Goal: Task Accomplishment & Management: Complete application form

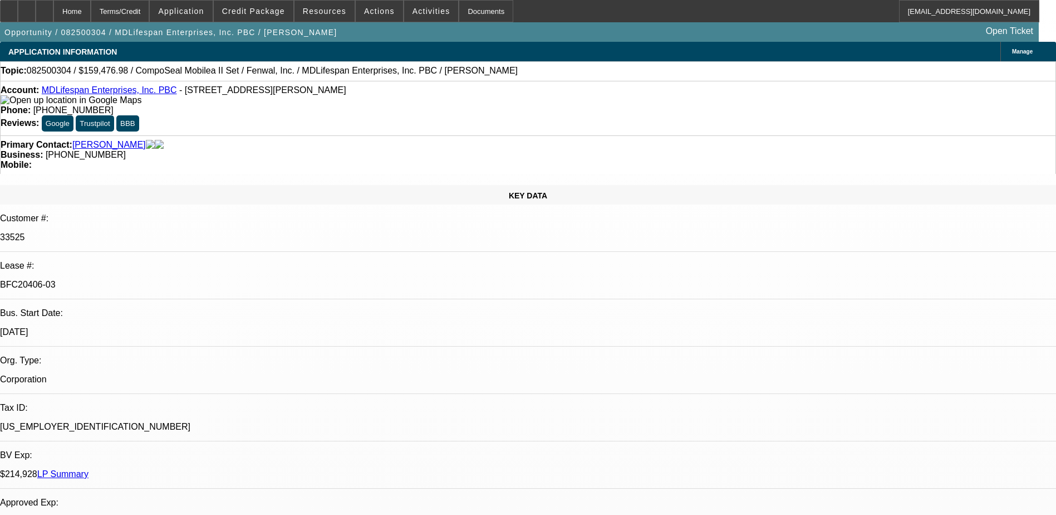
select select "0"
select select "2"
select select "0"
select select "6"
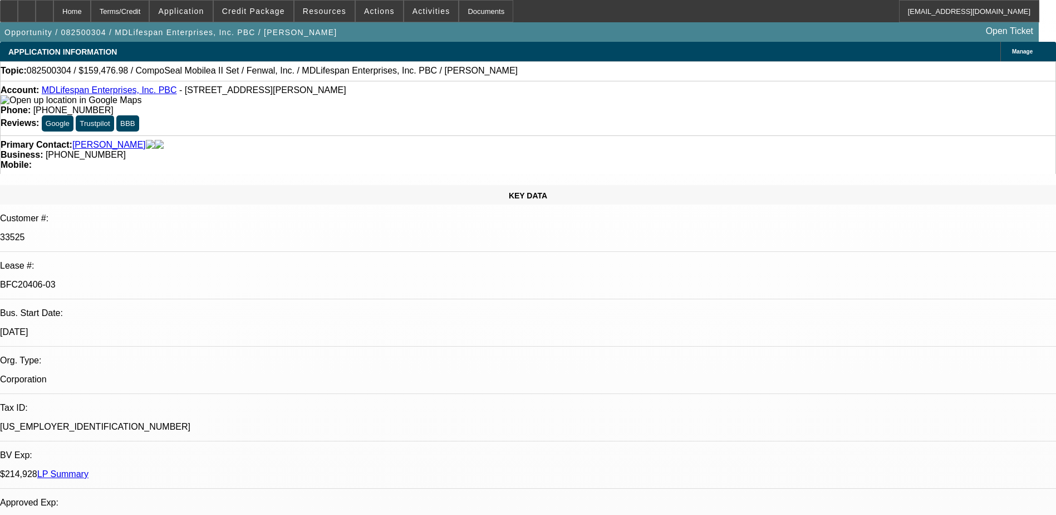
select select "0"
select select "6"
select select "0"
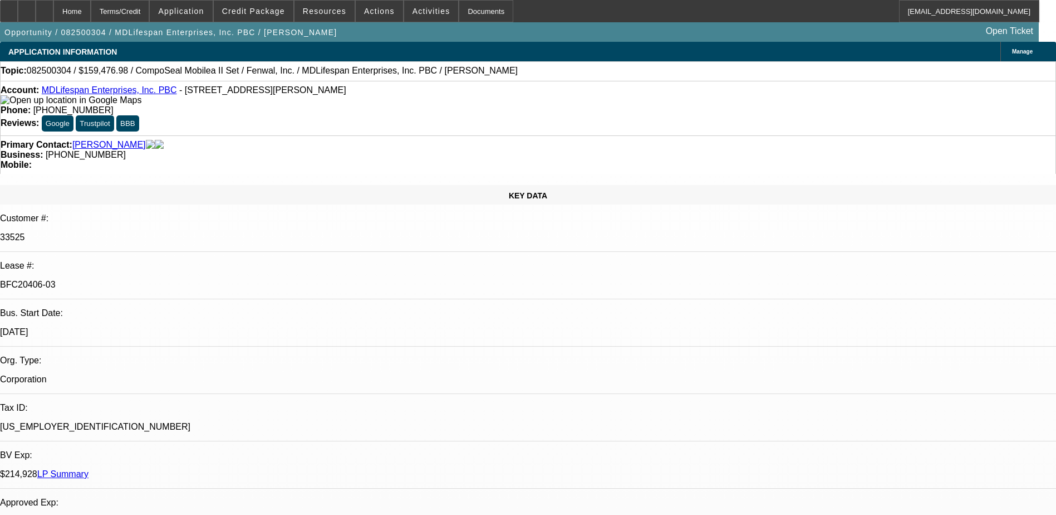
select select "0"
select select "3"
select select "0"
select select "6"
select select "0"
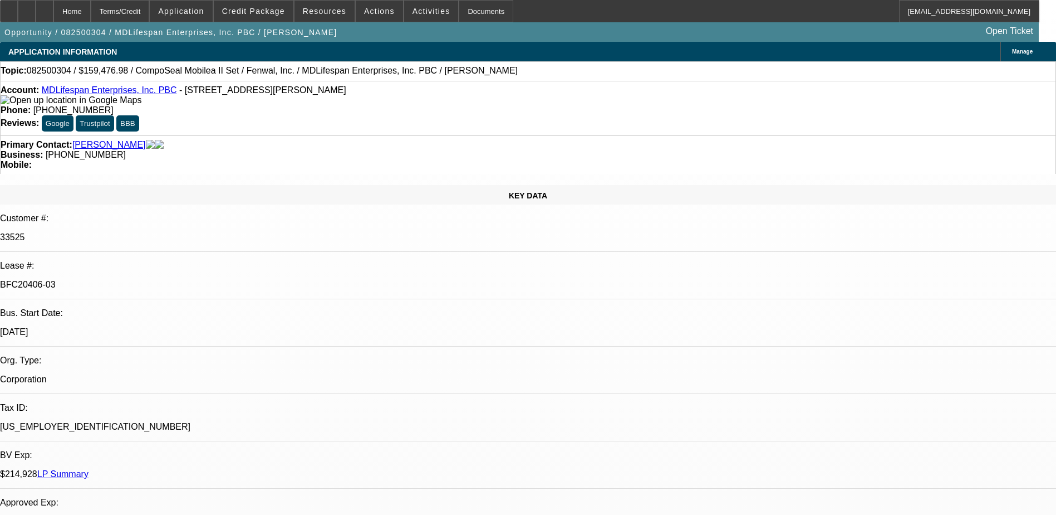
select select "2"
select select "0"
select select "6"
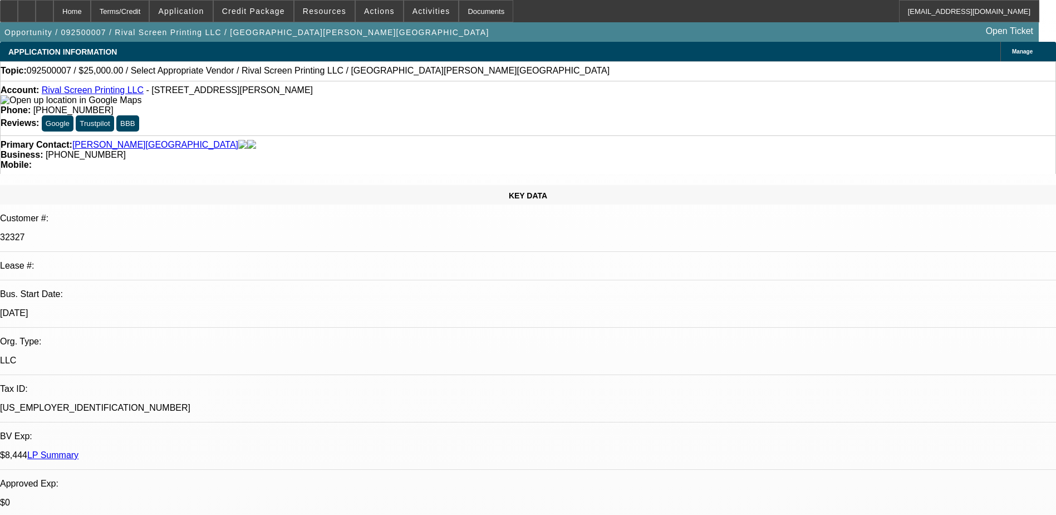
select select "0"
select select "2"
select select "0.1"
select select "4"
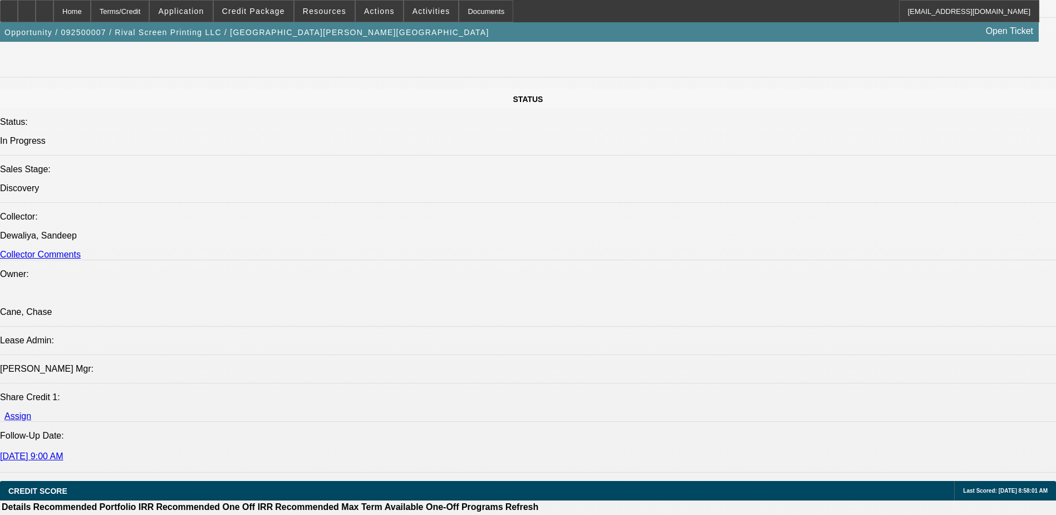
scroll to position [1170, 0]
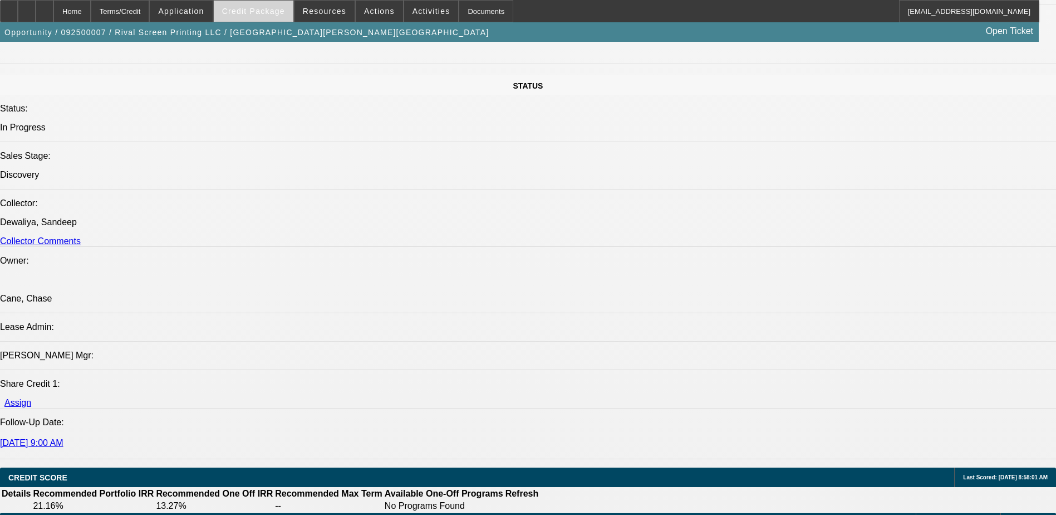
click at [248, 5] on span at bounding box center [254, 11] width 80 height 27
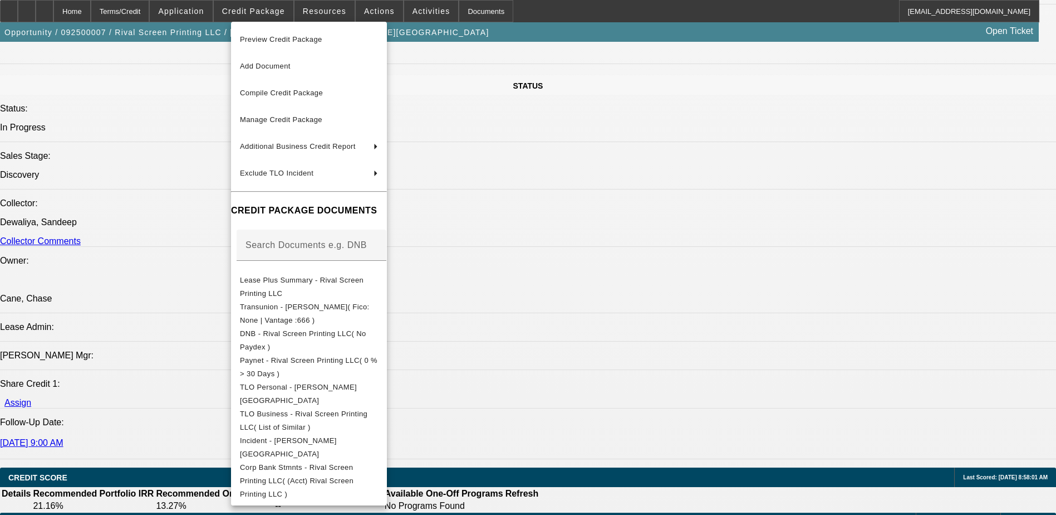
click at [70, 14] on div at bounding box center [528, 257] width 1056 height 515
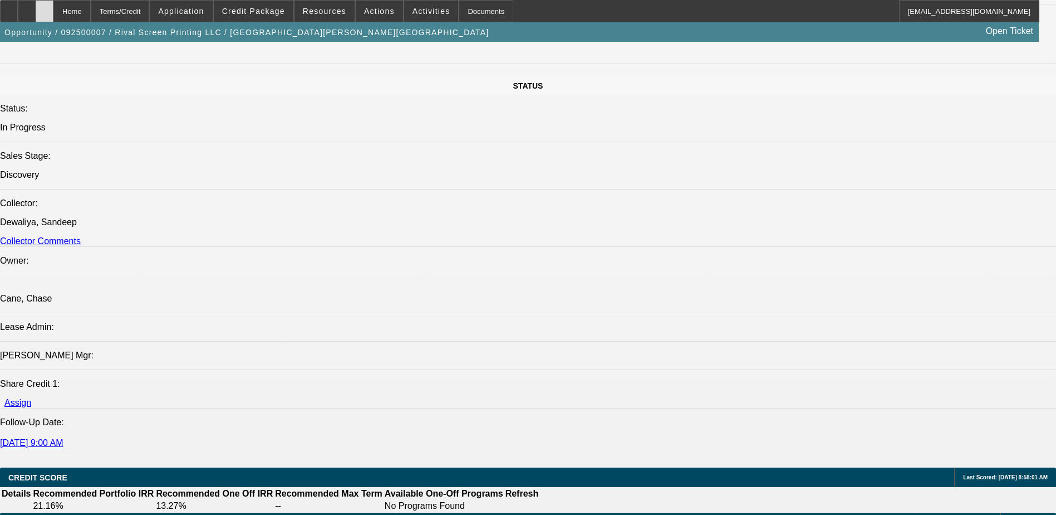
click at [45, 7] on icon at bounding box center [45, 7] width 0 height 0
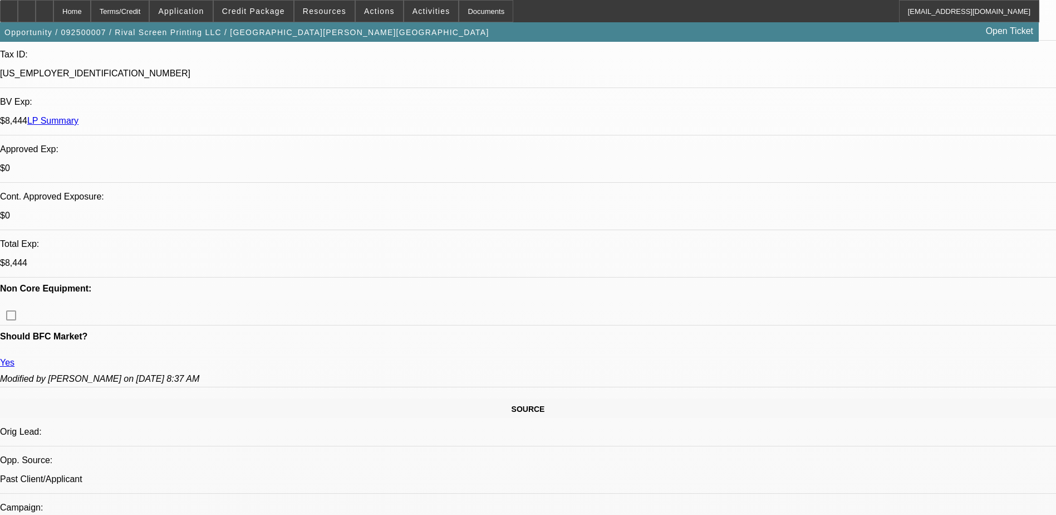
select select "0"
select select "2"
select select "0.1"
select select "4"
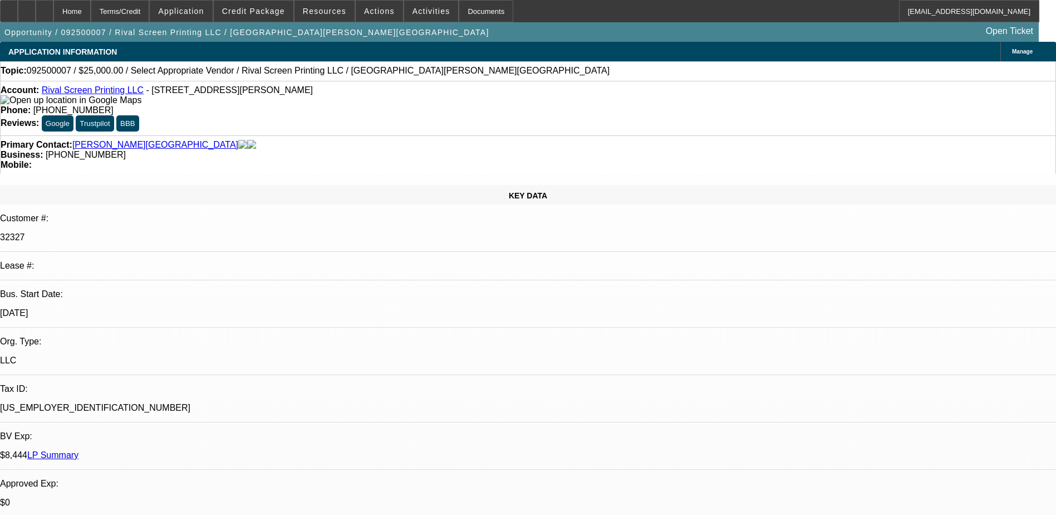
click at [219, 497] on p "$0" at bounding box center [528, 502] width 1056 height 10
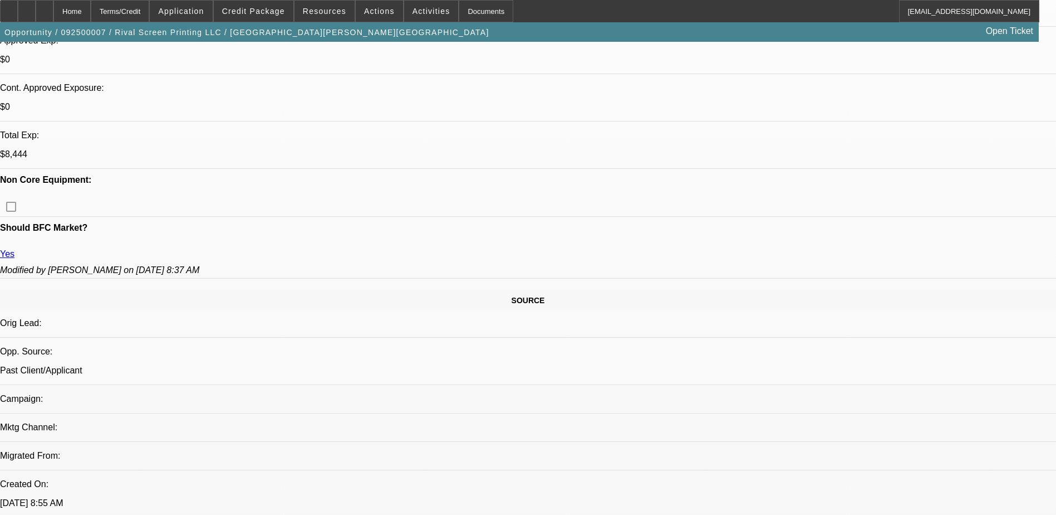
scroll to position [668, 0]
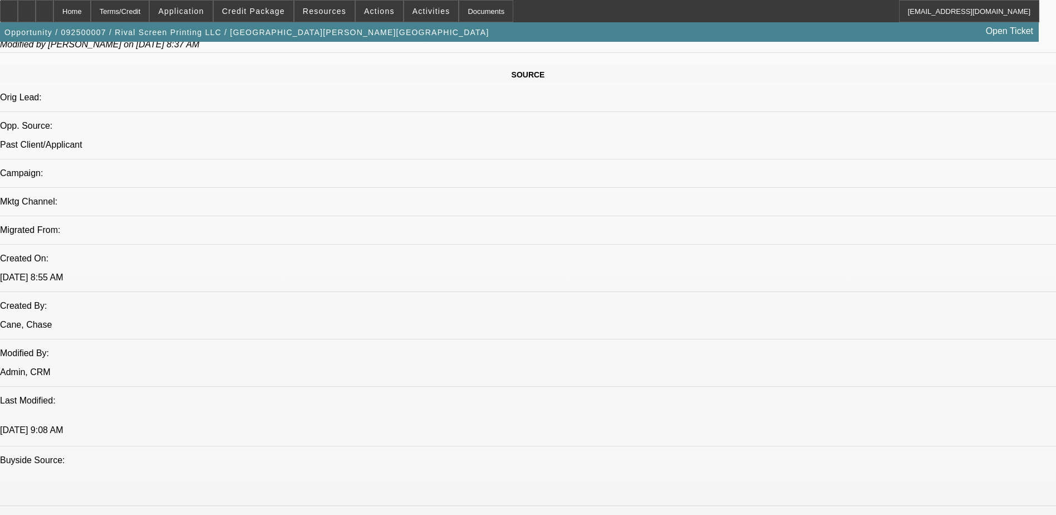
click at [36, 13] on div at bounding box center [27, 11] width 18 height 22
click at [260, 12] on span "Credit Package" at bounding box center [253, 11] width 63 height 9
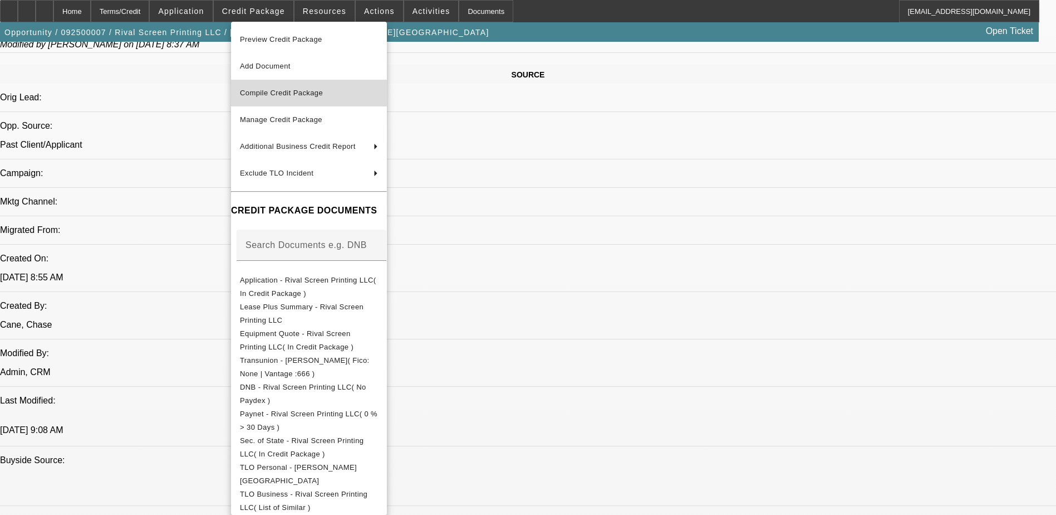
click at [271, 101] on button "Compile Credit Package" at bounding box center [309, 93] width 156 height 27
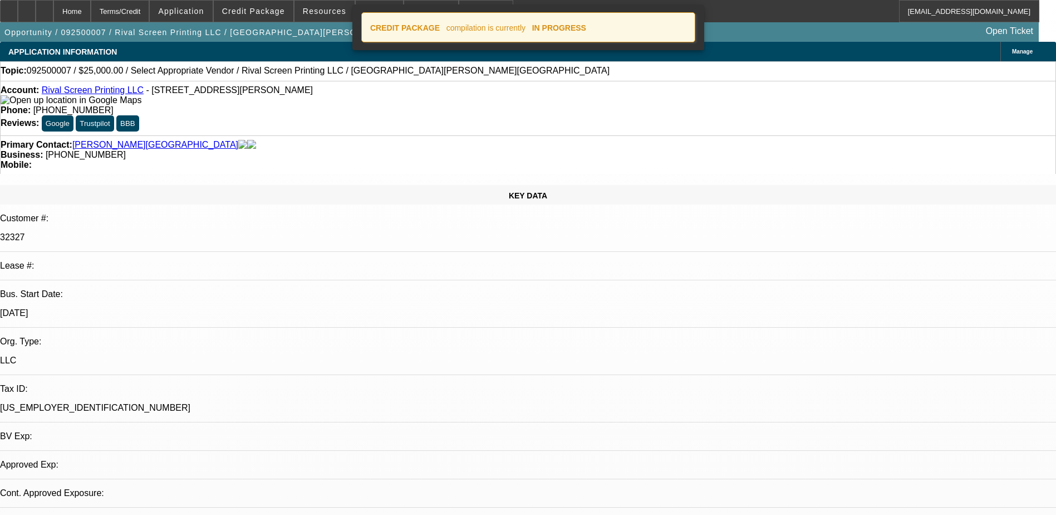
select select "0"
select select "2"
select select "0.1"
select select "4"
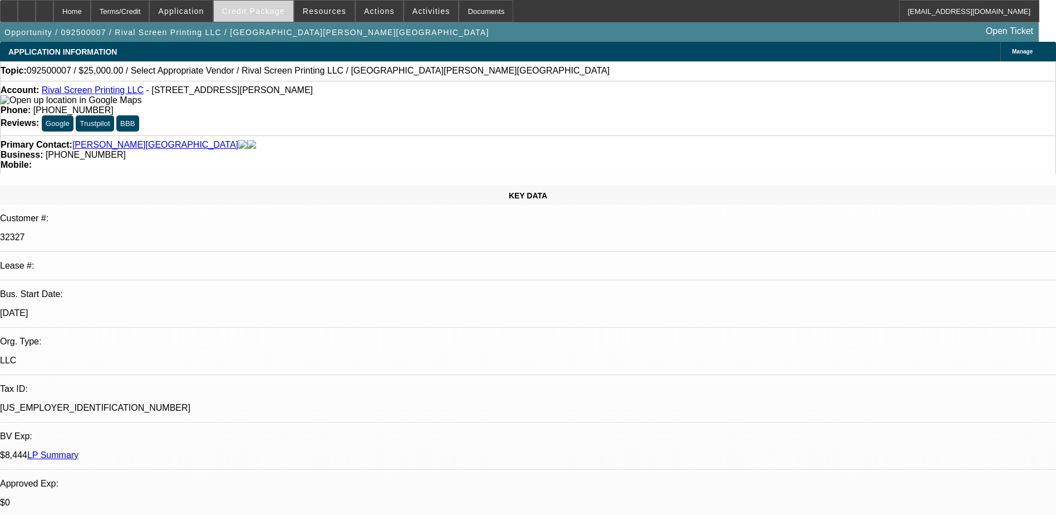
click at [285, 9] on span "Credit Package" at bounding box center [253, 11] width 63 height 9
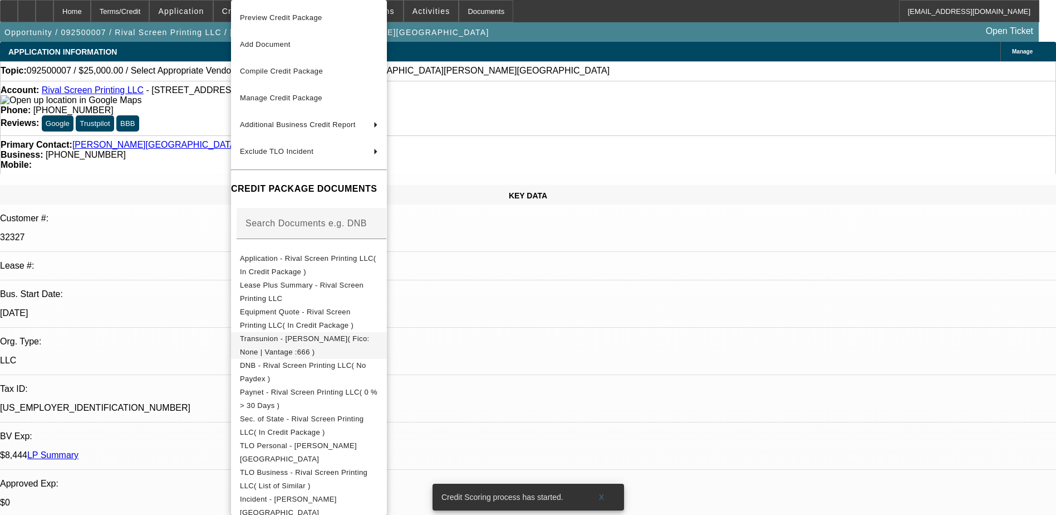
scroll to position [32, 0]
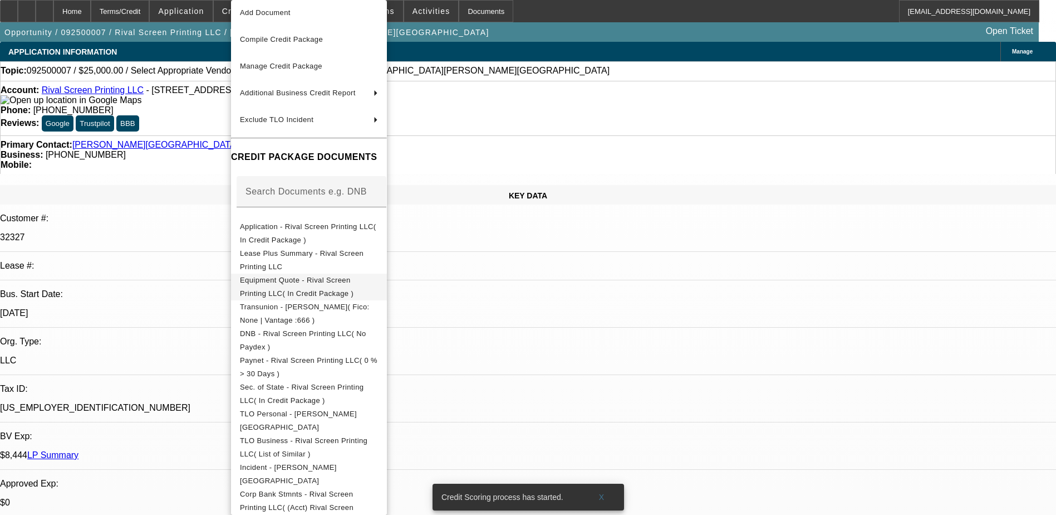
click at [354, 280] on span "Equipment Quote - Rival Screen Printing LLC( In Credit Package )" at bounding box center [297, 287] width 114 height 22
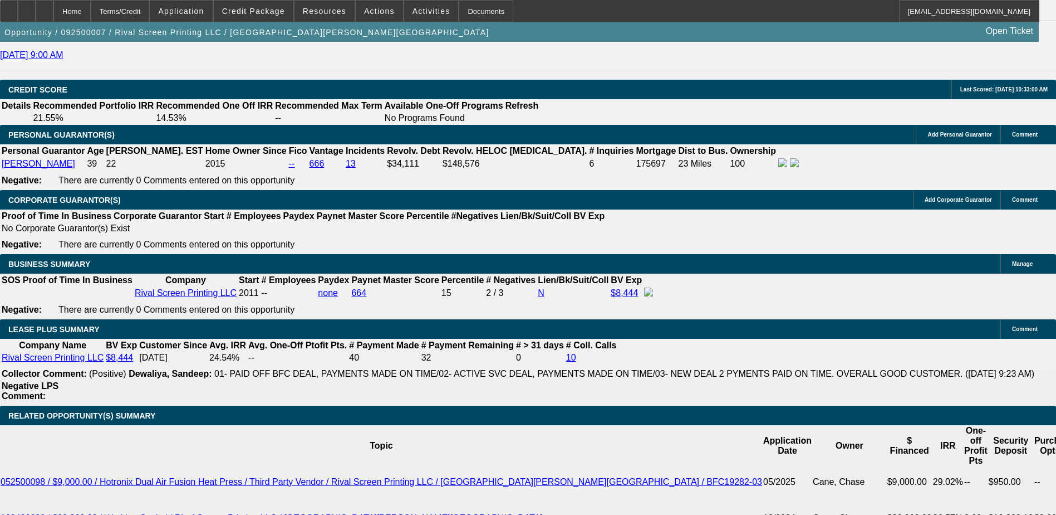
scroll to position [1726, 0]
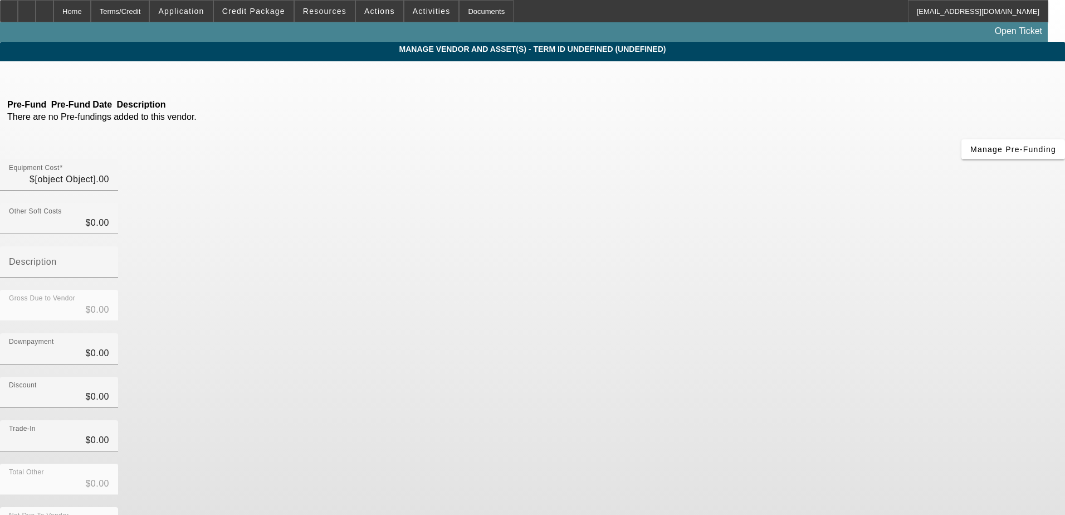
type input "$25,000.00"
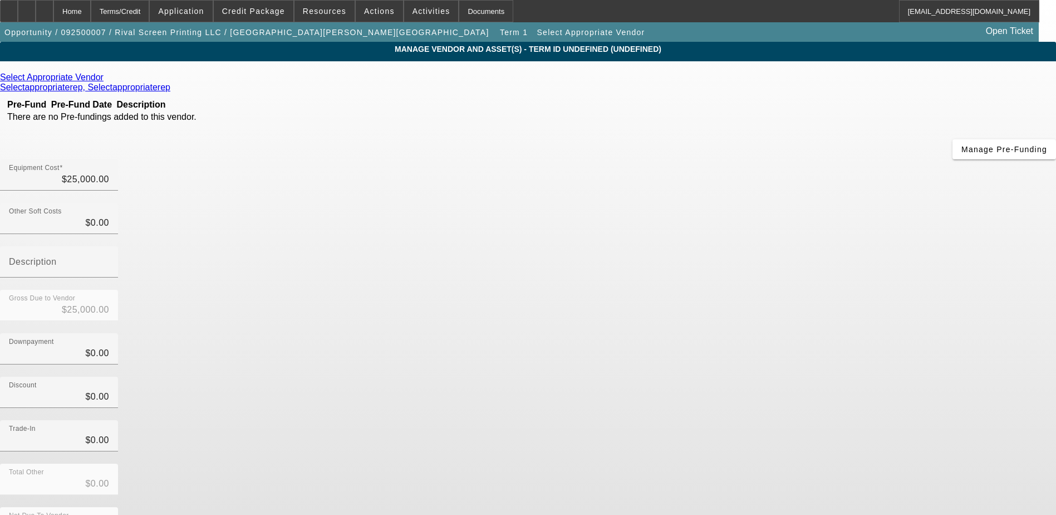
click at [106, 77] on icon at bounding box center [106, 76] width 0 height 9
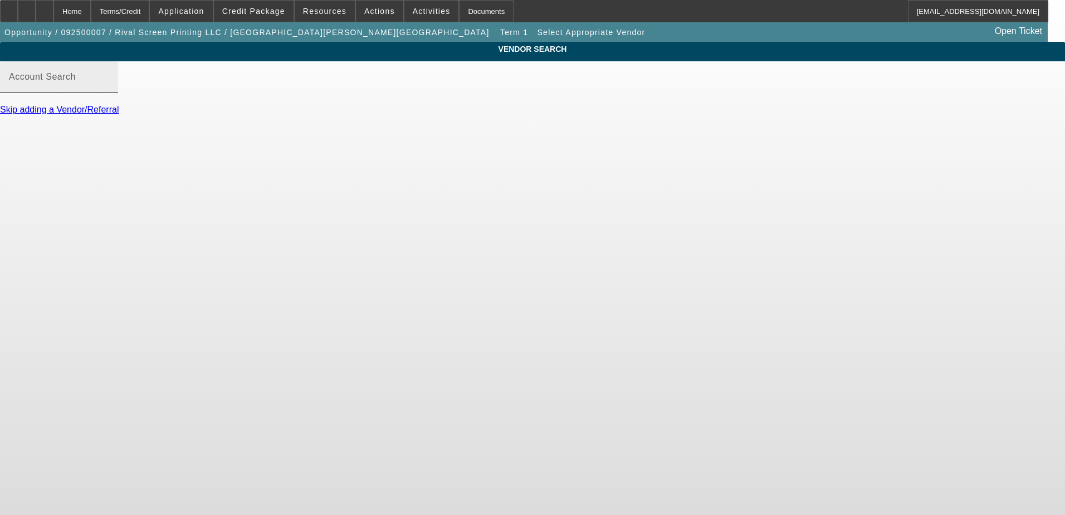
click at [109, 88] on input "Account Search" at bounding box center [59, 81] width 100 height 13
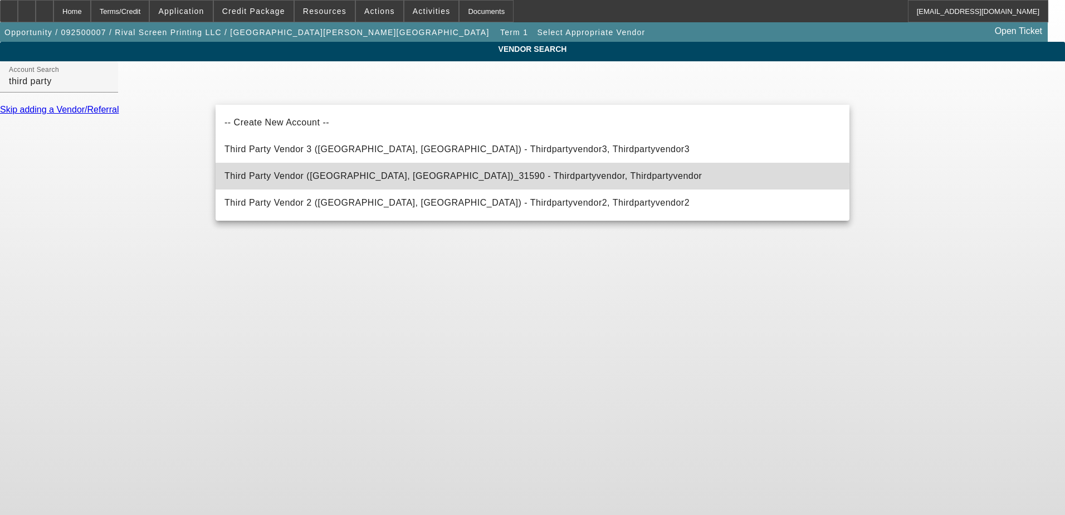
click at [312, 175] on span "Third Party Vendor (Northbrook, IL)_31590 - Thirdpartyvendor, Thirdpartyvendor" at bounding box center [462, 175] width 477 height 9
type input "Third Party Vendor (Northbrook, IL)_31590 - Thirdpartyvendor, Thirdpartyvendor"
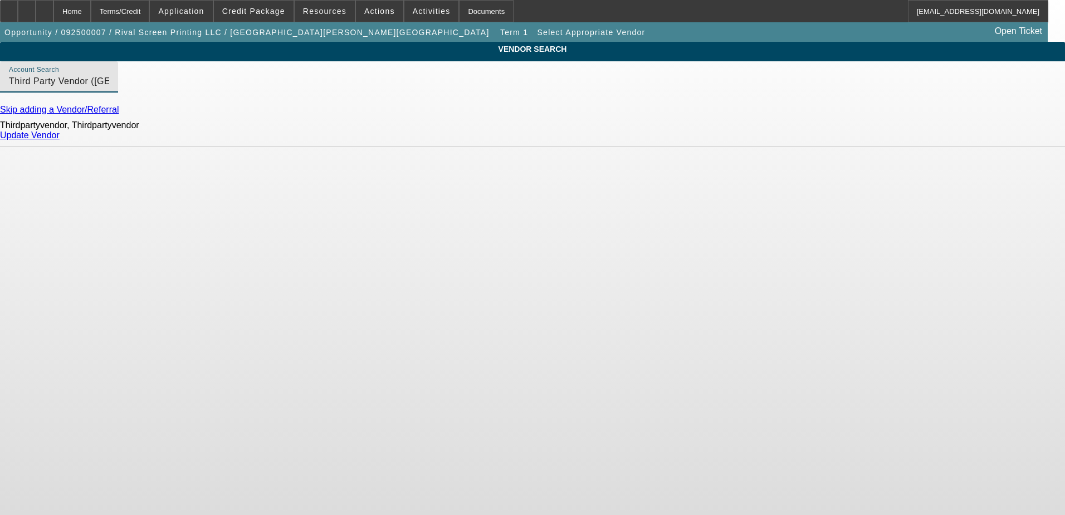
click at [60, 140] on link "Update Vendor" at bounding box center [30, 134] width 60 height 9
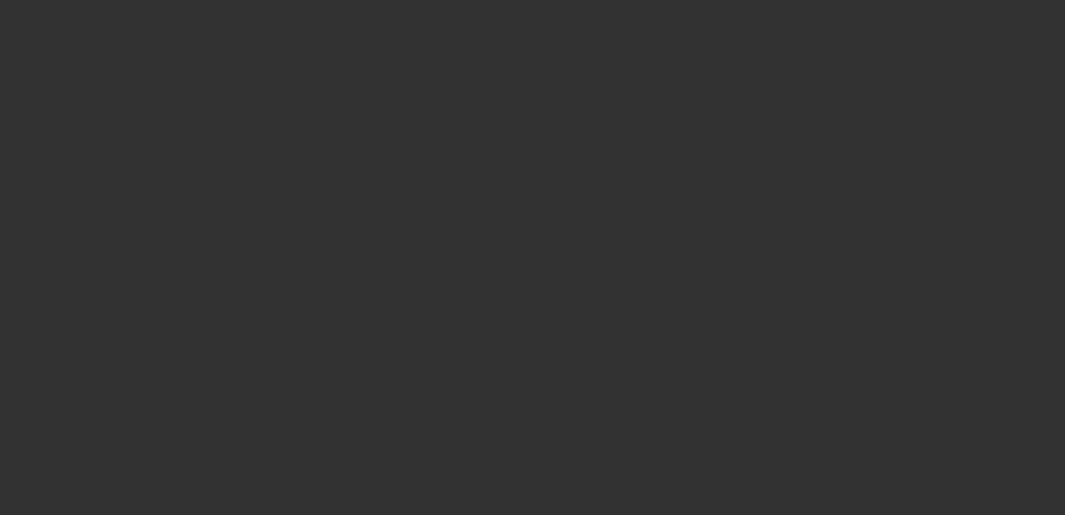
type input "$25,000.00"
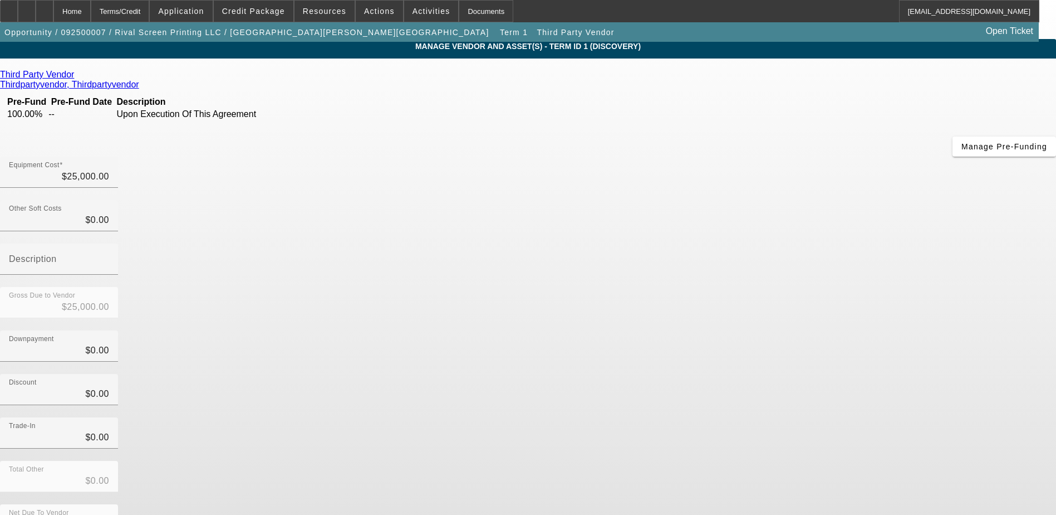
scroll to position [3, 0]
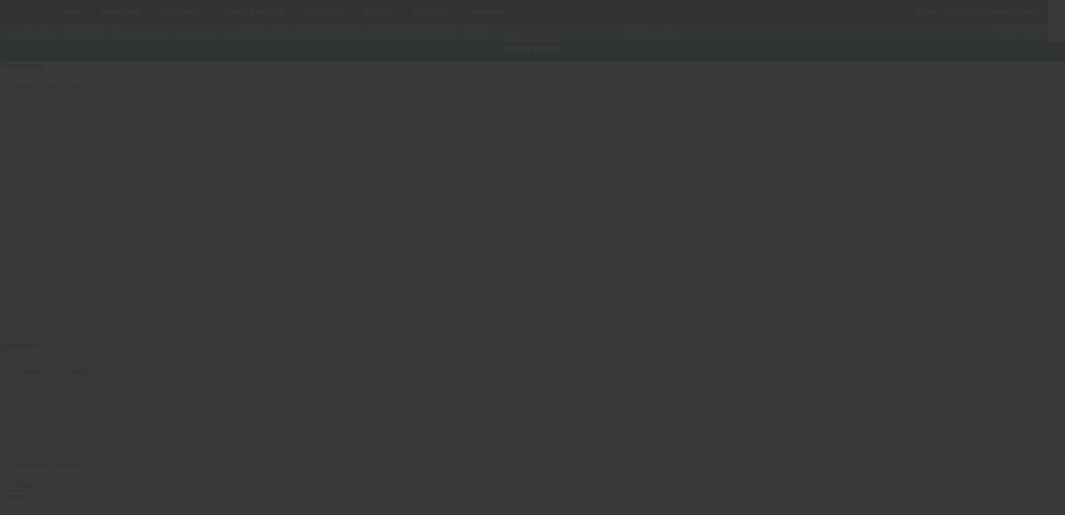
type input "7100 Woodson St"
type input "Overland Park"
type input "66204"
type input "Johnson"
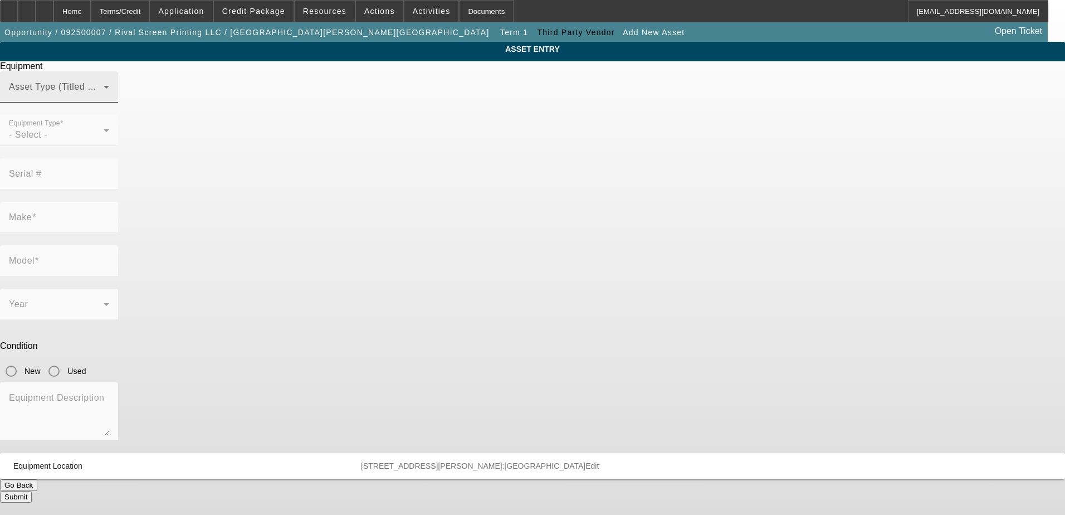
click at [104, 98] on span at bounding box center [56, 91] width 95 height 13
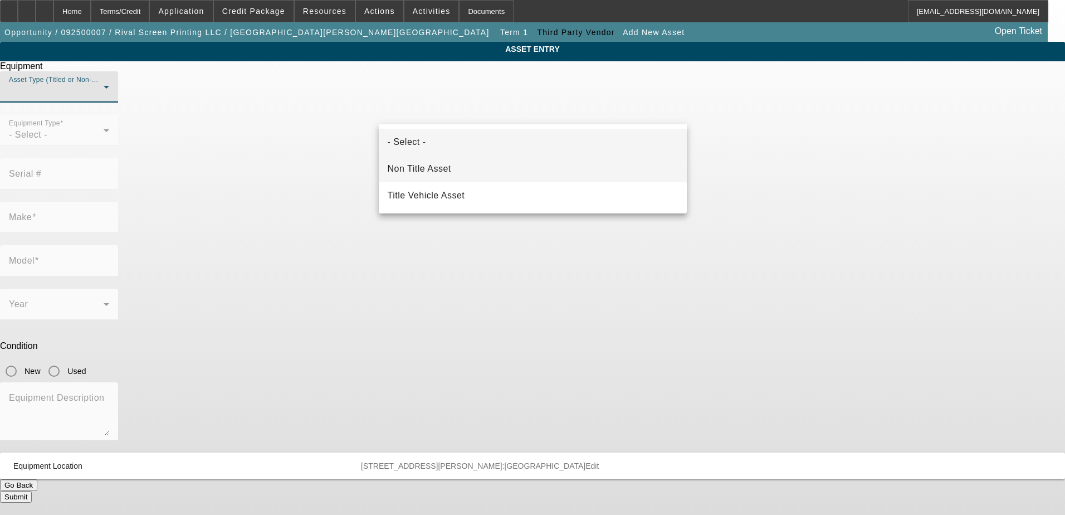
click at [447, 173] on span "Non Title Asset" at bounding box center [419, 168] width 63 height 13
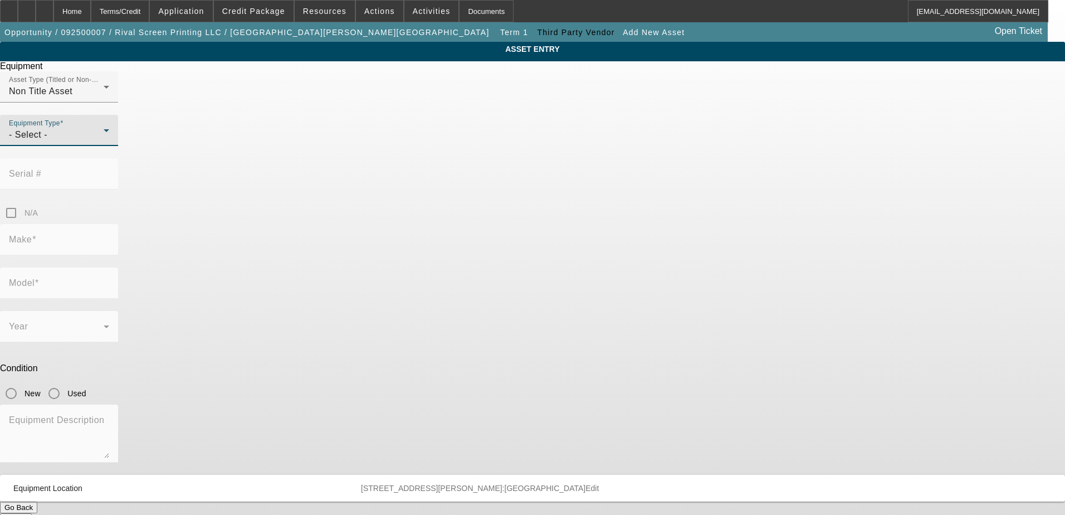
click at [104, 141] on div "- Select -" at bounding box center [56, 134] width 95 height 13
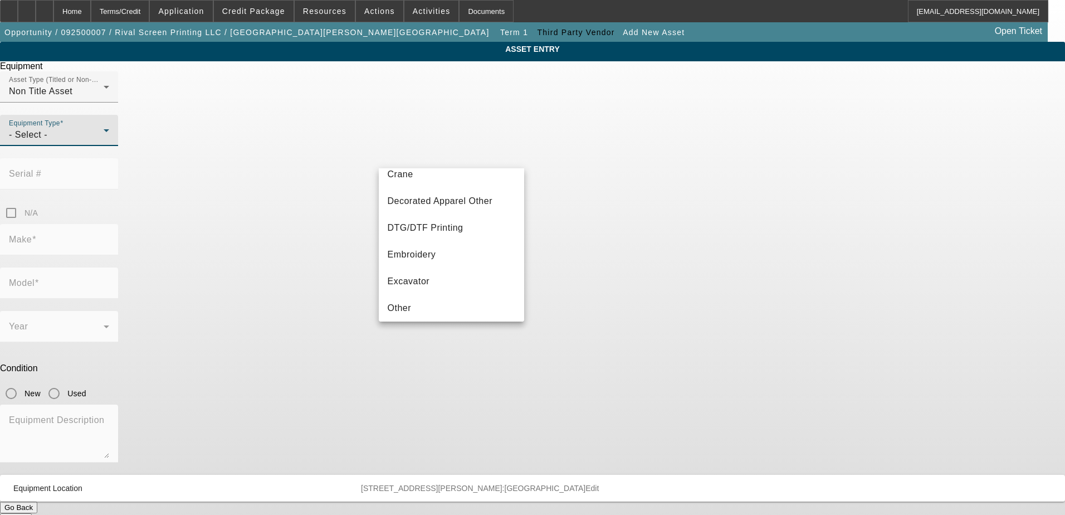
scroll to position [167, 0]
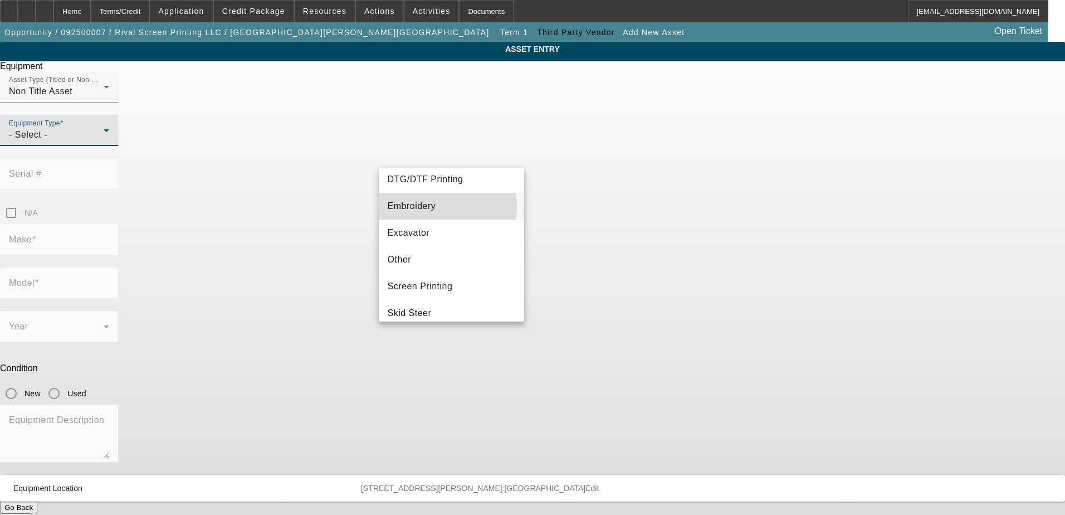
click at [444, 206] on mat-option "Embroidery" at bounding box center [452, 206] width 146 height 27
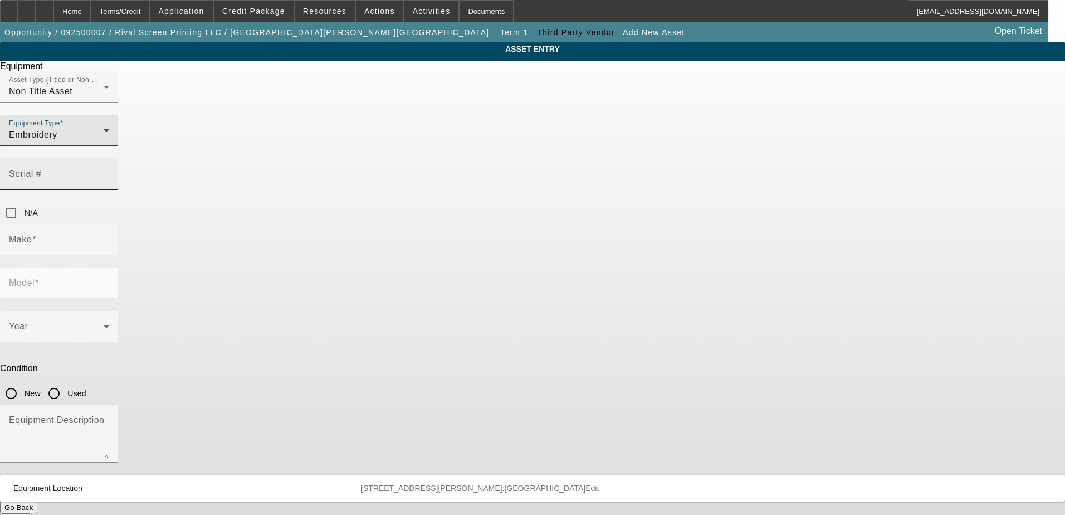
click at [109, 172] on input "Serial #" at bounding box center [59, 178] width 100 height 13
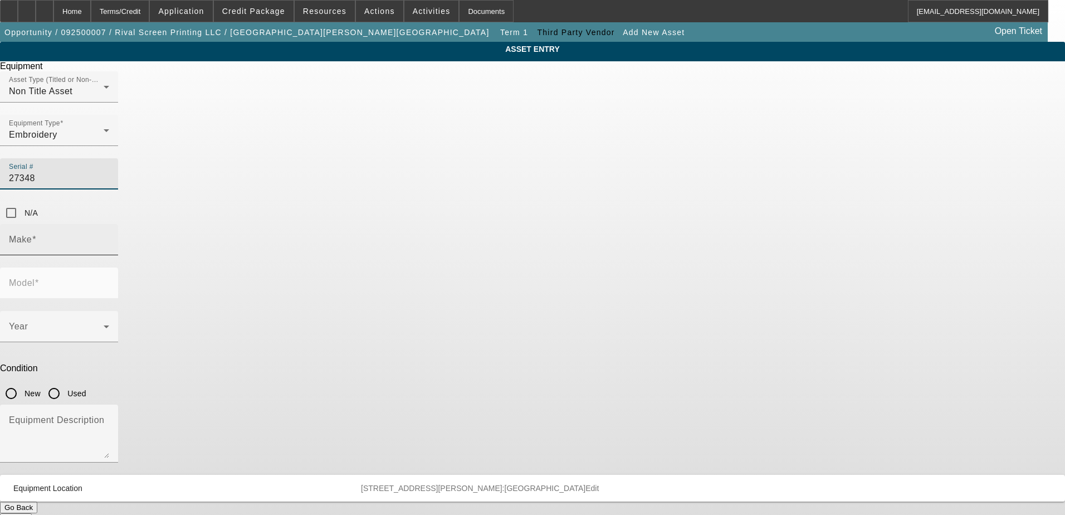
type input "27348"
click at [109, 237] on input "Make" at bounding box center [59, 243] width 100 height 13
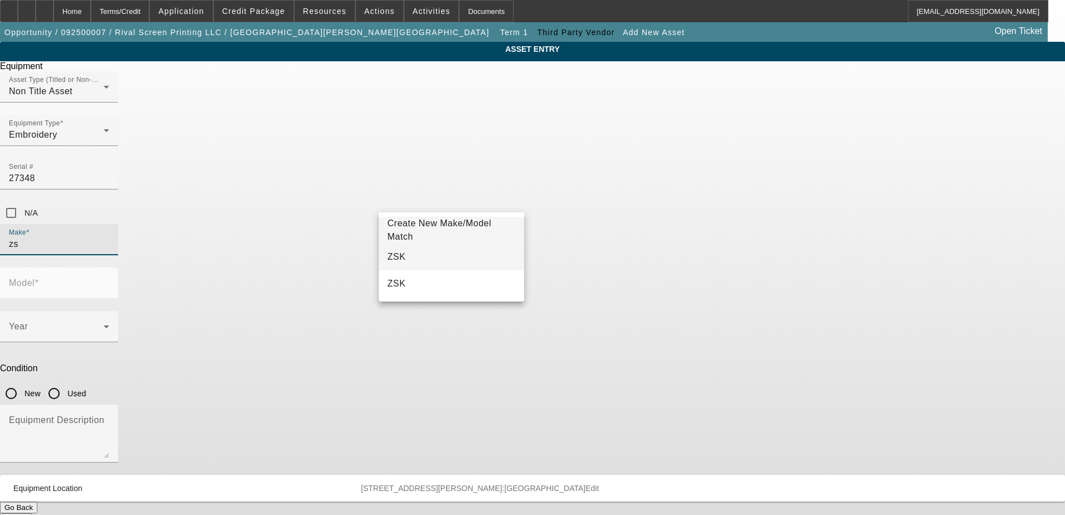
click at [418, 255] on mat-option "ZSK" at bounding box center [452, 256] width 146 height 27
type input "ZSK"
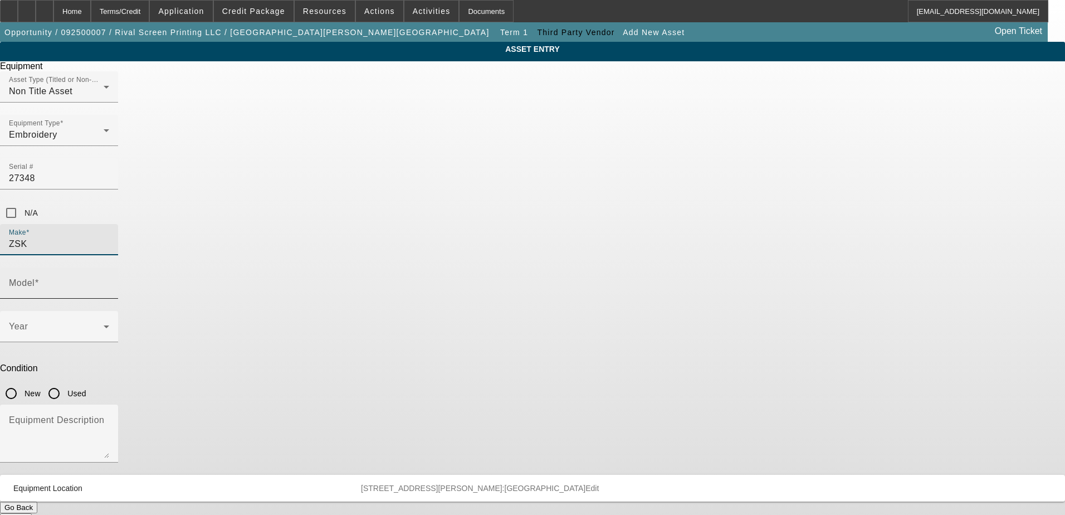
click at [39, 278] on span at bounding box center [37, 282] width 4 height 9
click at [109, 281] on input "Model" at bounding box center [59, 287] width 100 height 13
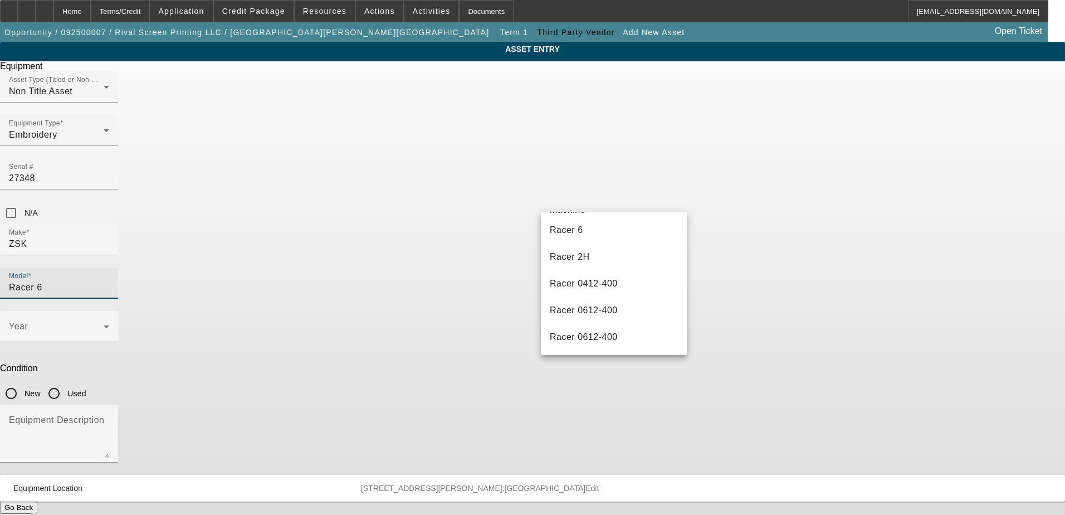
scroll to position [0, 0]
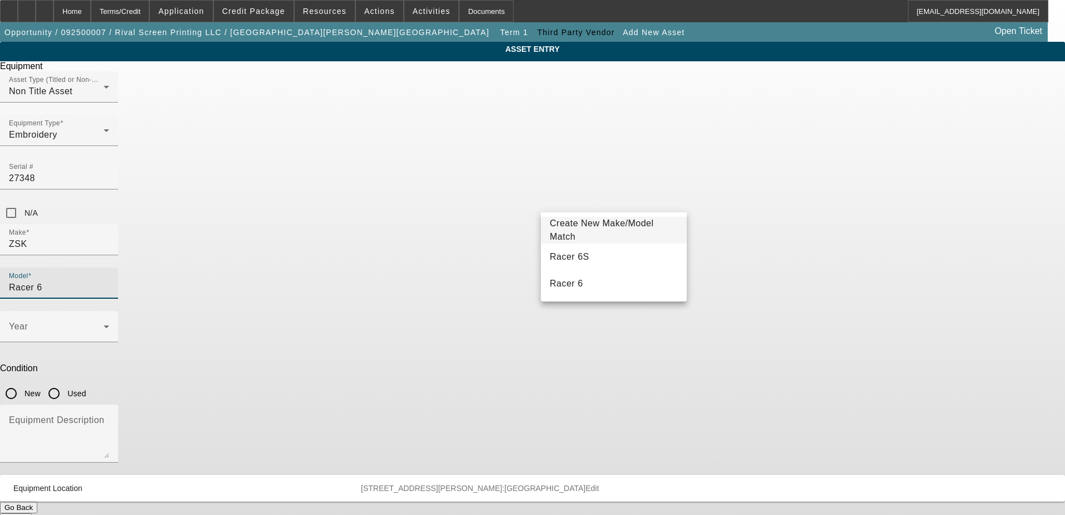
type input "Racer 6"
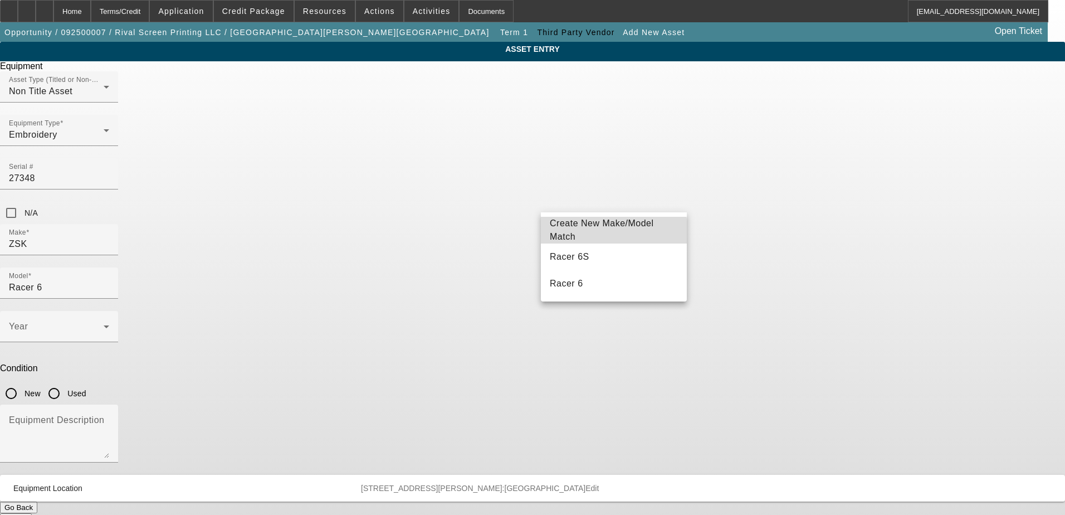
click at [588, 233] on span "Create New Make/Model Match" at bounding box center [602, 229] width 104 height 23
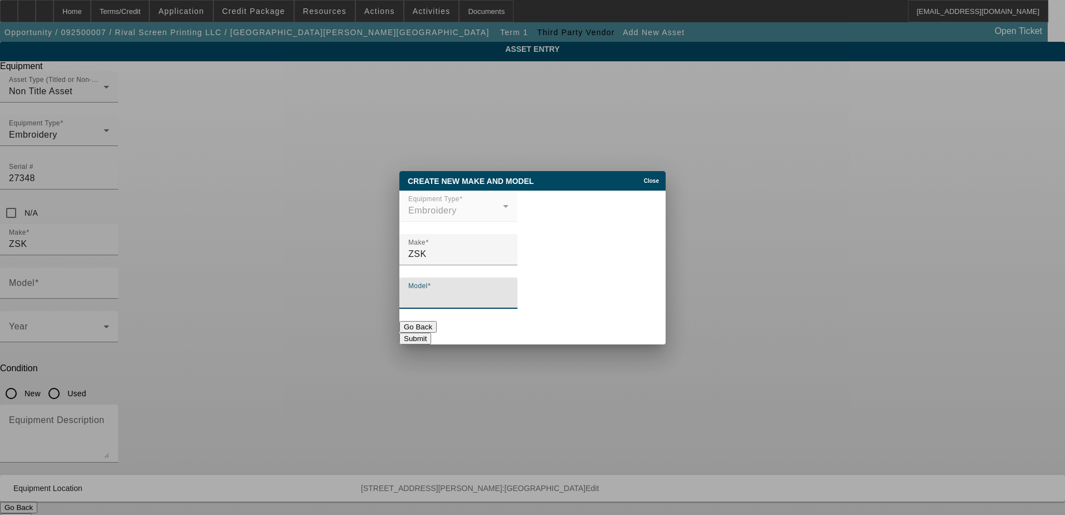
click at [457, 296] on input "Model" at bounding box center [458, 297] width 100 height 13
type input "Racer 6W"
click at [431, 332] on button "Submit" at bounding box center [415, 338] width 32 height 12
type input "Racer 6W"
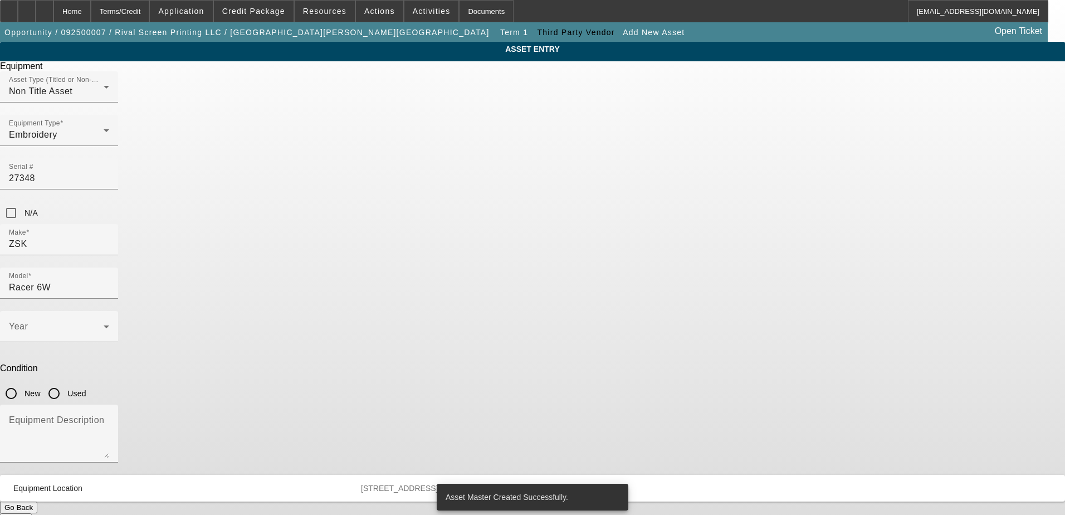
click at [65, 382] on input "Used" at bounding box center [54, 393] width 22 height 22
radio input "true"
click at [104, 324] on span at bounding box center [56, 330] width 95 height 13
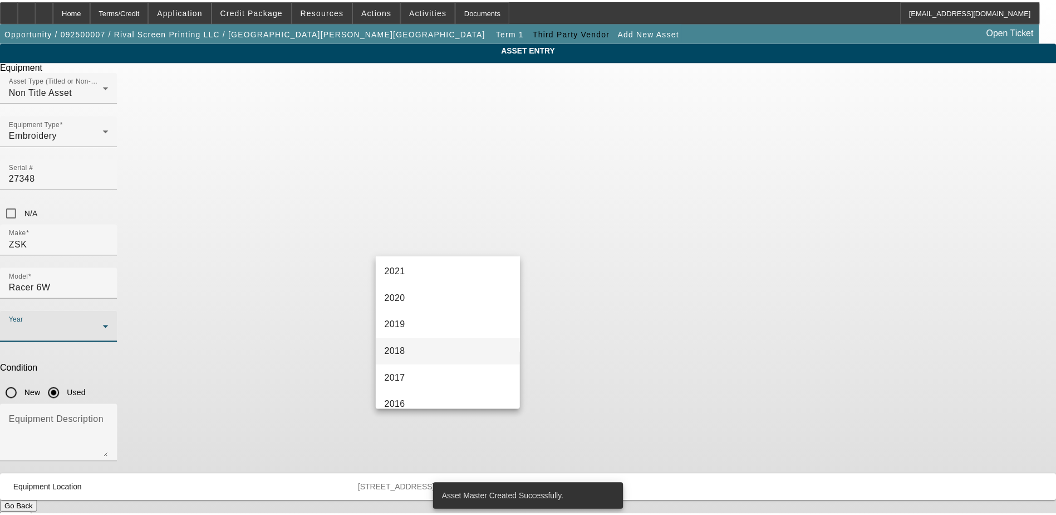
scroll to position [223, 0]
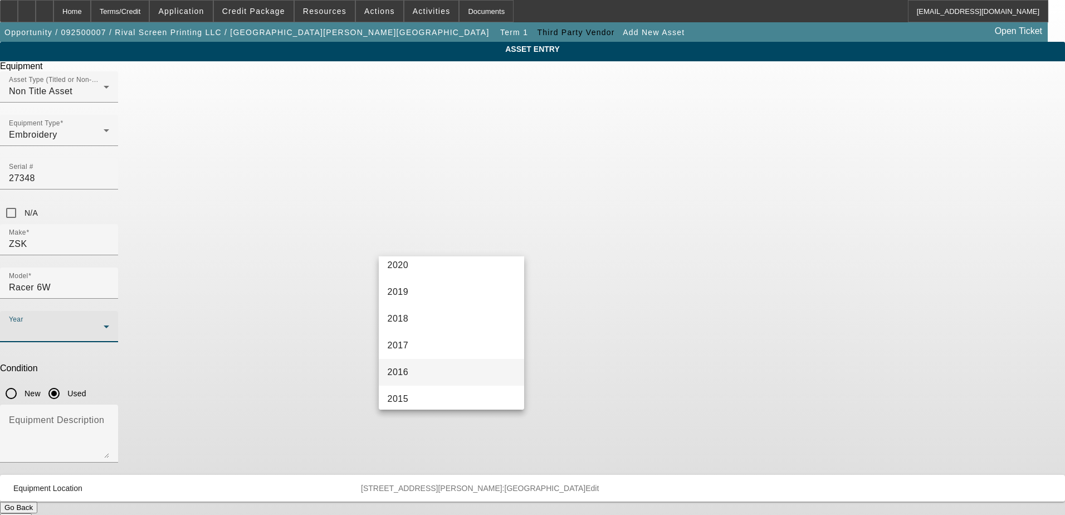
click at [437, 376] on mat-option "2016" at bounding box center [452, 372] width 146 height 27
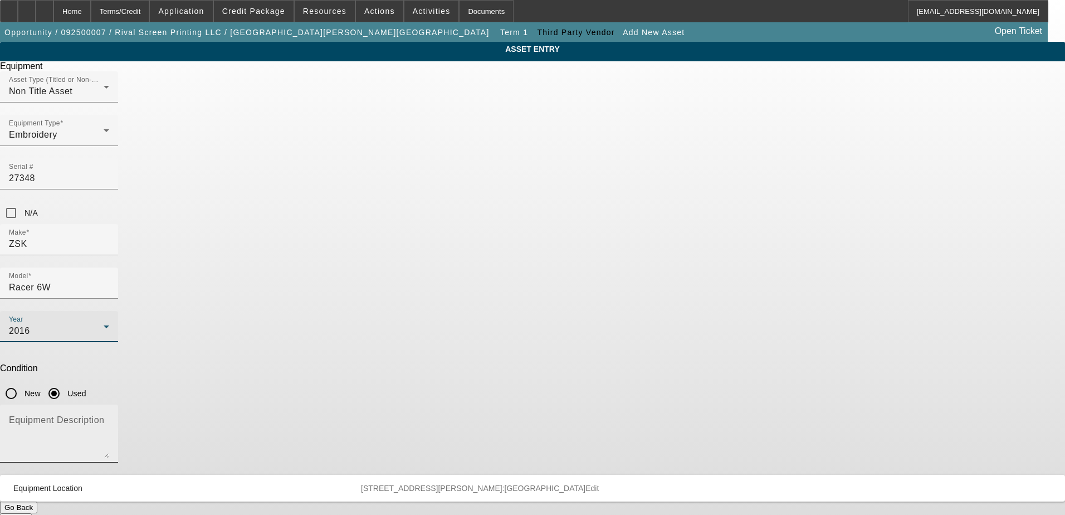
click at [109, 418] on textarea "Equipment Description" at bounding box center [59, 438] width 100 height 40
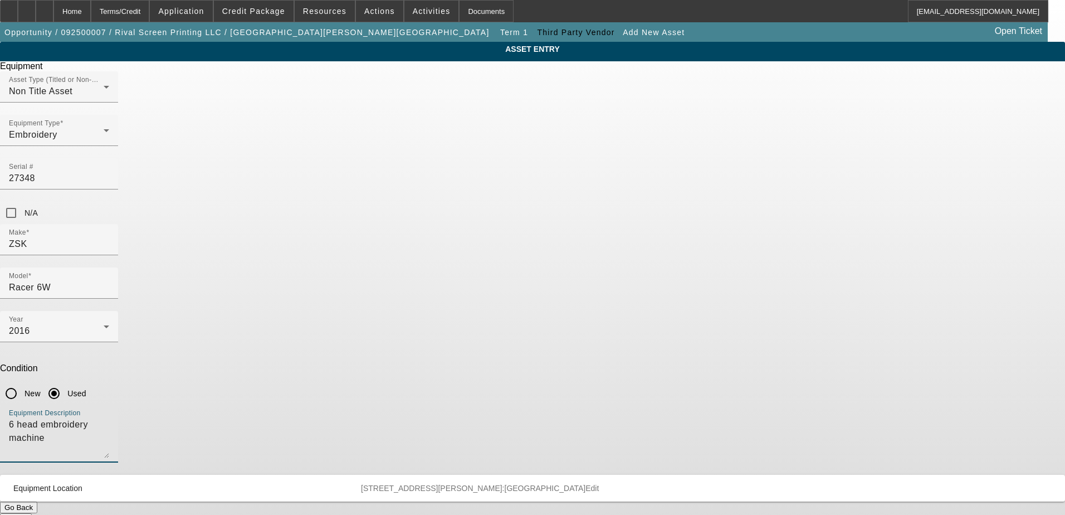
type textarea "6 head embroidery machine"
click at [32, 513] on button "Submit" at bounding box center [16, 519] width 32 height 12
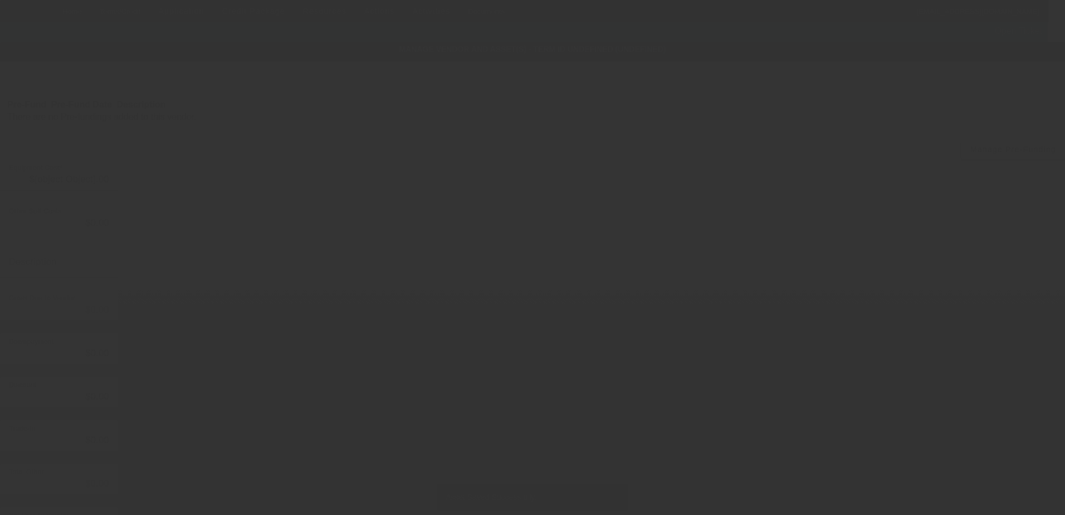
type input "$25,000.00"
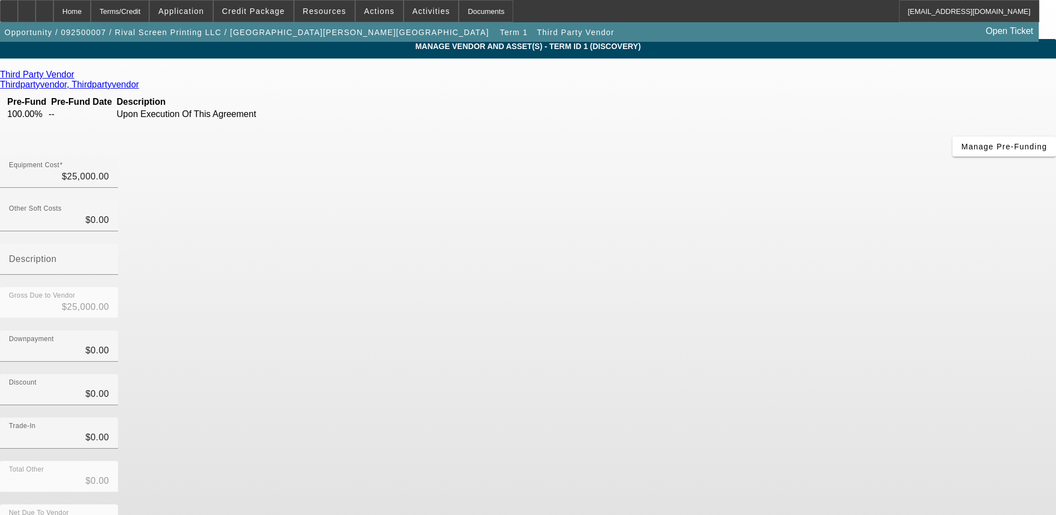
scroll to position [8, 0]
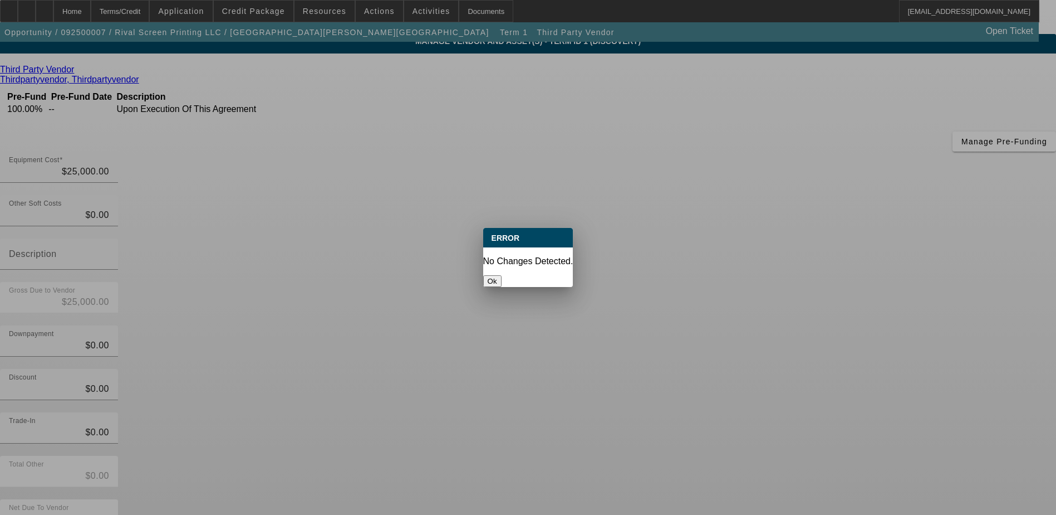
click at [126, 14] on div at bounding box center [528, 257] width 1056 height 515
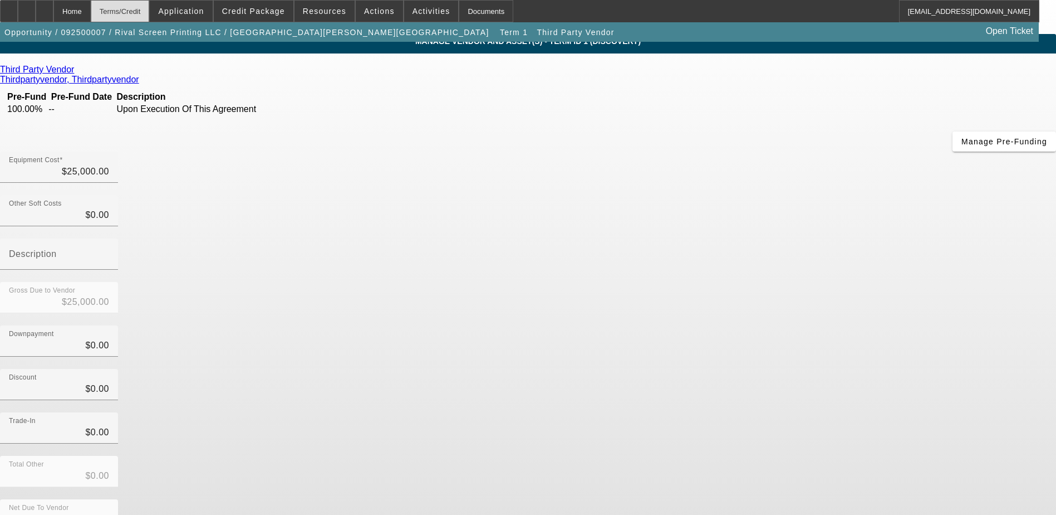
click at [138, 14] on div "Terms/Credit" at bounding box center [120, 11] width 59 height 22
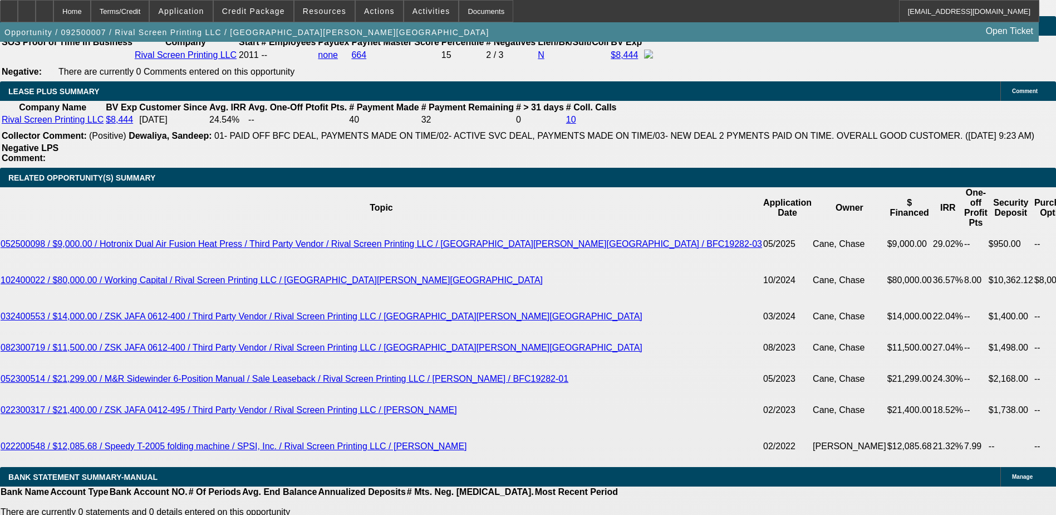
scroll to position [1812, 0]
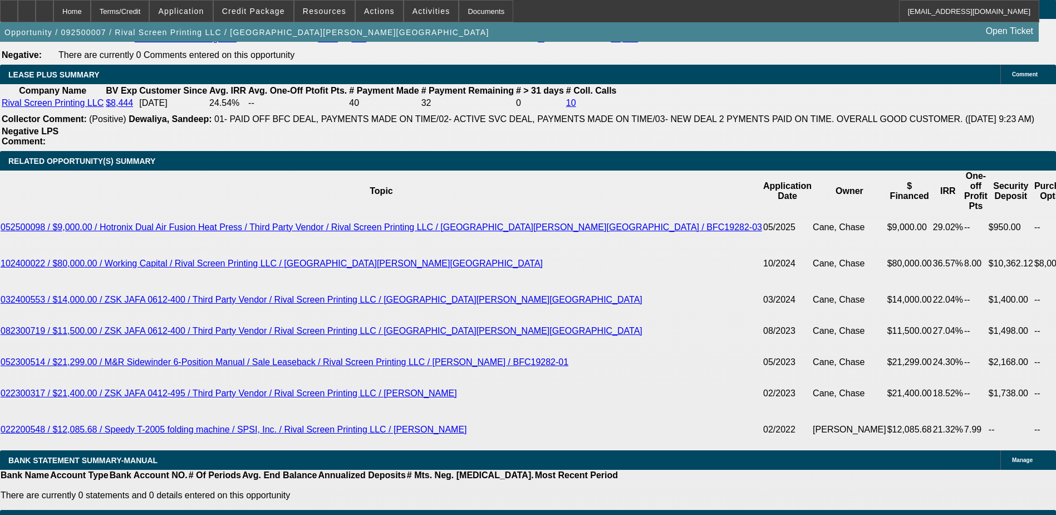
select select "0"
select select "2"
select select "0.1"
select select "4"
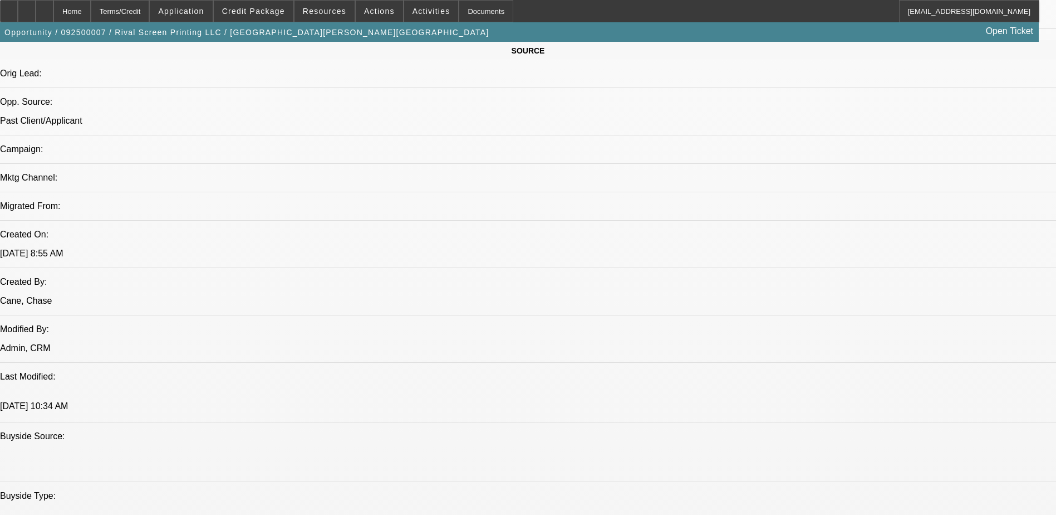
scroll to position [698, 0]
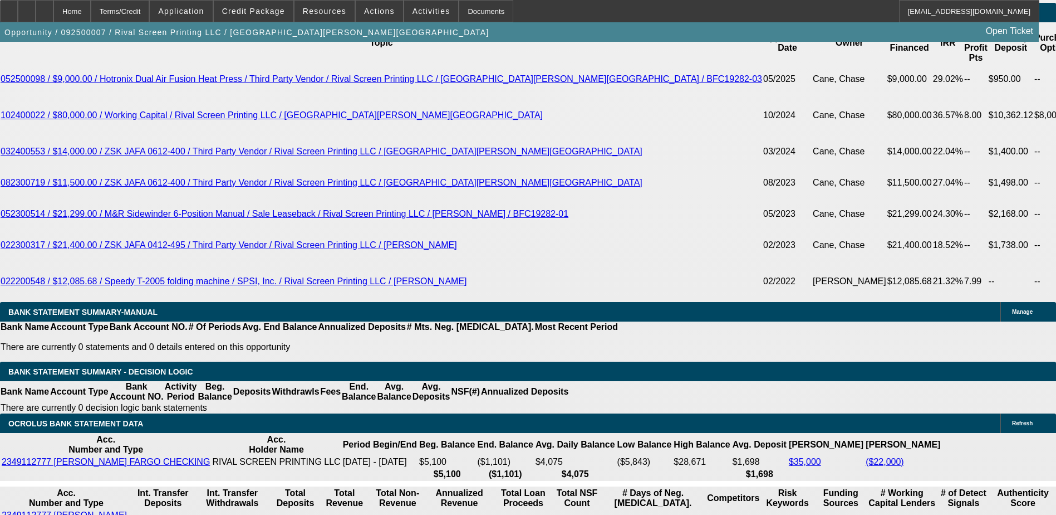
scroll to position [1949, 0]
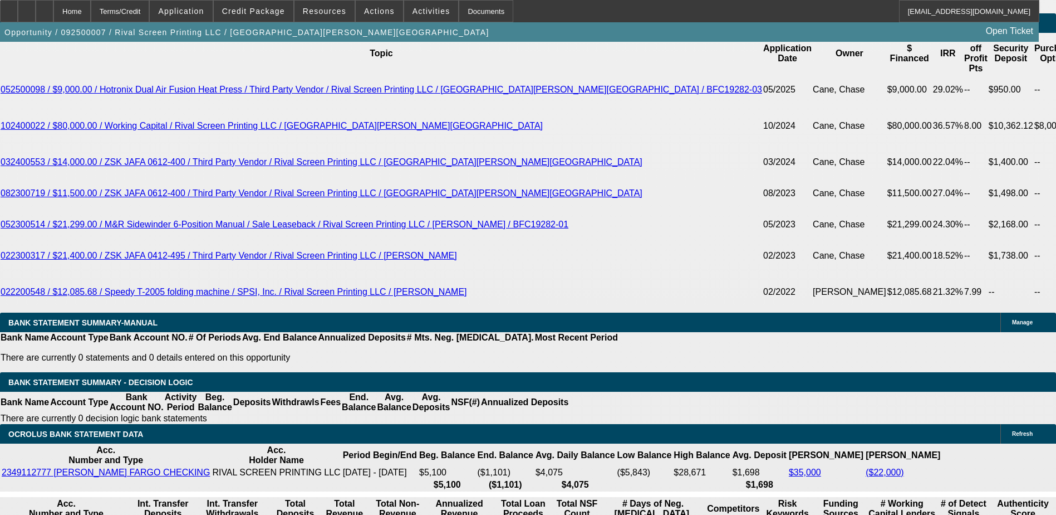
select select "0.1"
type input "$2,500.00"
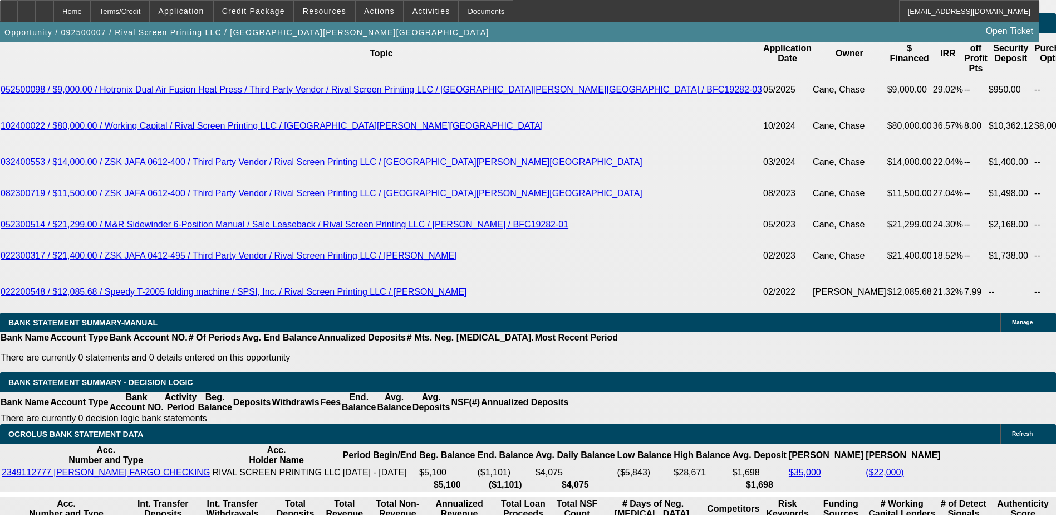
type input "36"
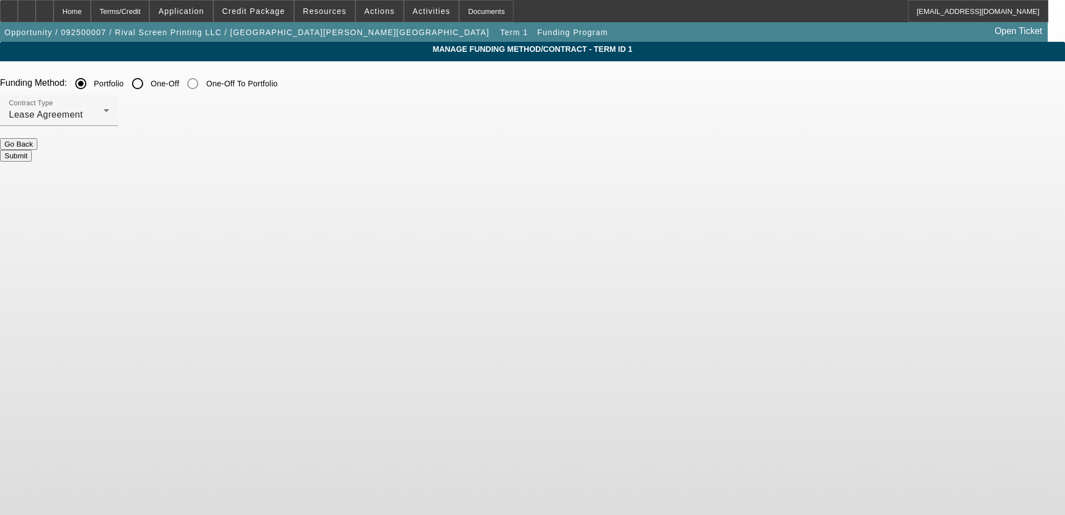
click at [149, 84] on input "One-Off" at bounding box center [137, 83] width 22 height 22
radio input "true"
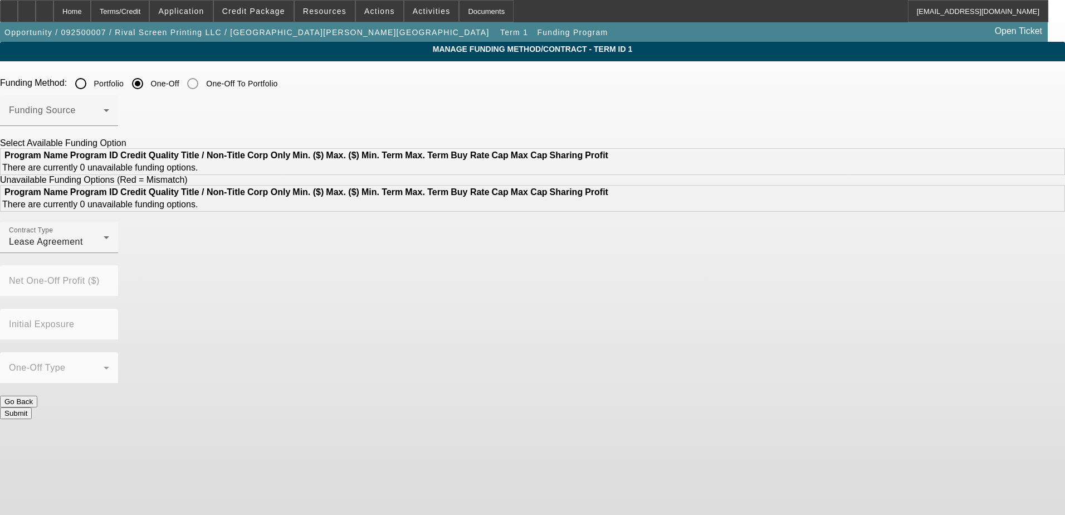
click at [124, 76] on div "Portfolio" at bounding box center [97, 83] width 55 height 22
click at [94, 86] on div at bounding box center [80, 83] width 27 height 27
radio input "true"
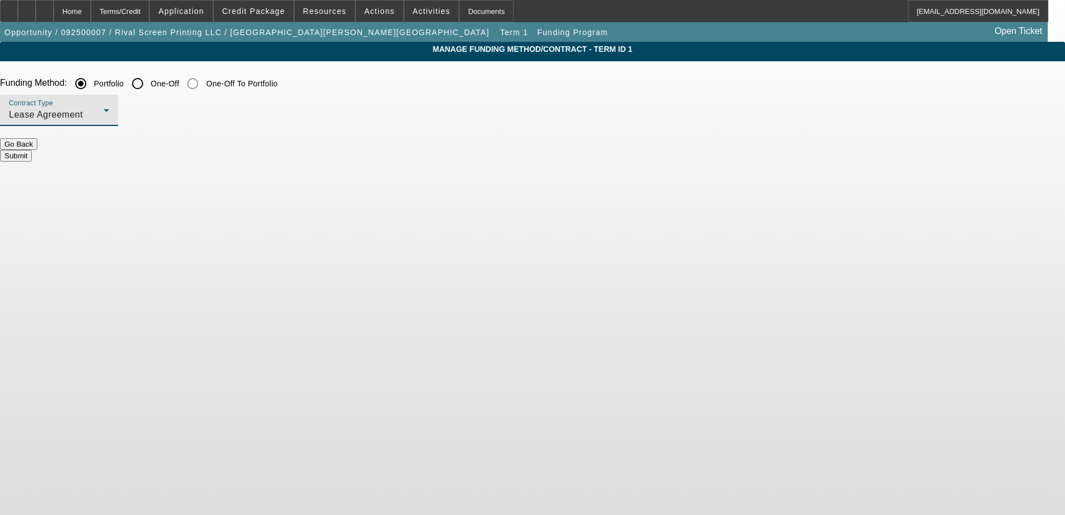
click at [104, 111] on div "Lease Agreement" at bounding box center [56, 114] width 95 height 13
click at [291, 177] on span "Equipment Finance Agreement" at bounding box center [288, 171] width 128 height 27
click at [32, 150] on button "Submit" at bounding box center [16, 156] width 32 height 12
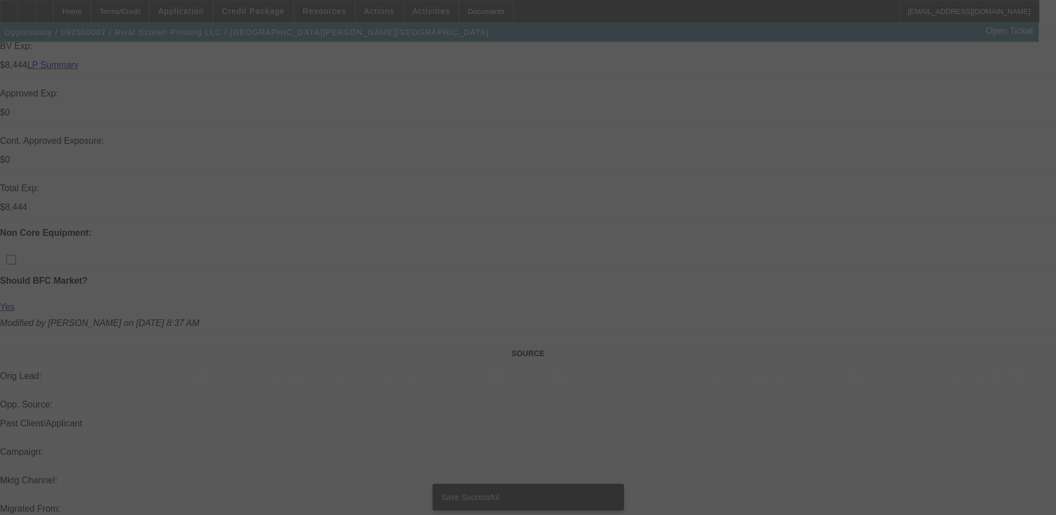
select select "0.1"
select select "2"
select select "0"
select select "6"
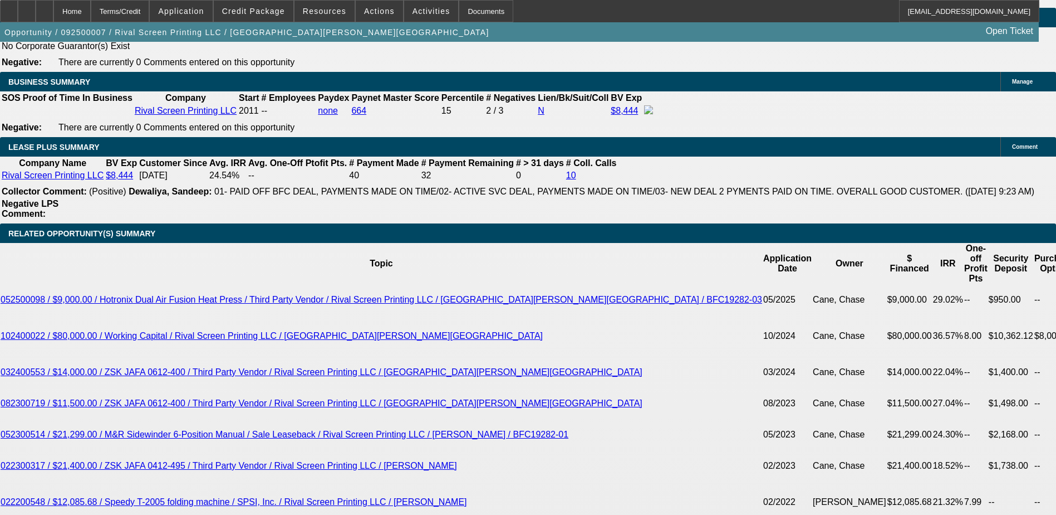
scroll to position [1893, 0]
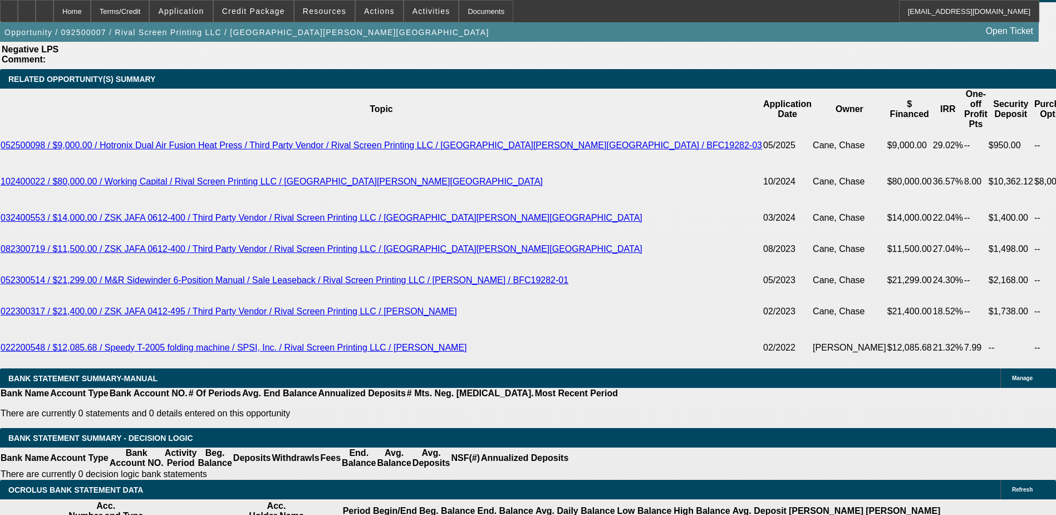
type input "1"
type input "$1,269.36"
type input "$634.68"
type input "19"
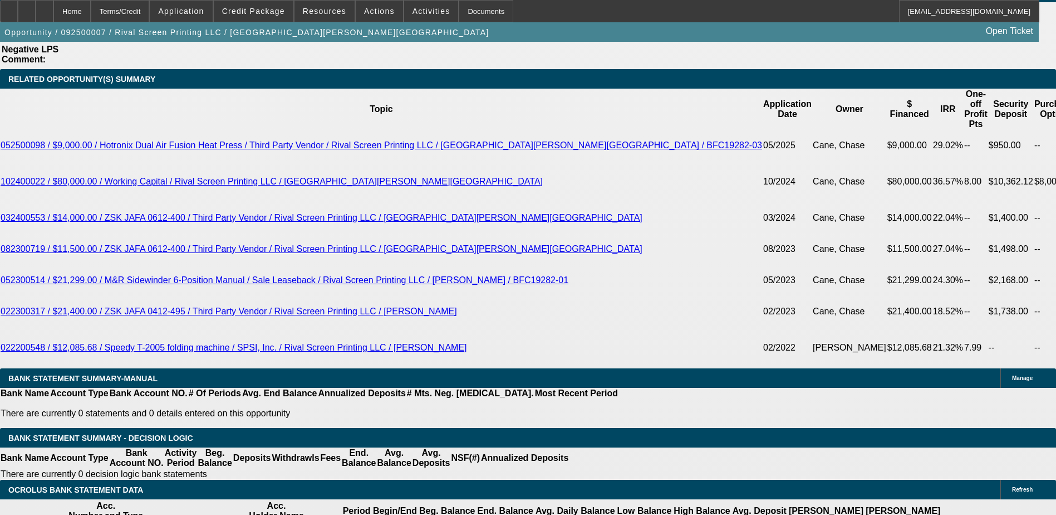
type input "$1,649.52"
type input "$824.76"
type input "19"
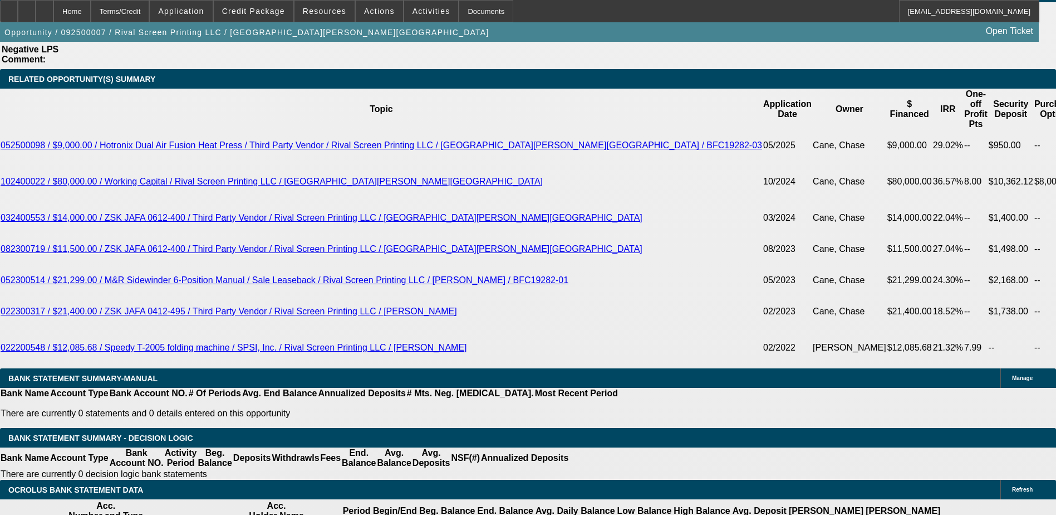
type input "8"
type input "$16.00"
type input "825"
type input "$1,650.00"
type input "19"
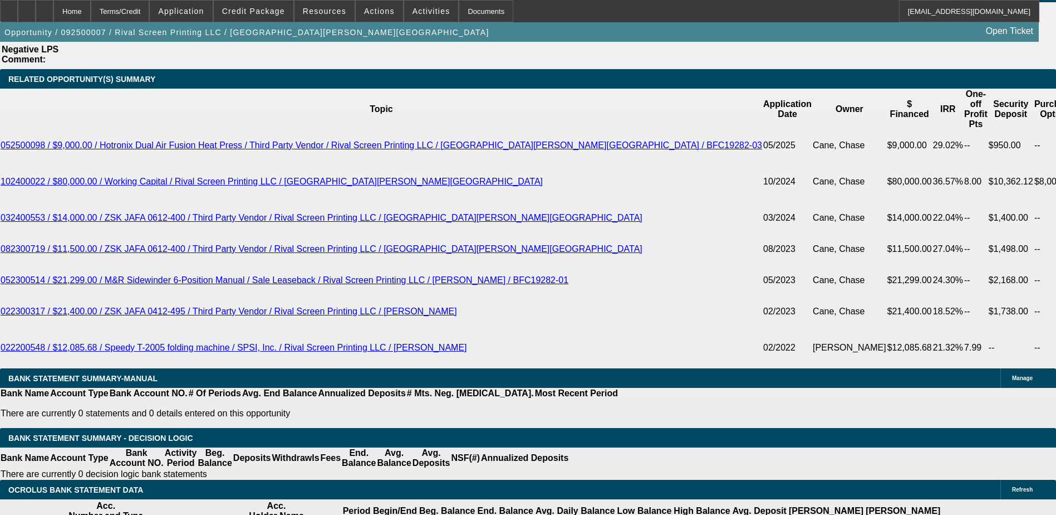
type input "$825.00"
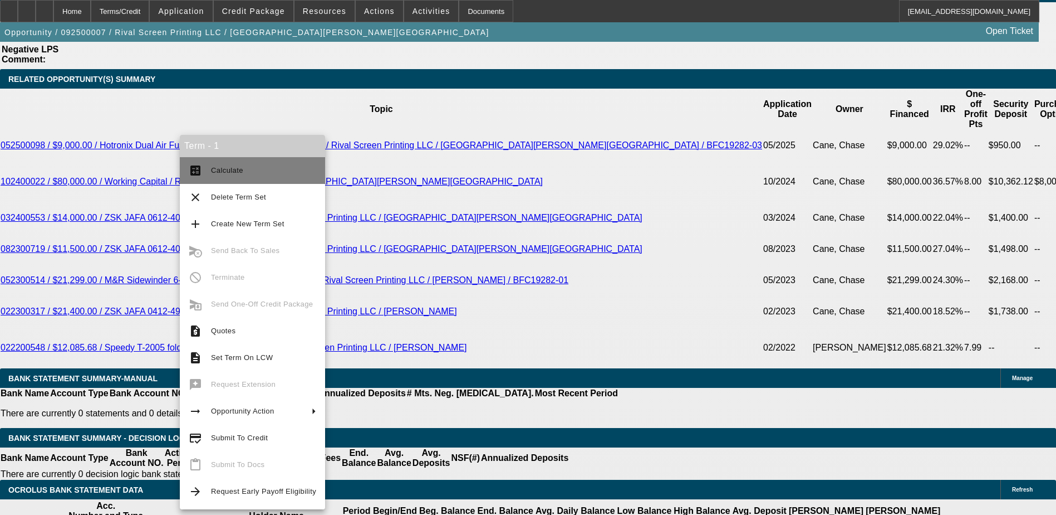
click at [237, 170] on span "Calculate" at bounding box center [227, 170] width 32 height 8
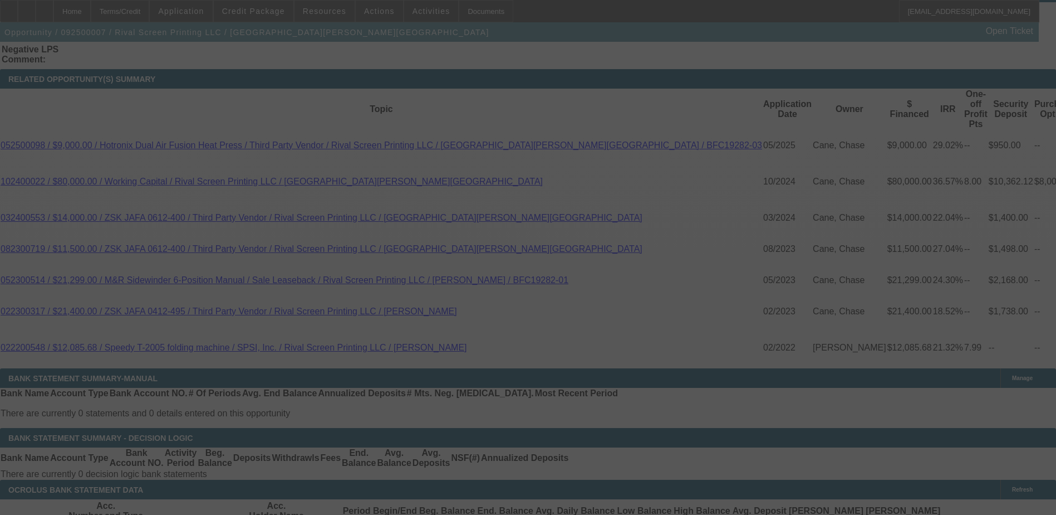
select select "0.1"
select select "2"
select select "0"
select select "6"
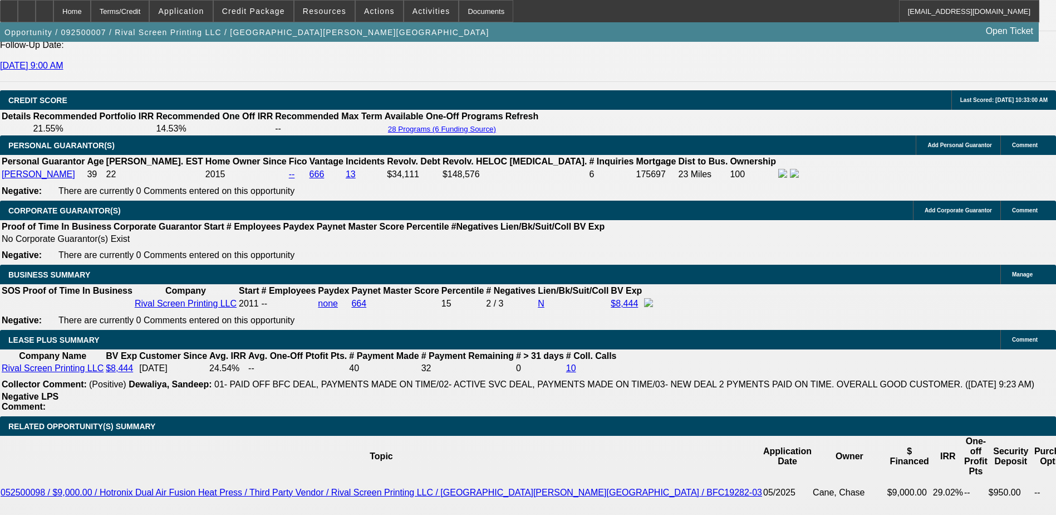
scroll to position [1448, 0]
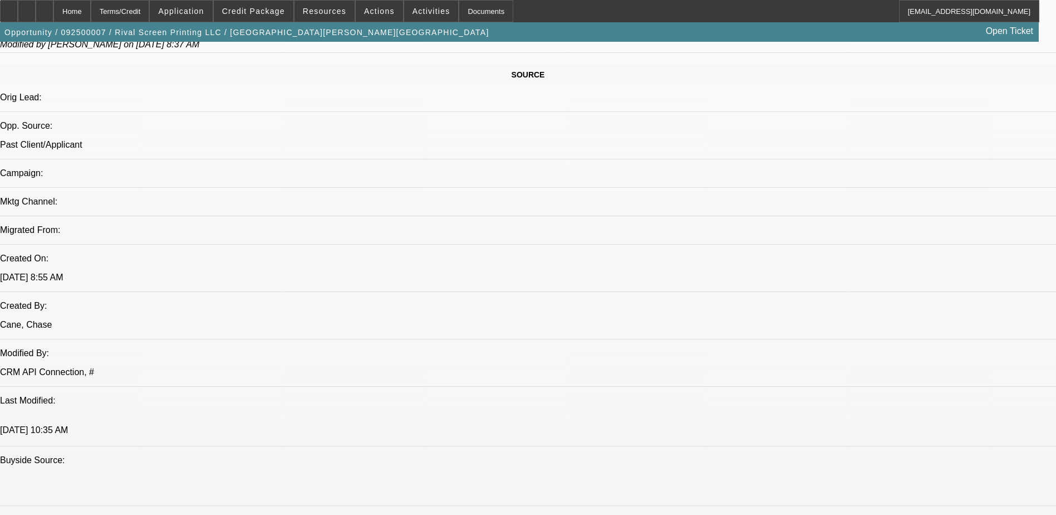
scroll to position [446, 0]
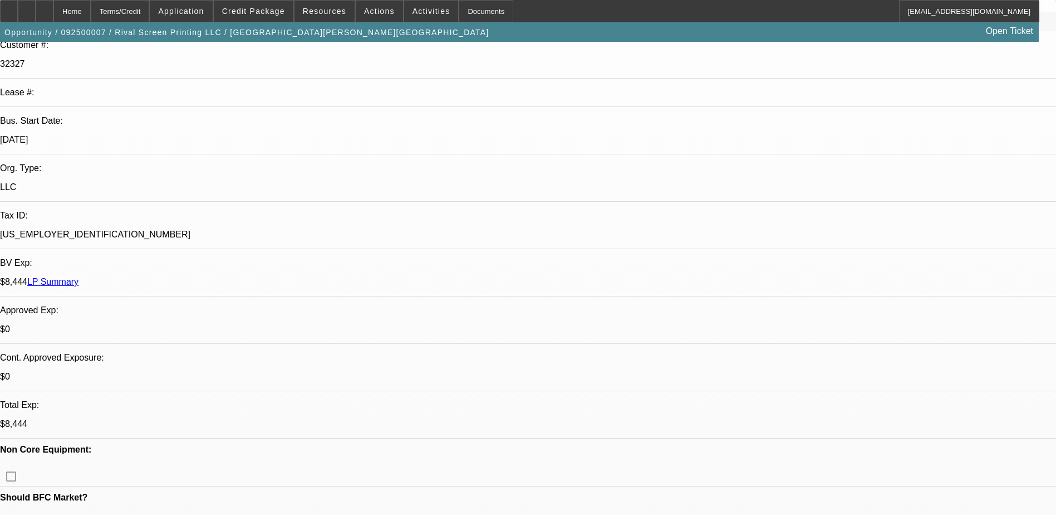
scroll to position [167, 0]
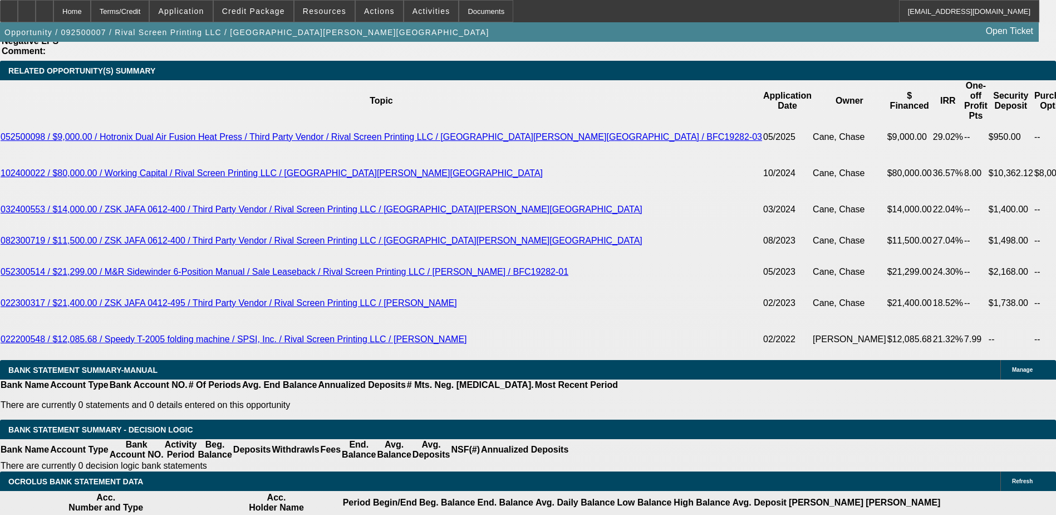
scroll to position [1893, 0]
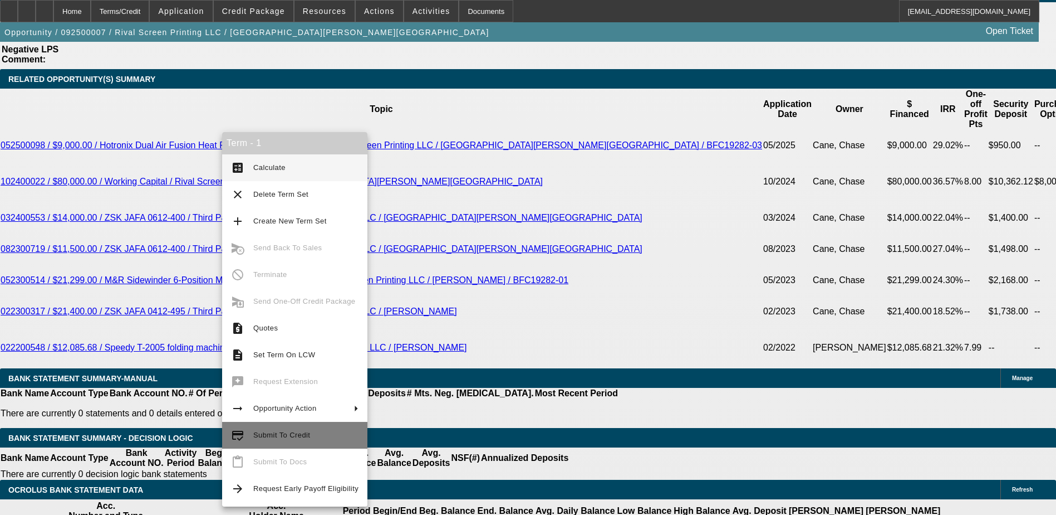
click at [307, 430] on span "Submit To Credit" at bounding box center [305, 434] width 105 height 13
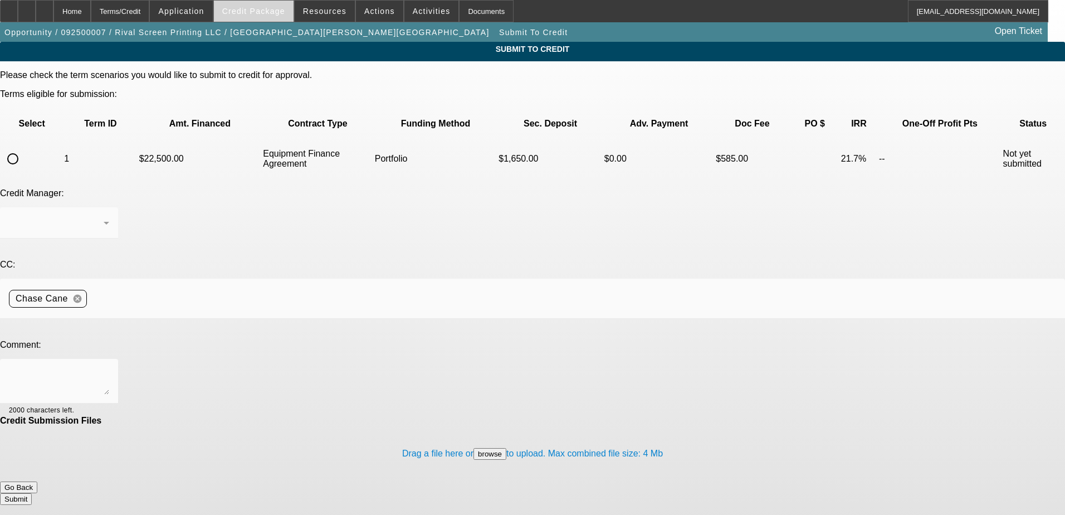
click at [263, 13] on span "Credit Package" at bounding box center [253, 11] width 63 height 9
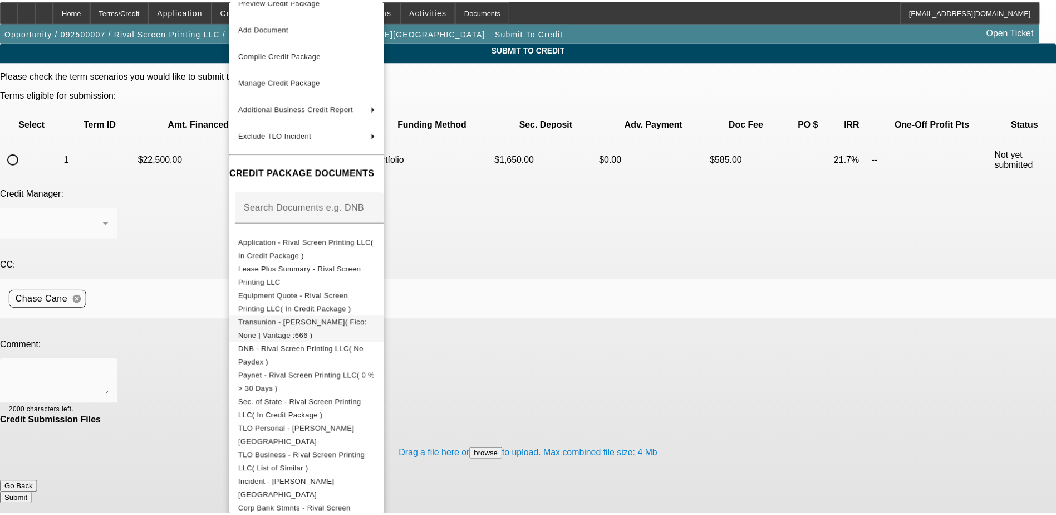
scroll to position [32, 0]
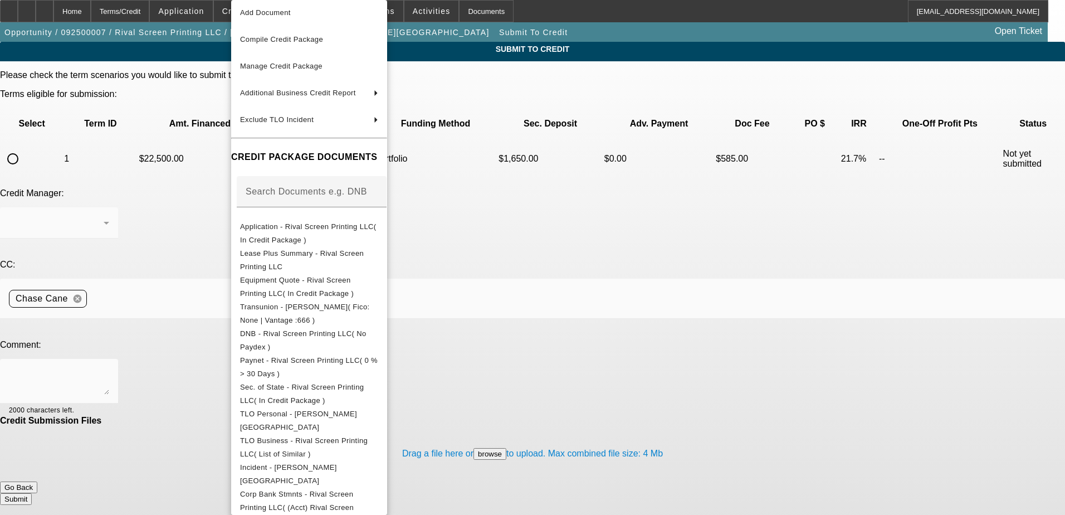
click at [39, 122] on div at bounding box center [532, 257] width 1065 height 515
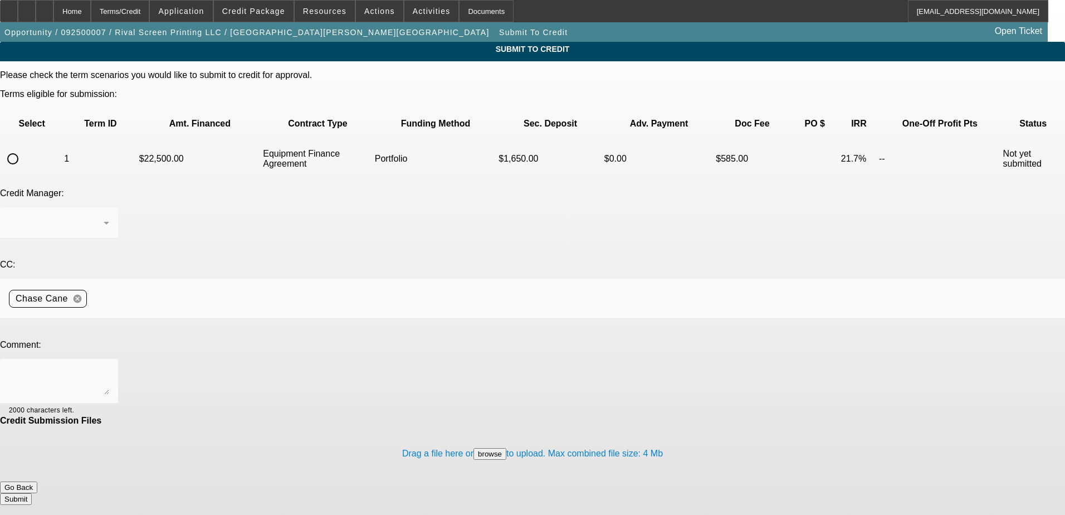
click at [24, 148] on input "radio" at bounding box center [13, 159] width 22 height 22
radio input "true"
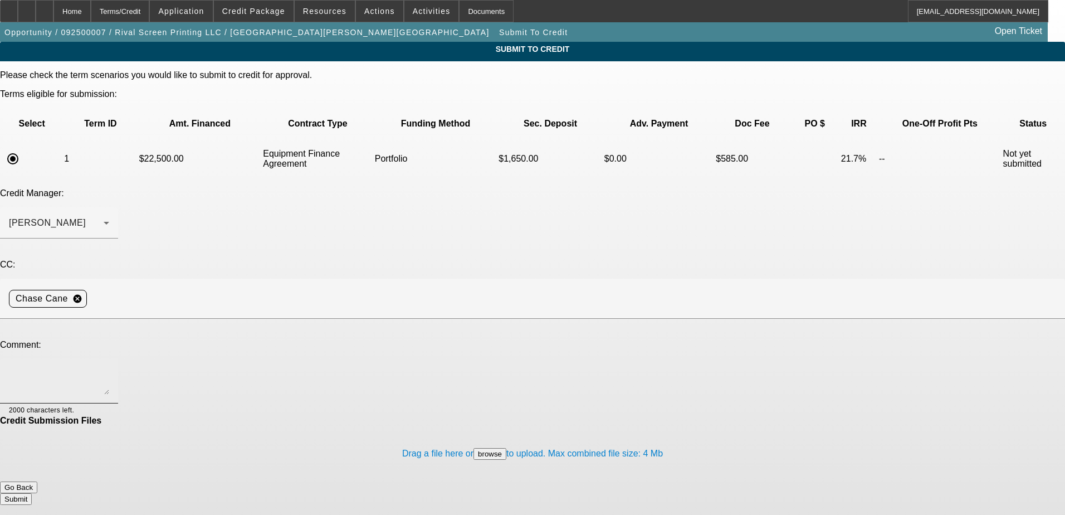
click at [109, 368] on textarea at bounding box center [59, 381] width 100 height 27
type textarea "Hi George, please review. Thank you"
click at [32, 493] on button "Submit" at bounding box center [16, 499] width 32 height 12
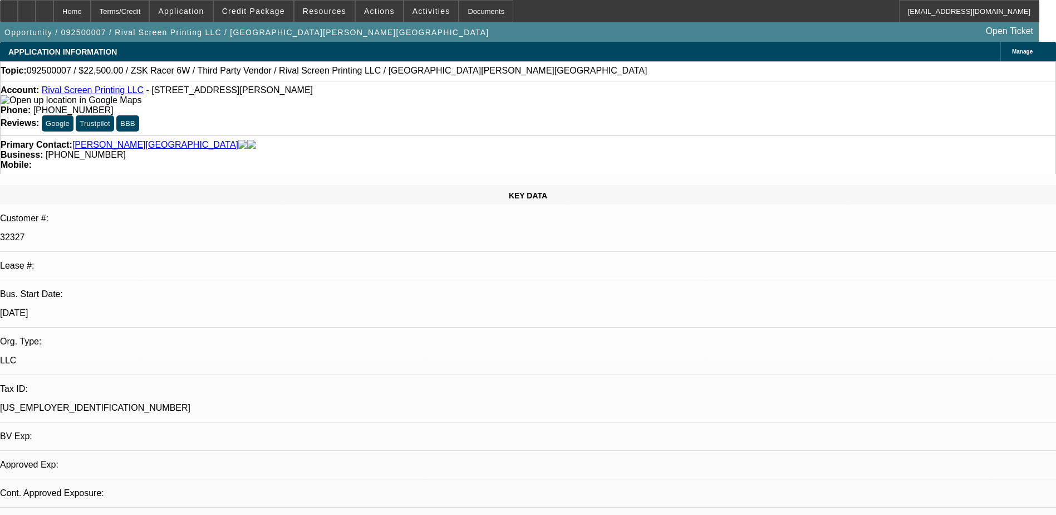
select select "0.1"
select select "2"
select select "0"
select select "6"
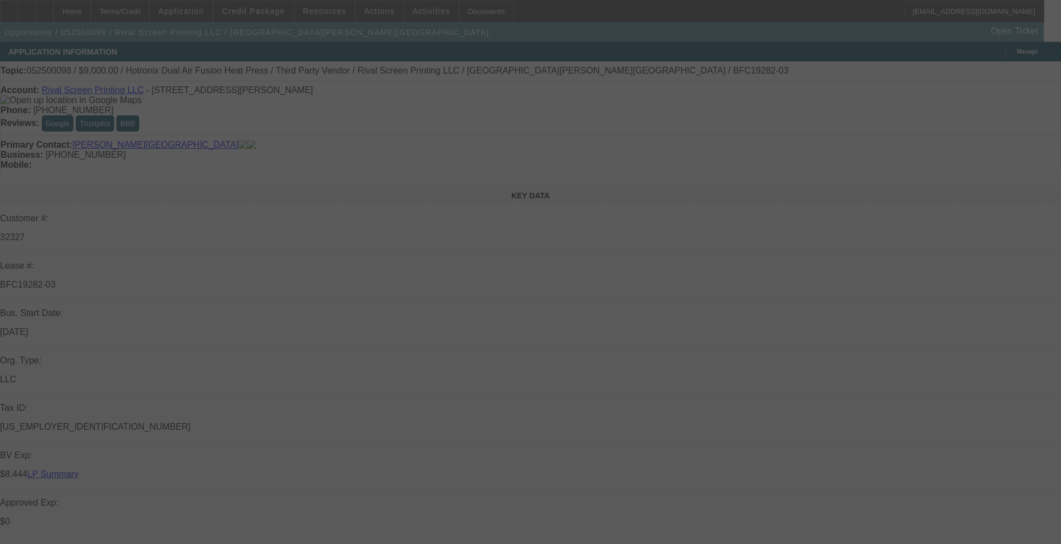
select select "0"
select select "2"
select select "0"
select select "2"
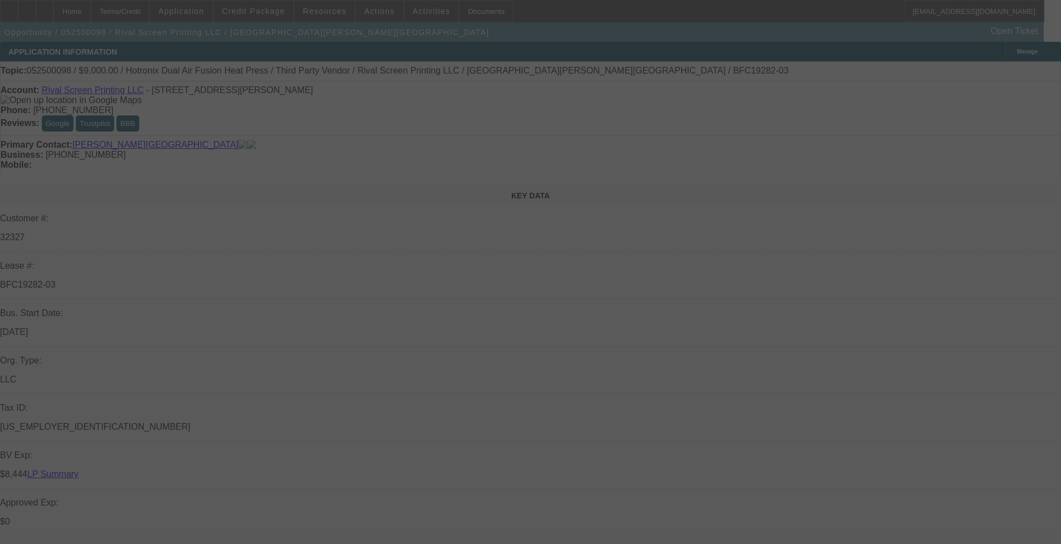
select select "0"
select select "2"
select select "0"
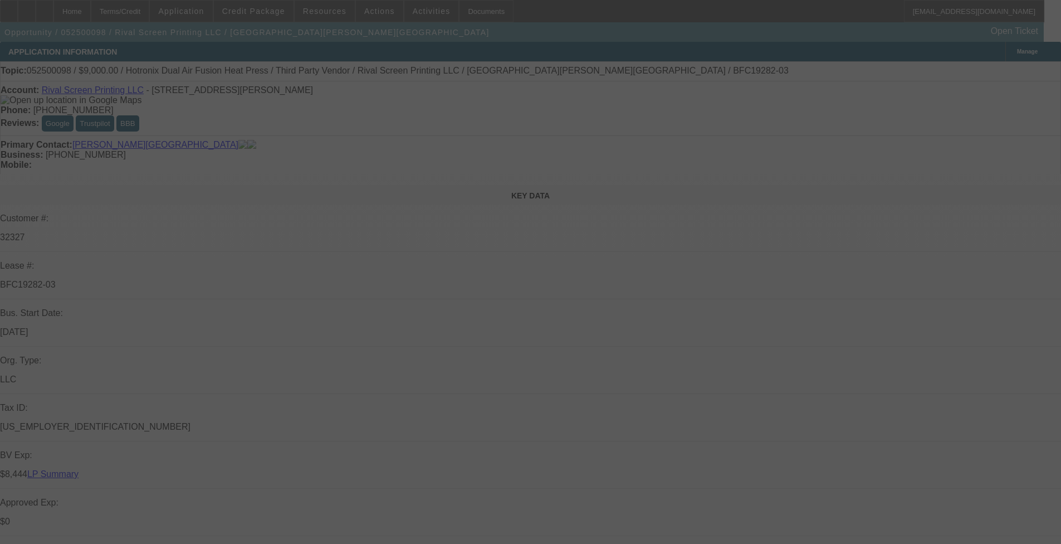
select select "2"
select select "0"
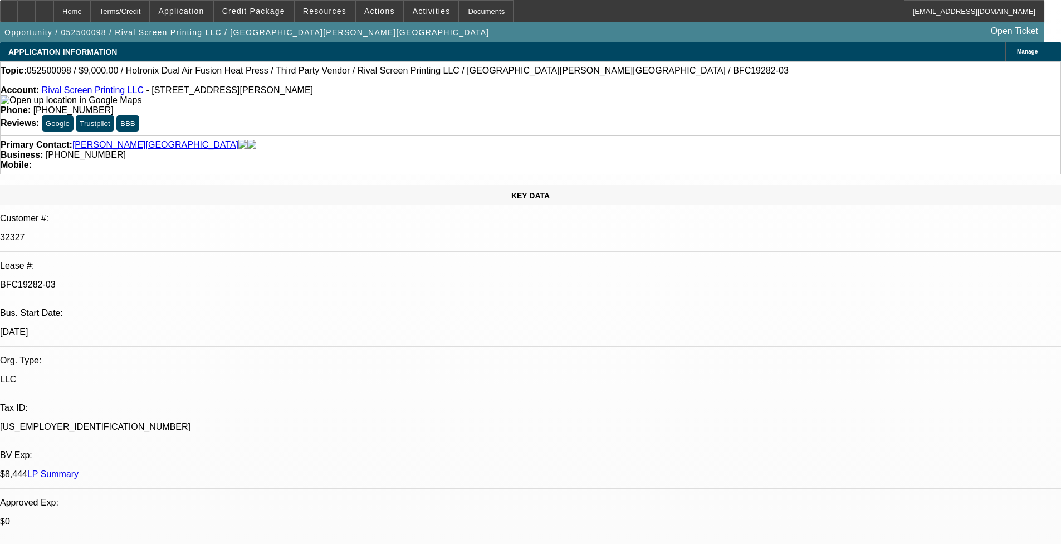
select select "1"
select select "2"
select select "6"
select select "1"
select select "2"
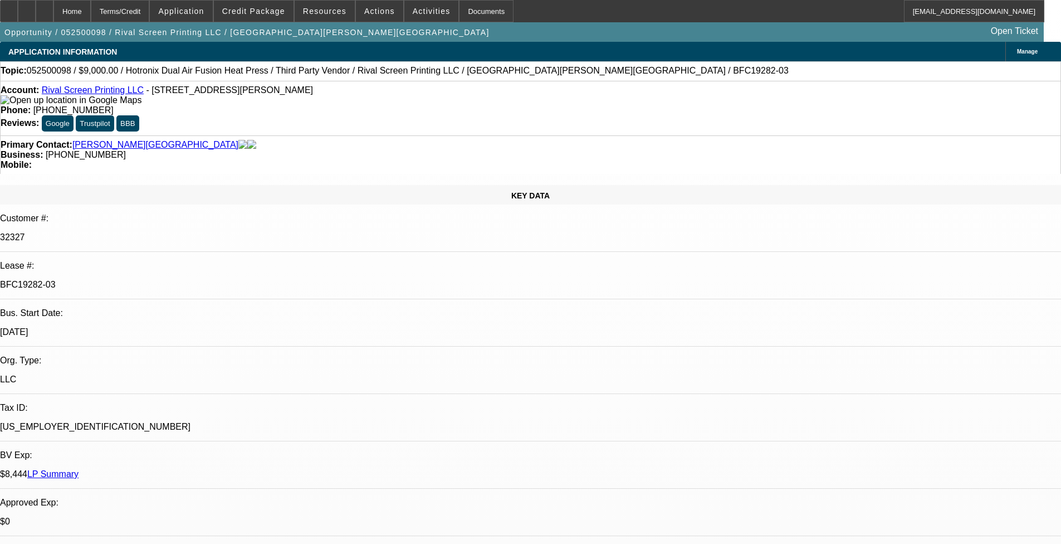
select select "6"
select select "1"
select select "2"
select select "6"
select select "1"
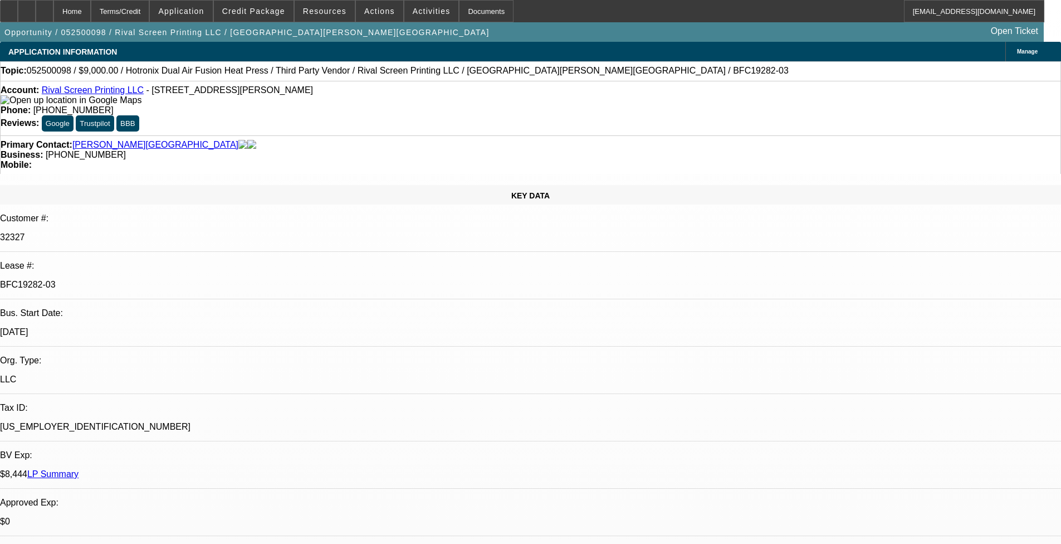
select select "2"
select select "6"
click at [248, 12] on span "Credit Package" at bounding box center [253, 11] width 63 height 9
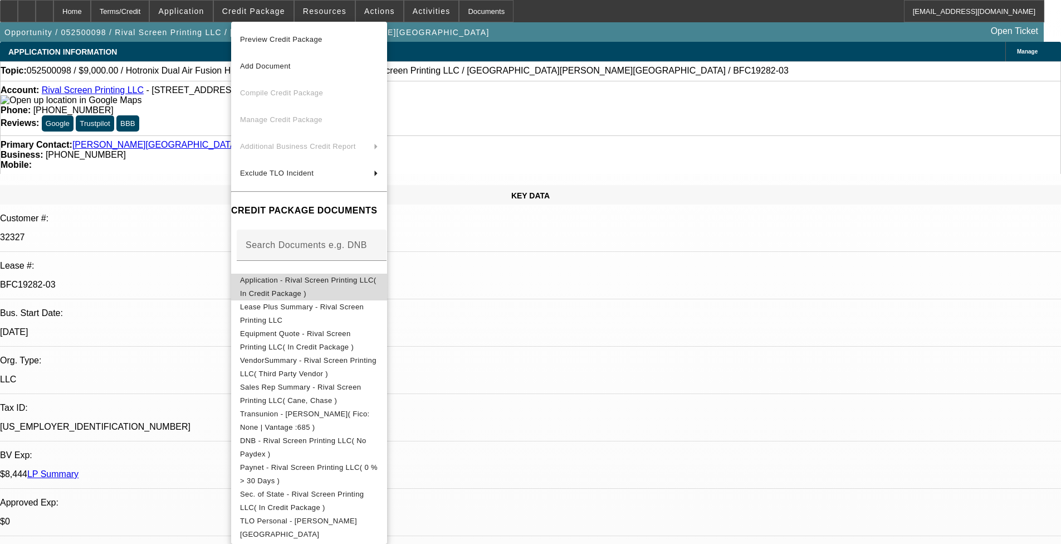
click at [300, 290] on button "Application - Rival Screen Printing LLC( In Credit Package )" at bounding box center [309, 286] width 156 height 27
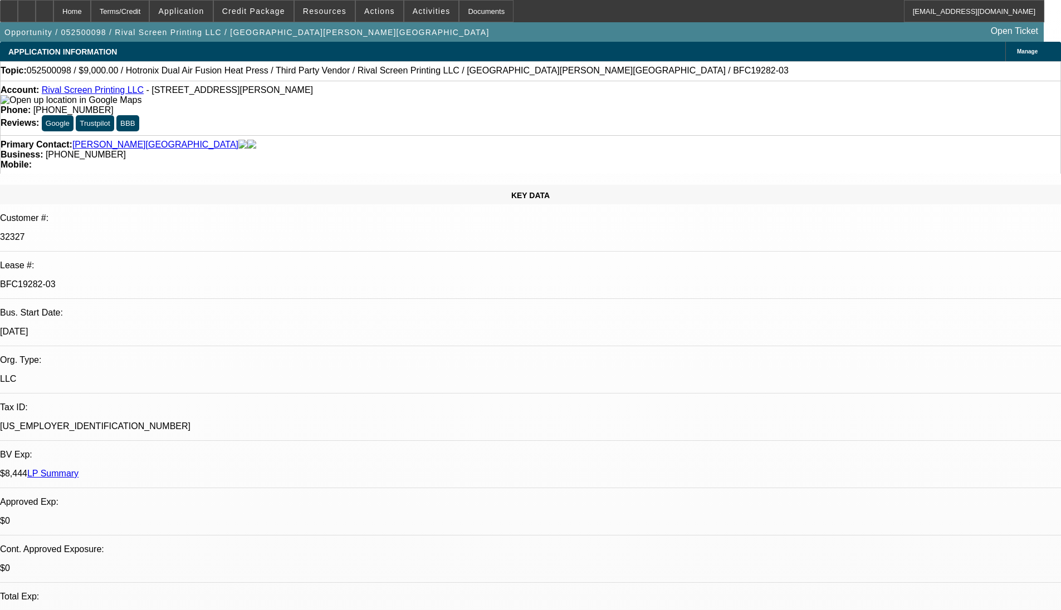
select select "0"
select select "2"
select select "0"
select select "2"
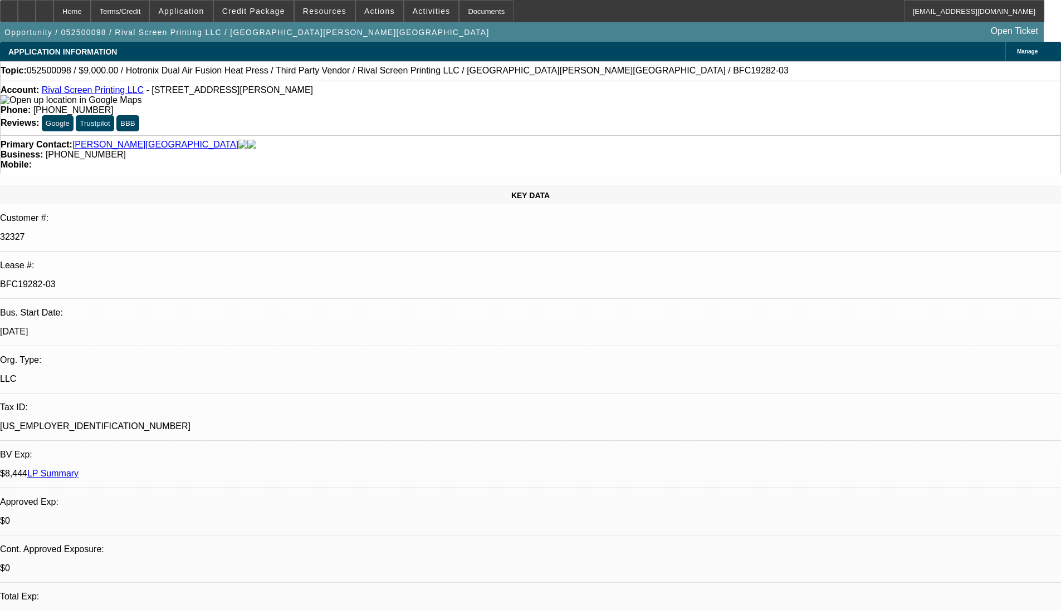
select select "0"
select select "2"
select select "0"
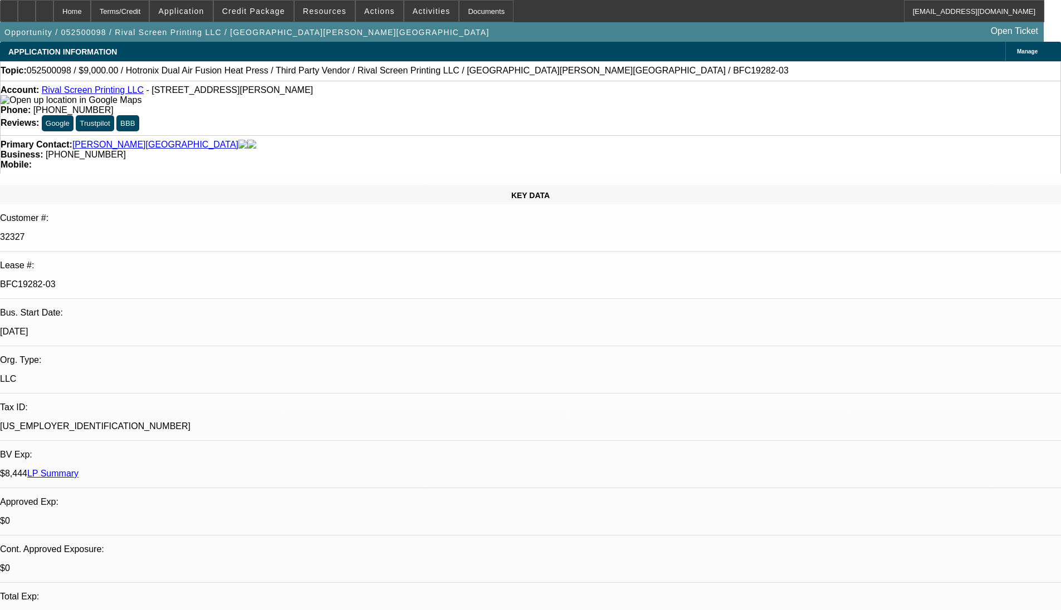
select select "2"
select select "0"
select select "1"
select select "2"
select select "6"
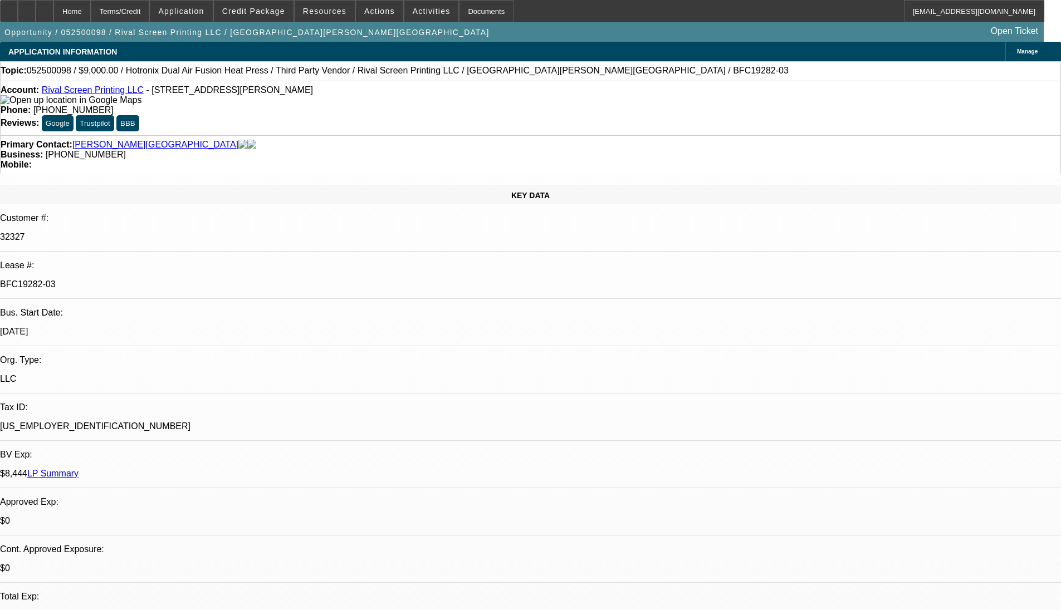
select select "1"
select select "2"
select select "6"
select select "1"
select select "2"
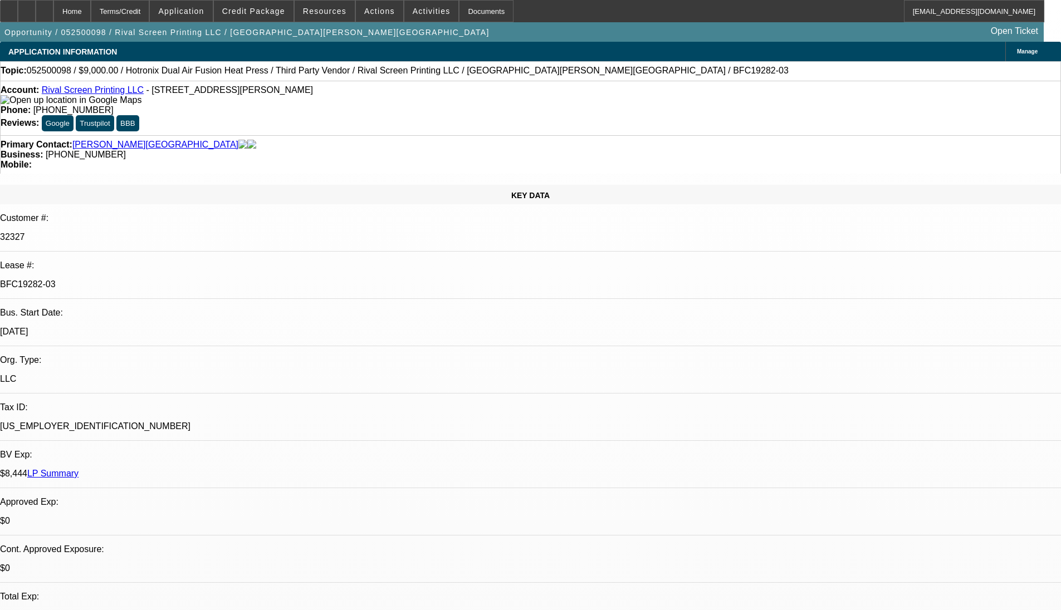
select select "6"
select select "1"
select select "2"
select select "6"
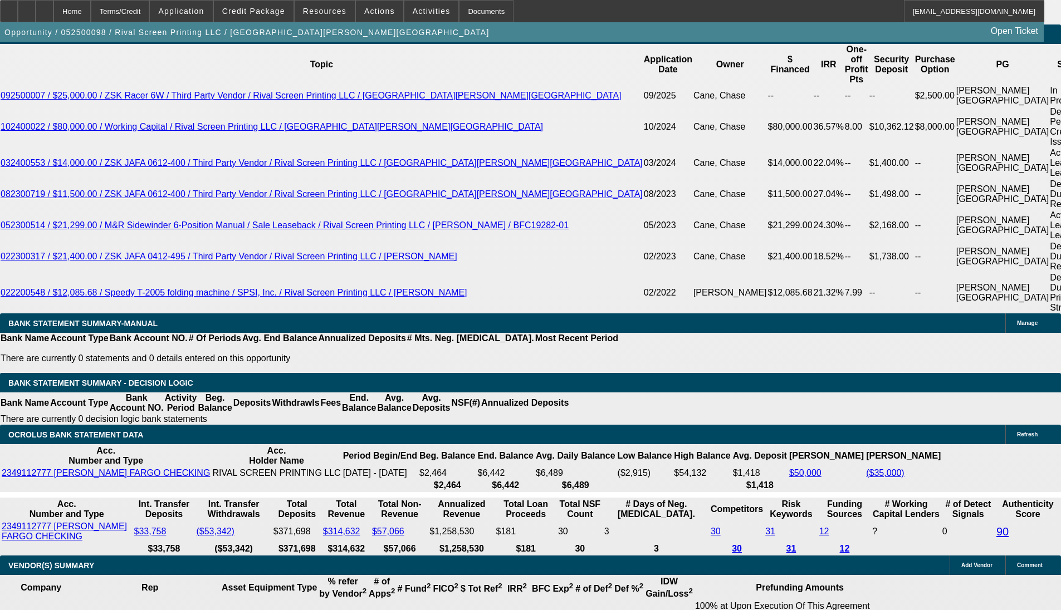
scroll to position [1949, 0]
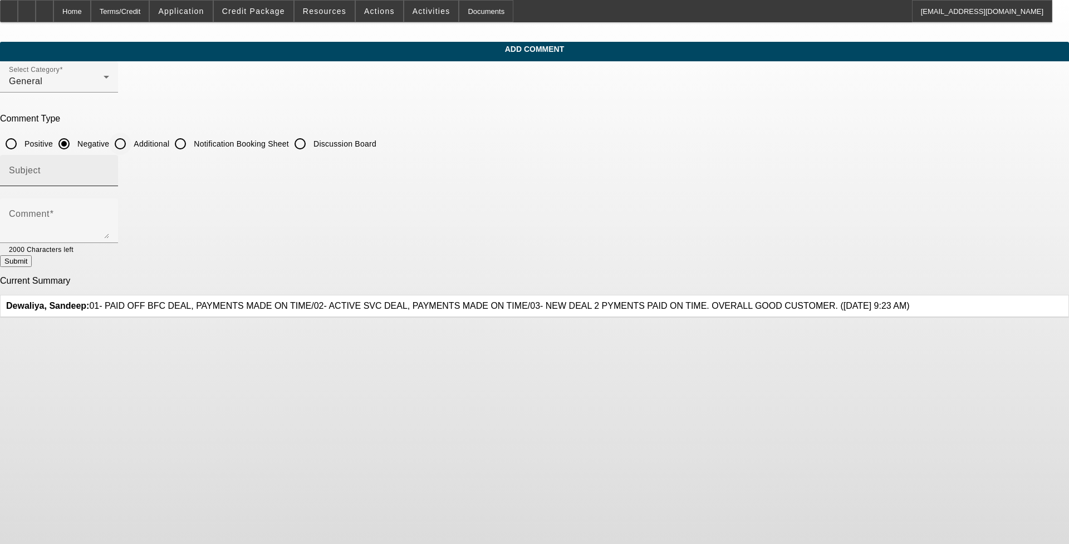
drag, startPoint x: 448, startPoint y: 140, endPoint x: 437, endPoint y: 156, distance: 20.1
click at [131, 140] on input "Additional" at bounding box center [120, 144] width 22 height 22
radio input "true"
click at [109, 165] on div "Subject" at bounding box center [59, 170] width 100 height 31
type input "Write Up"
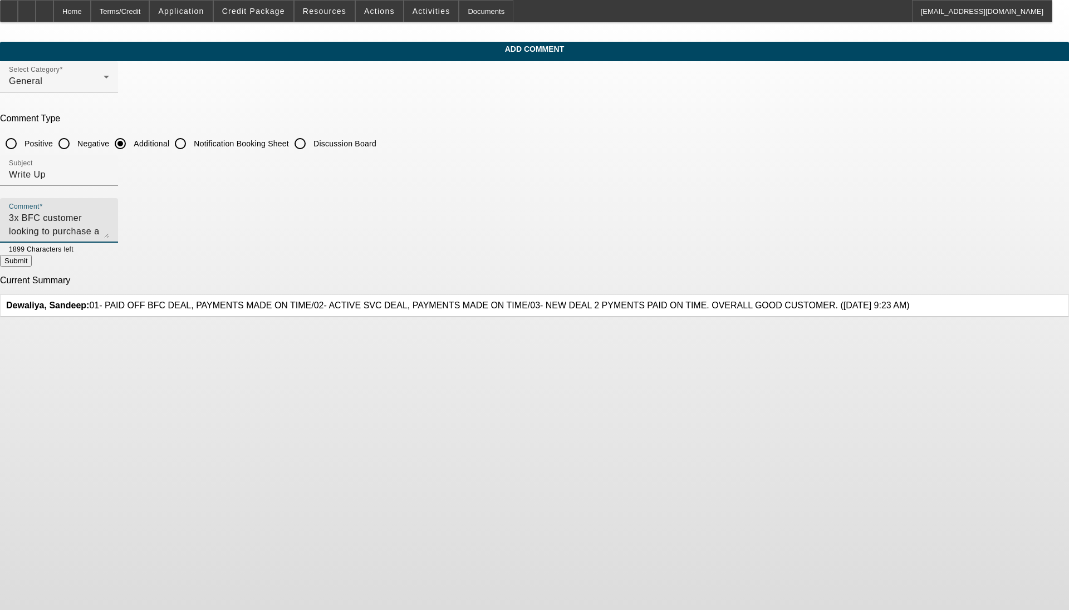
click at [109, 218] on textarea "3x BFC customer looking to purchase a used embroidery machine. Customer pays us…" at bounding box center [59, 225] width 100 height 27
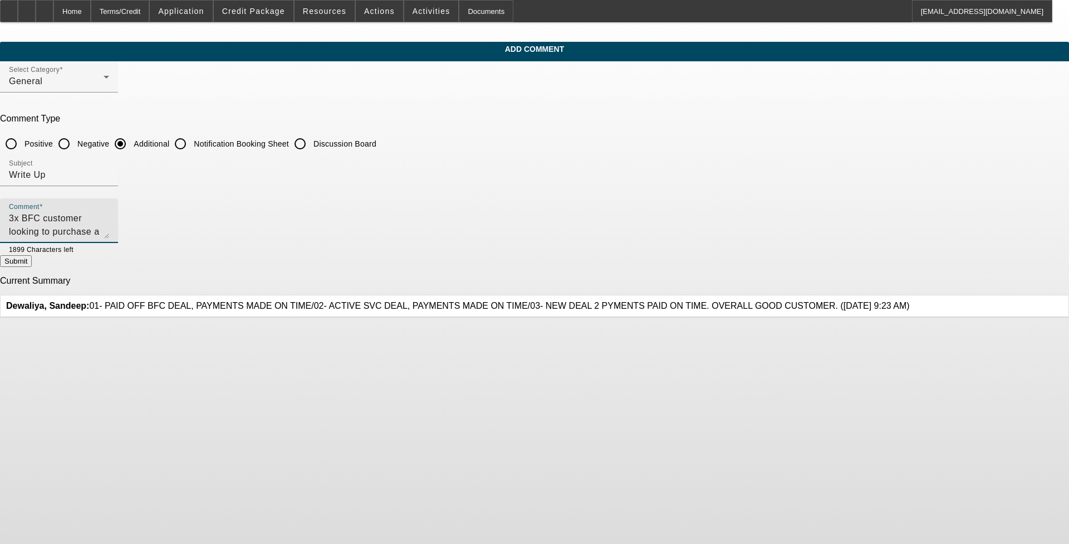
drag, startPoint x: 643, startPoint y: 216, endPoint x: 552, endPoint y: 218, distance: 90.8
click at [109, 218] on textarea "3x BFC customer looking to purchase a used embroidery machine. Customer pays us…" at bounding box center [59, 225] width 100 height 27
type textarea "3x BFC customer looking to purchase a used embroidery machine. High debt on per…"
click at [32, 267] on button "Submit" at bounding box center [16, 261] width 32 height 12
radio input "true"
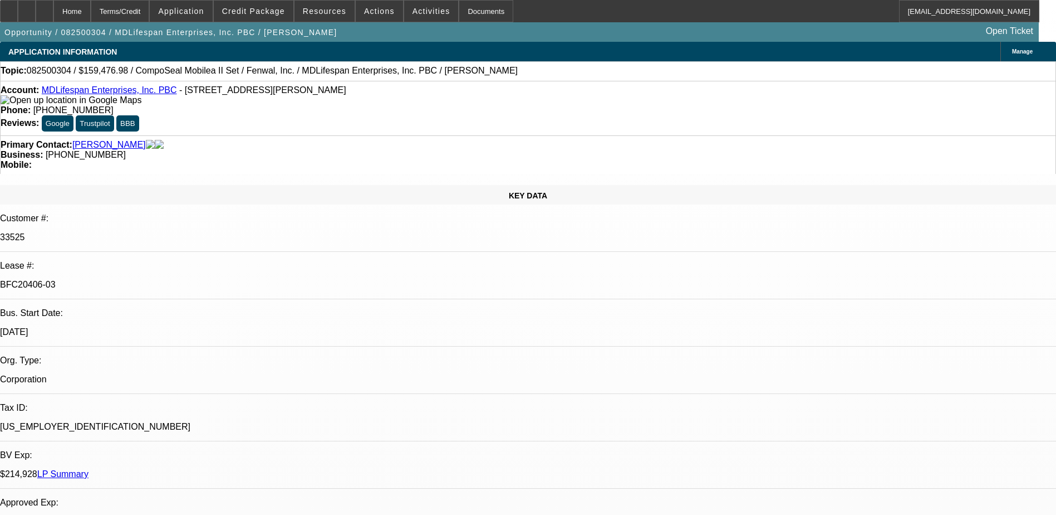
select select "0"
select select "2"
select select "0"
select select "6"
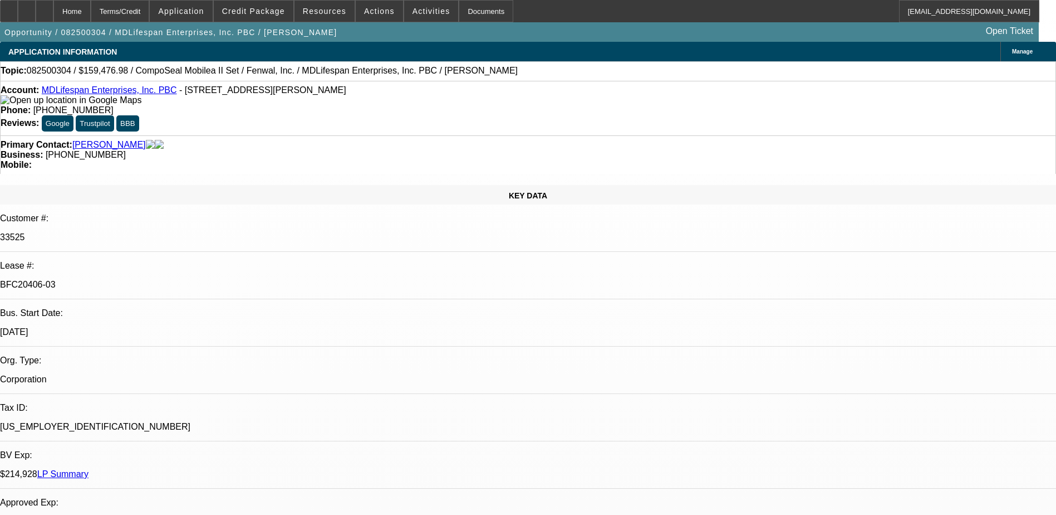
select select "0"
select select "6"
select select "0"
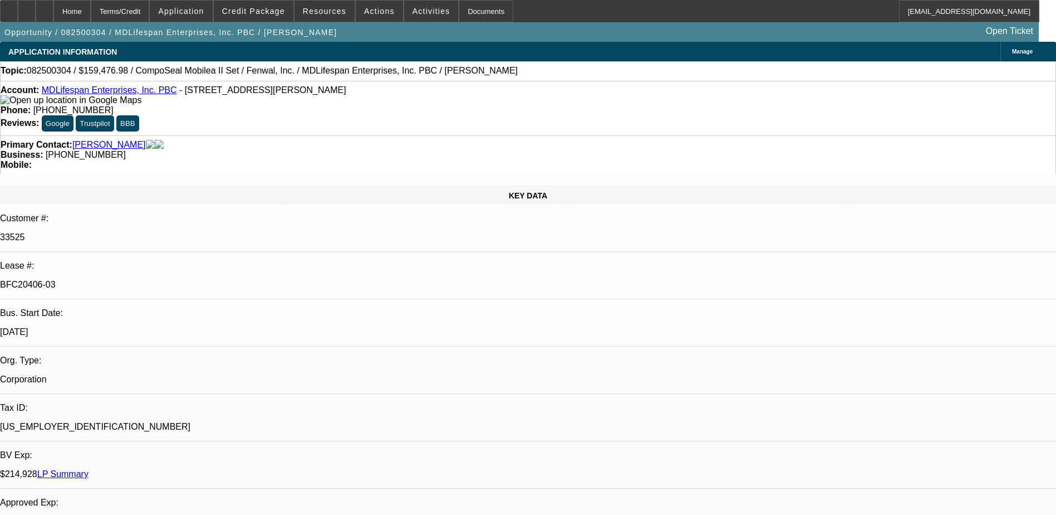
select select "0"
select select "3"
select select "0"
select select "6"
select select "0"
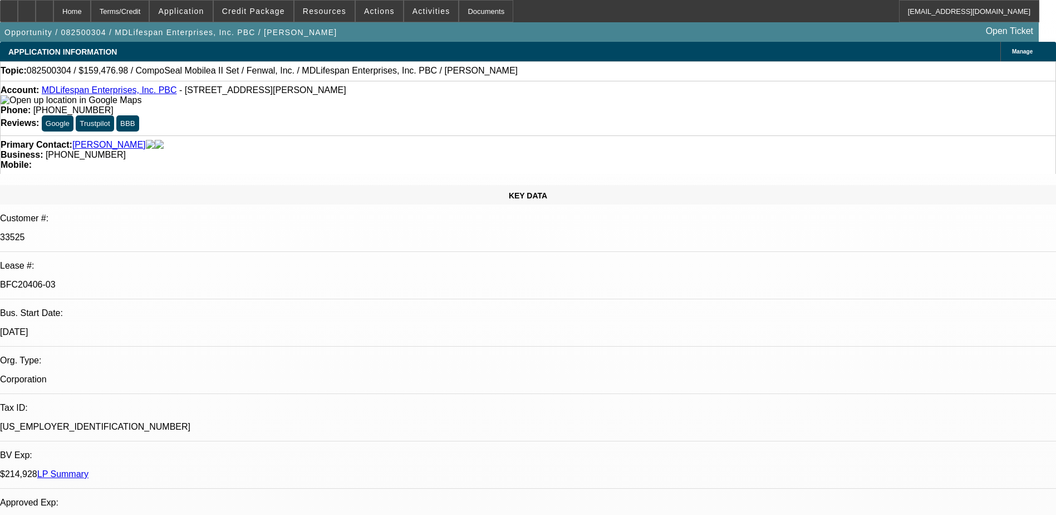
select select "2"
select select "0"
select select "6"
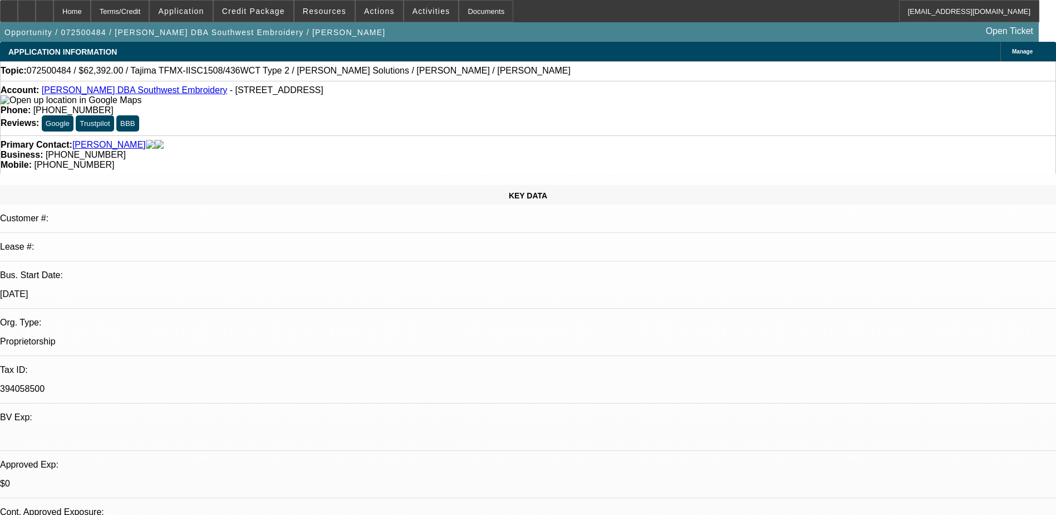
select select "0.2"
select select "2"
select select "0.1"
select select "4"
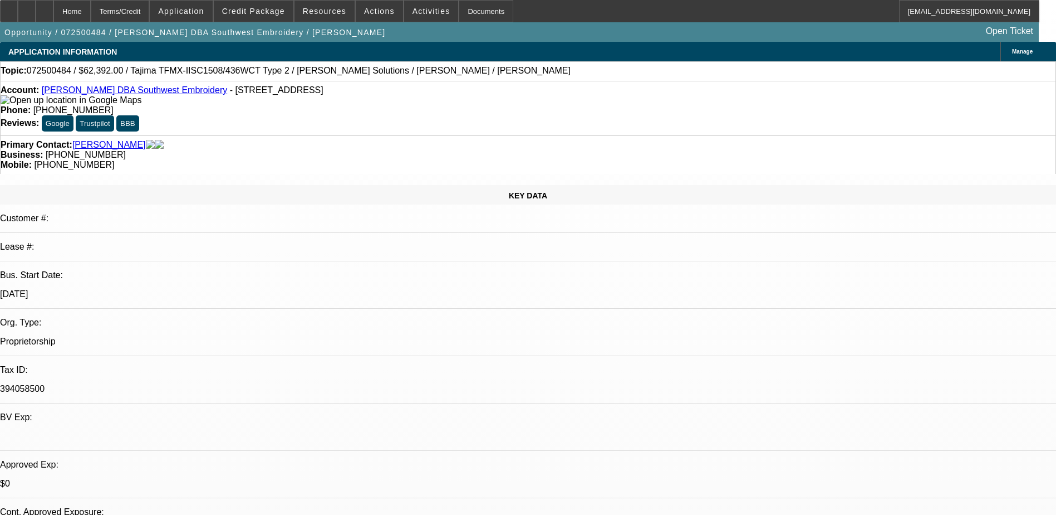
select select "0.2"
select select "2"
select select "0.1"
select select "4"
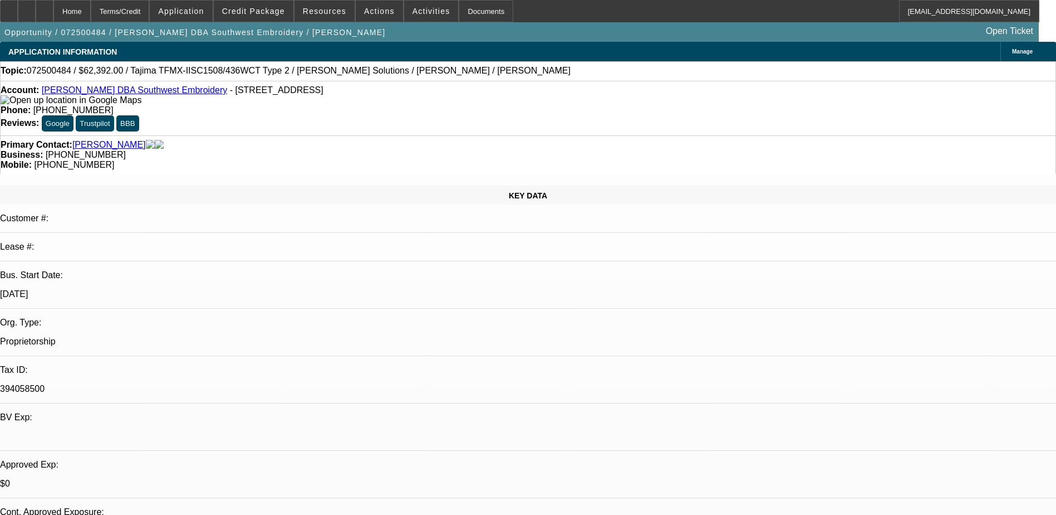
select select "0.15"
select select "2"
select select "0.1"
select select "4"
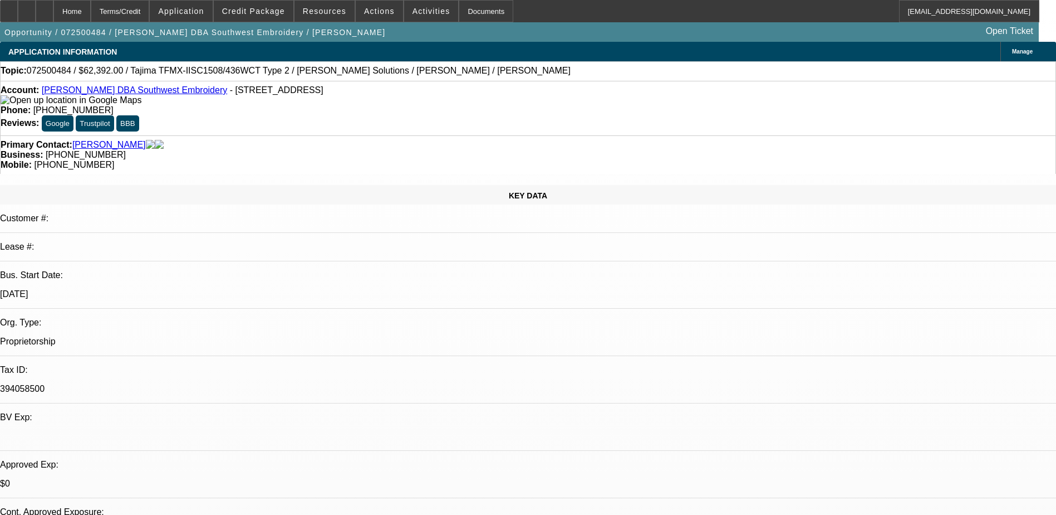
select select "0.15"
select select "2"
select select "0.1"
select select "4"
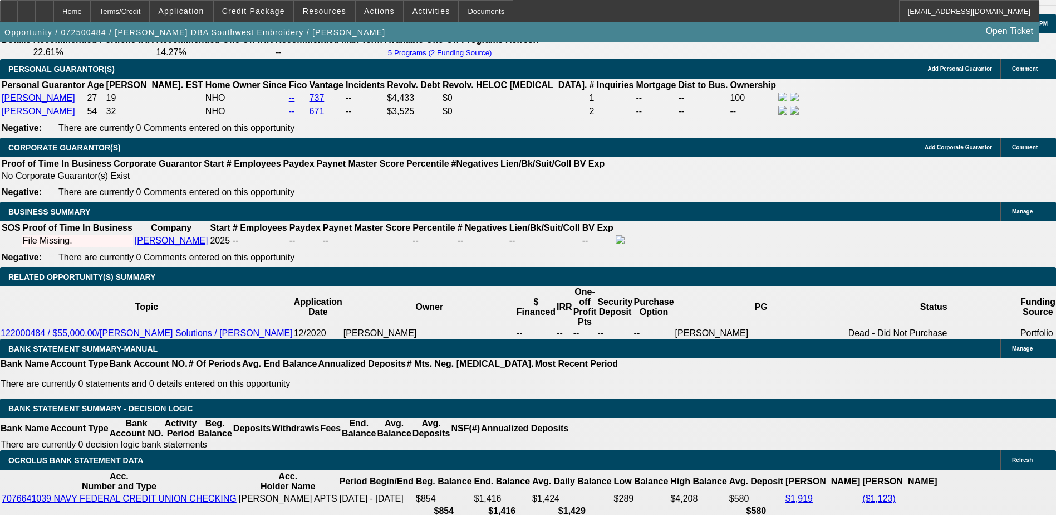
scroll to position [1671, 0]
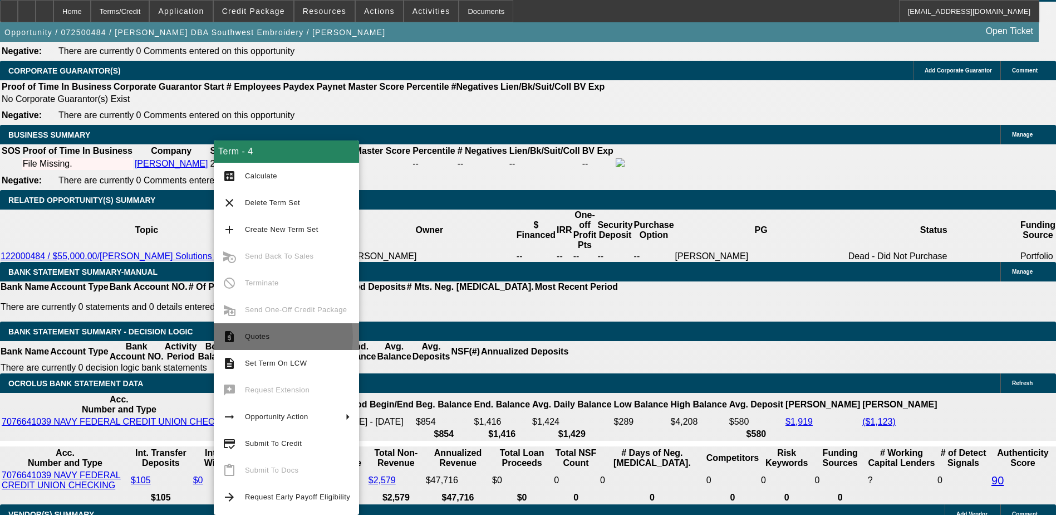
click at [264, 336] on span "Quotes" at bounding box center [257, 336] width 25 height 8
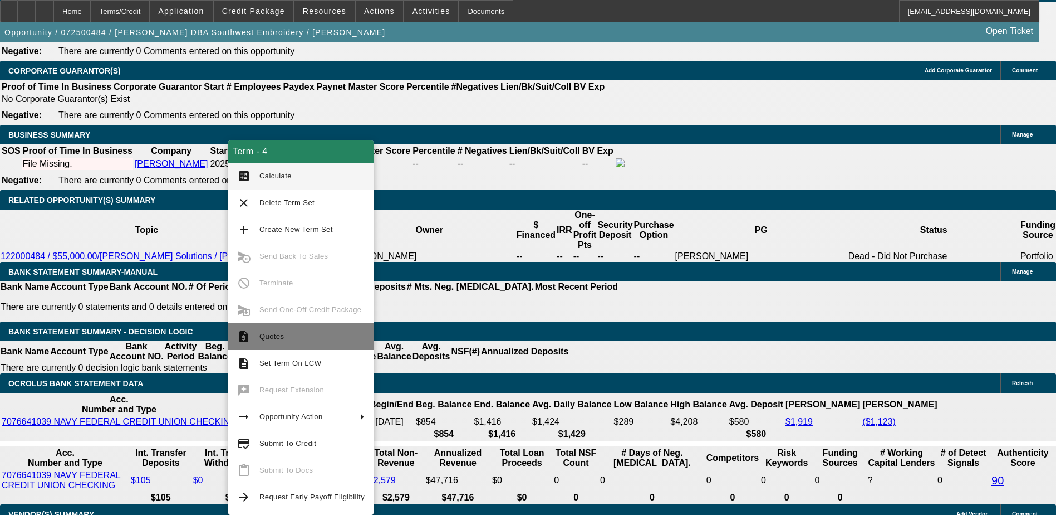
click at [314, 342] on span "Quotes" at bounding box center [312, 336] width 105 height 13
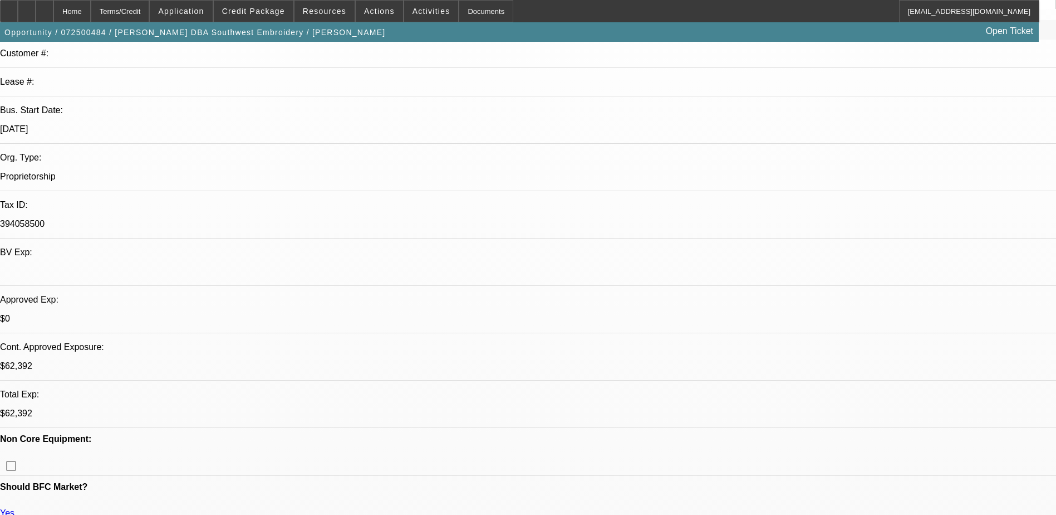
scroll to position [0, 0]
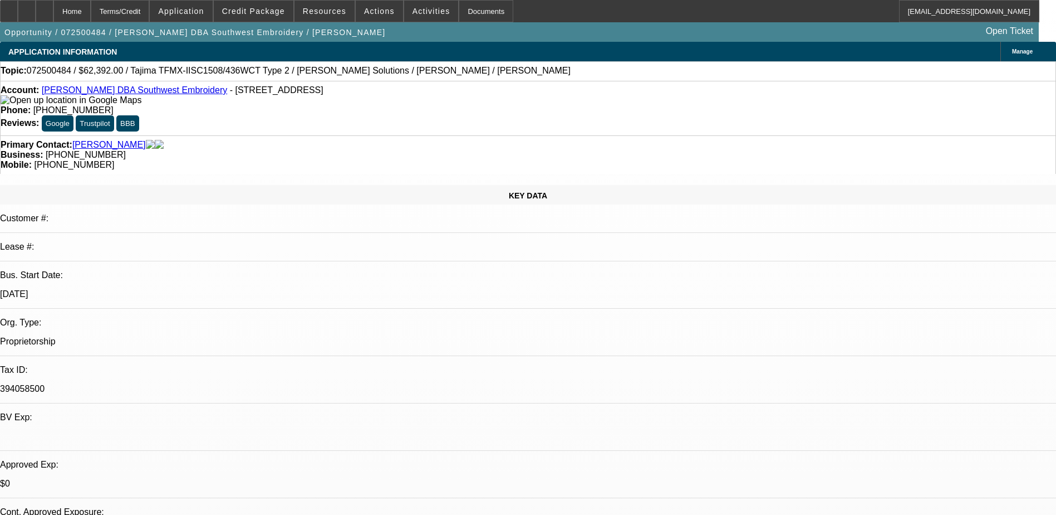
click at [139, 94] on link "Johnny Olvera DBA Southwest Embroidery" at bounding box center [134, 89] width 185 height 9
click at [1012, 53] on span "Manage" at bounding box center [1022, 51] width 21 height 6
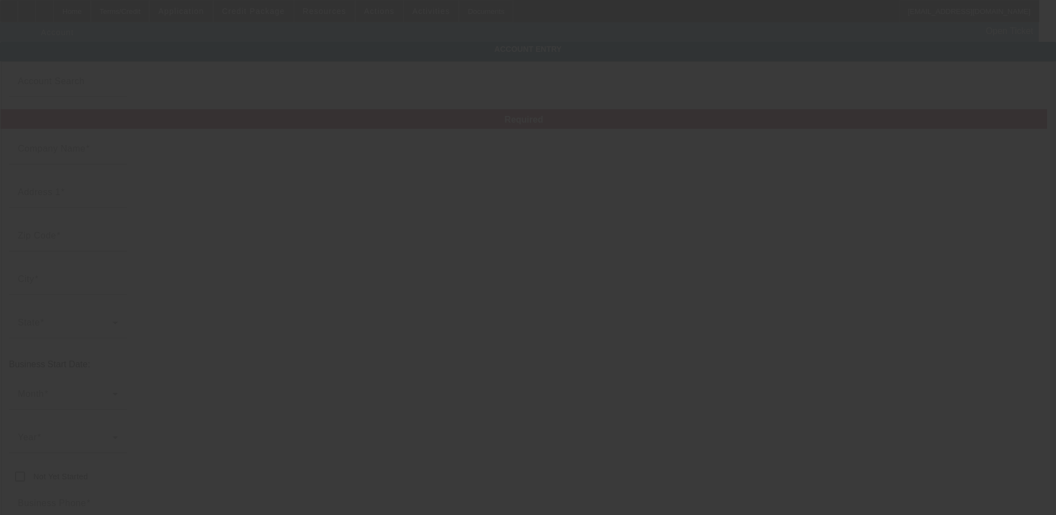
type input "Johnny Olvera"
type input "631 S Fairview St"
type input "92704"
type input "Santa Ana"
type input "(949) 478-9539"
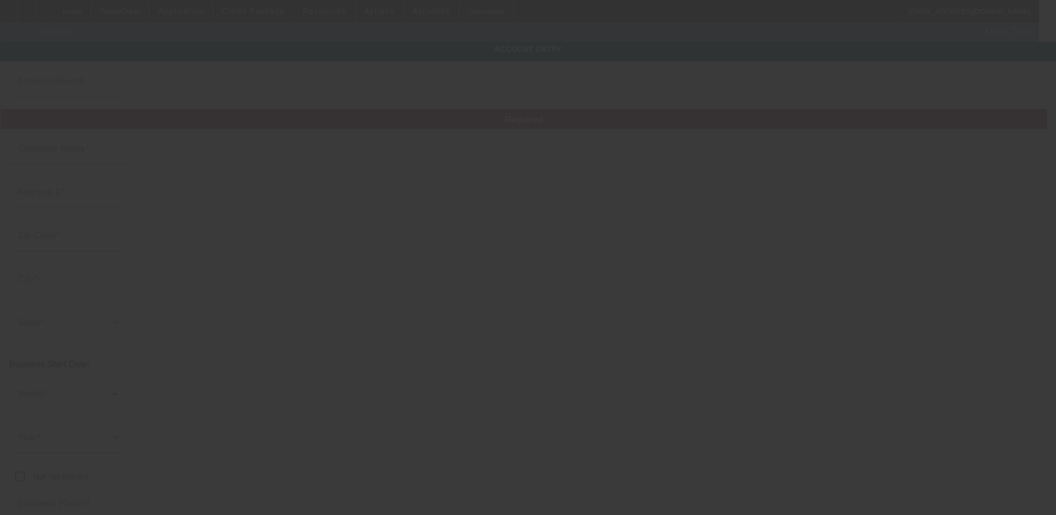
type input "Southwest Embroidery"
type input "Apt 4F"
type input "johnny27olvera@gmail.com"
type input "394058500"
type input "7/21/2025"
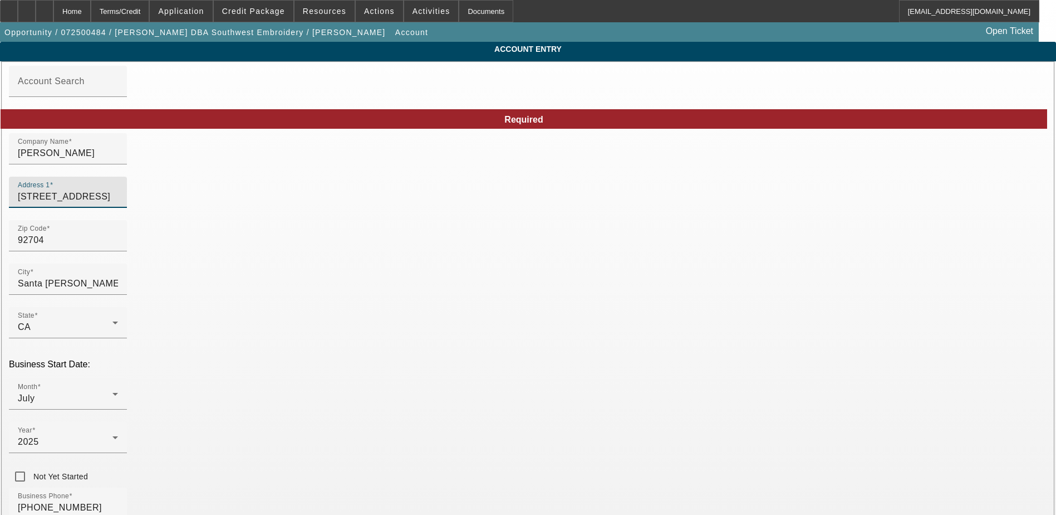
drag, startPoint x: 311, startPoint y: 206, endPoint x: 171, endPoint y: 200, distance: 140.5
type input "2109 S. Wright St"
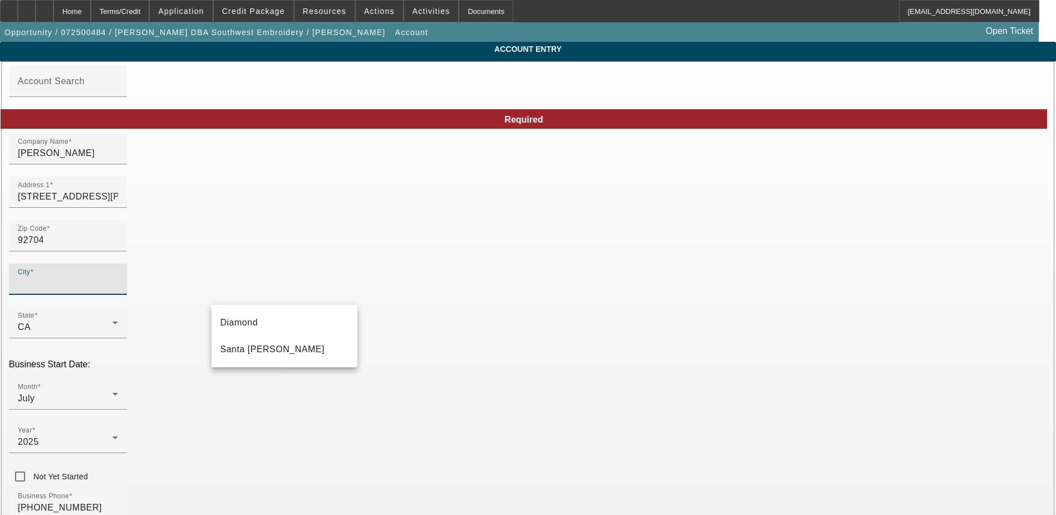
type input "Orange"
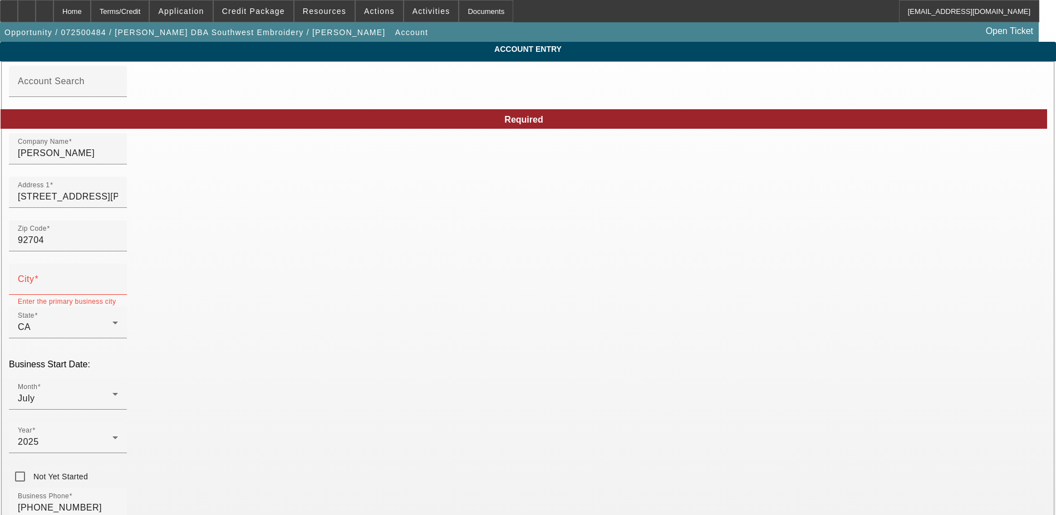
type input "Unit D"
drag, startPoint x: 281, startPoint y: 241, endPoint x: 181, endPoint y: 246, distance: 100.4
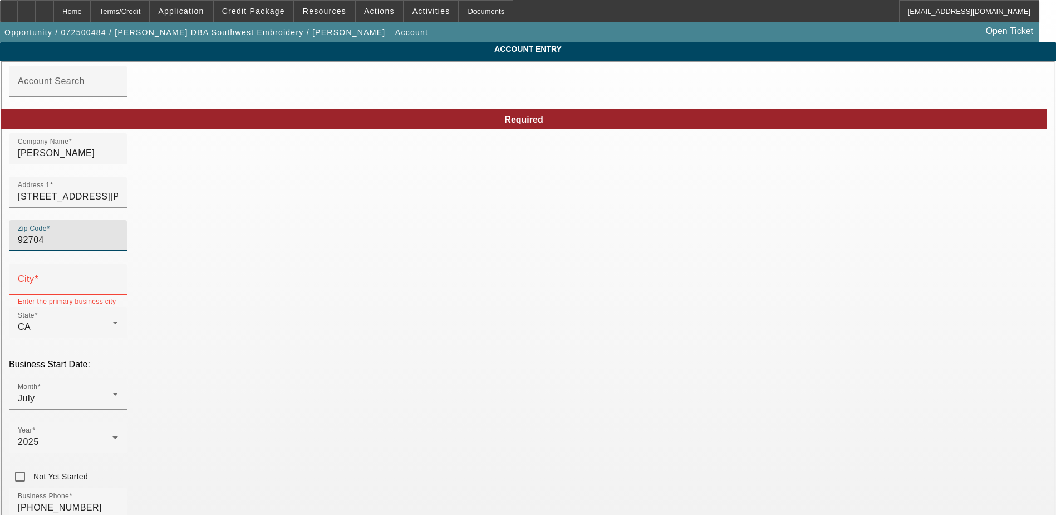
drag, startPoint x: 181, startPoint y: 246, endPoint x: 237, endPoint y: 253, distance: 56.7
click at [118, 247] on input "92704" at bounding box center [68, 239] width 100 height 13
type input "92705"
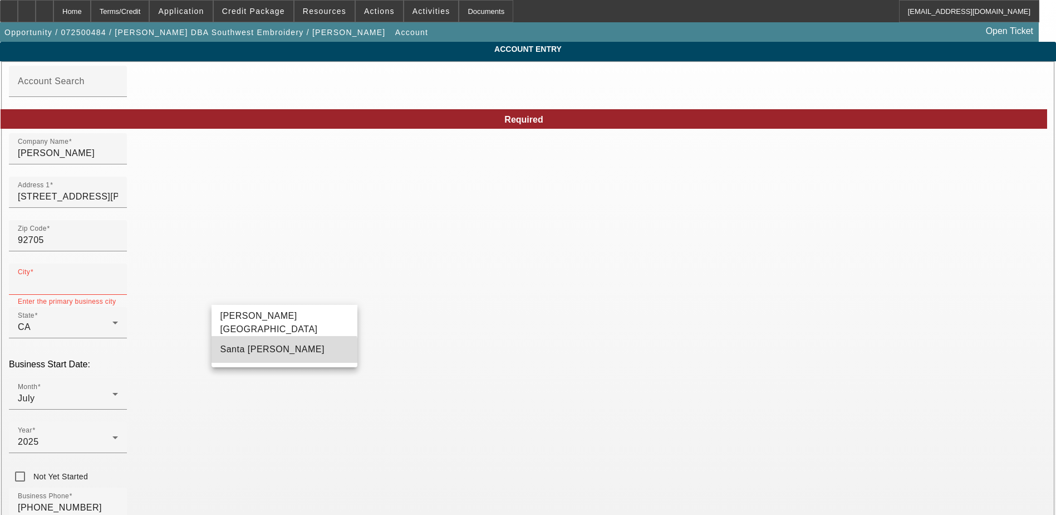
click at [266, 356] on mat-option "Santa Ana" at bounding box center [285, 349] width 146 height 27
type input "Santa Ana"
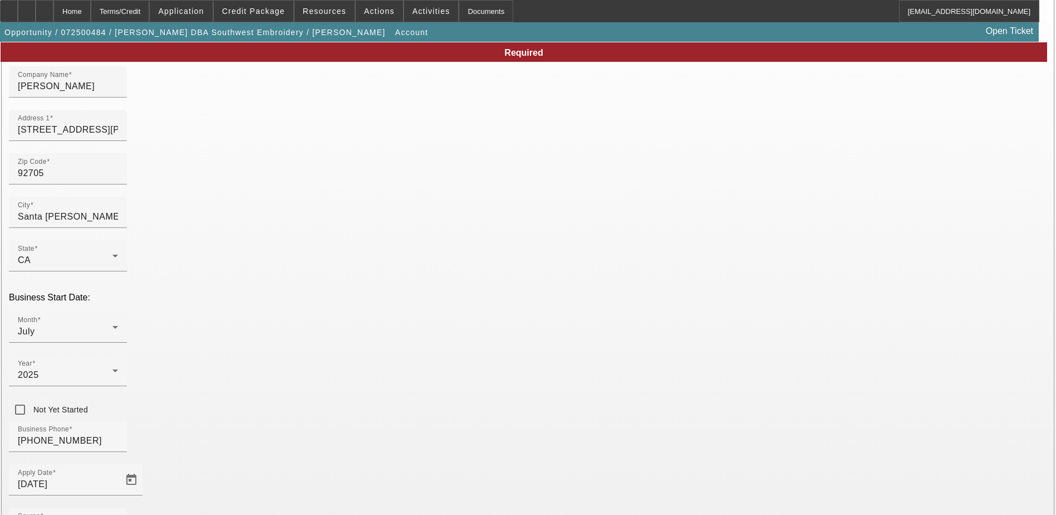
scroll to position [142, 0]
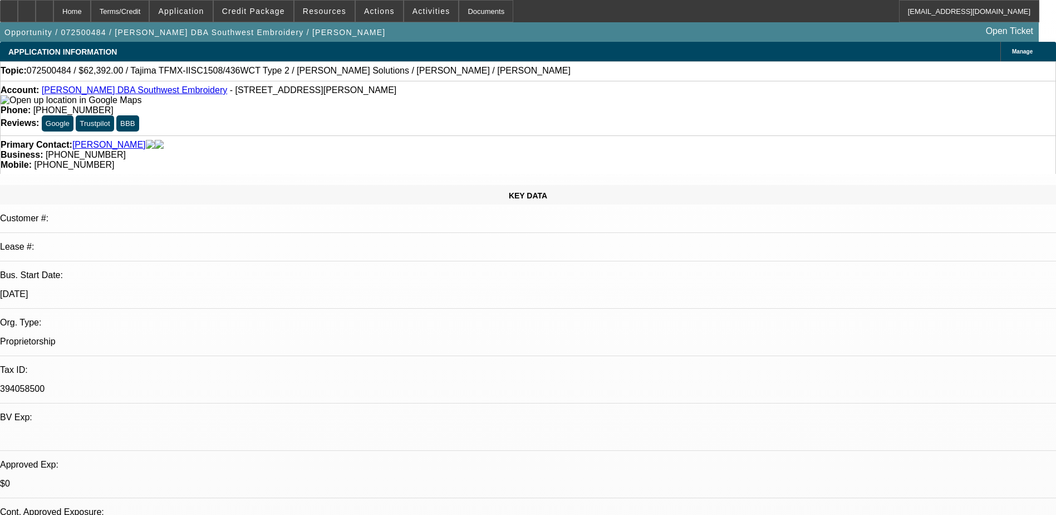
select select "0.2"
select select "2"
select select "0.1"
select select "4"
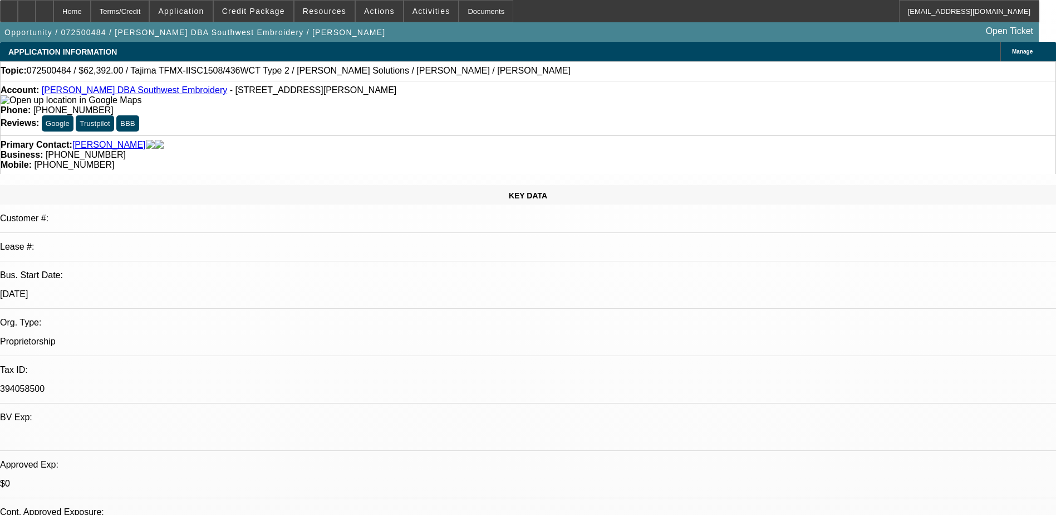
select select "0.2"
select select "2"
select select "0.1"
select select "4"
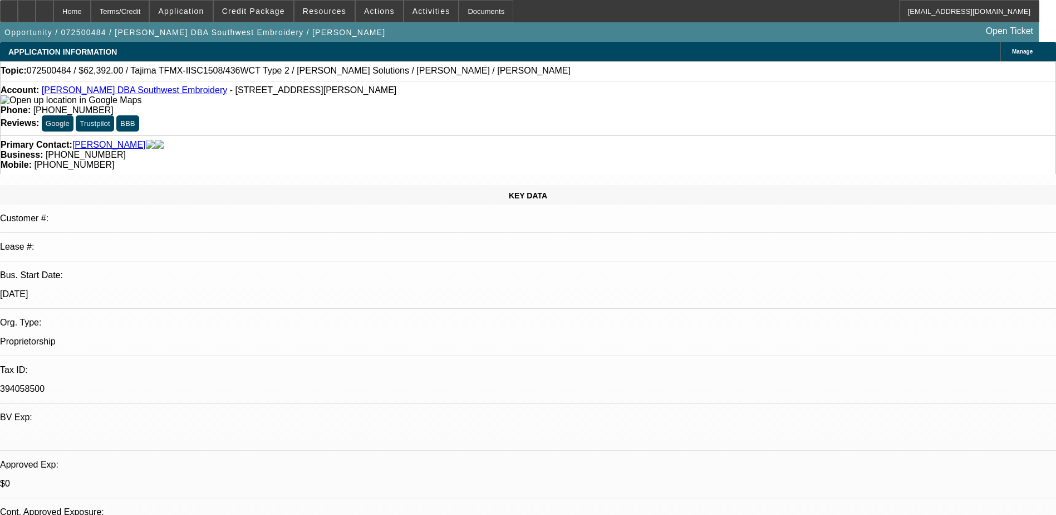
select select "0.15"
select select "2"
select select "0.1"
select select "4"
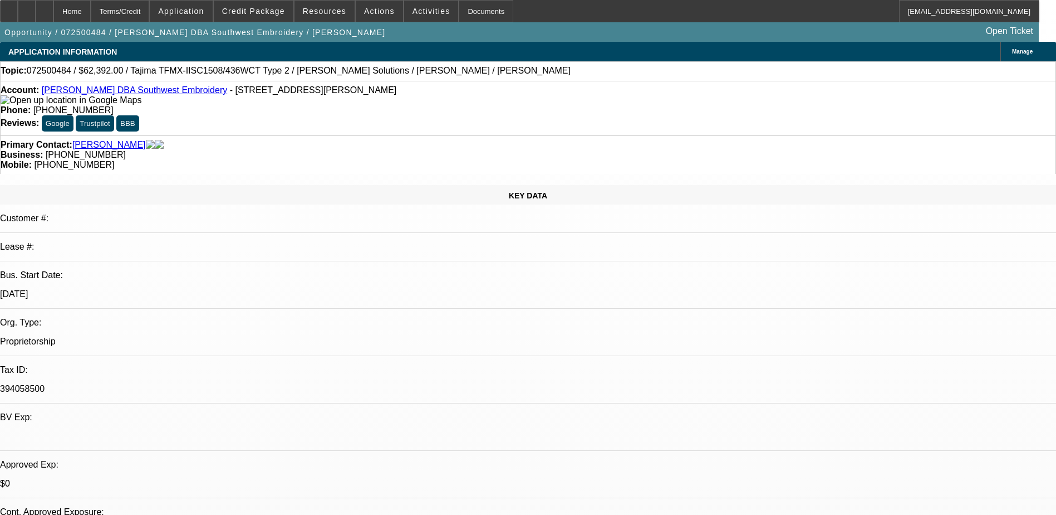
select select "0.15"
select select "2"
select select "0.1"
select select "4"
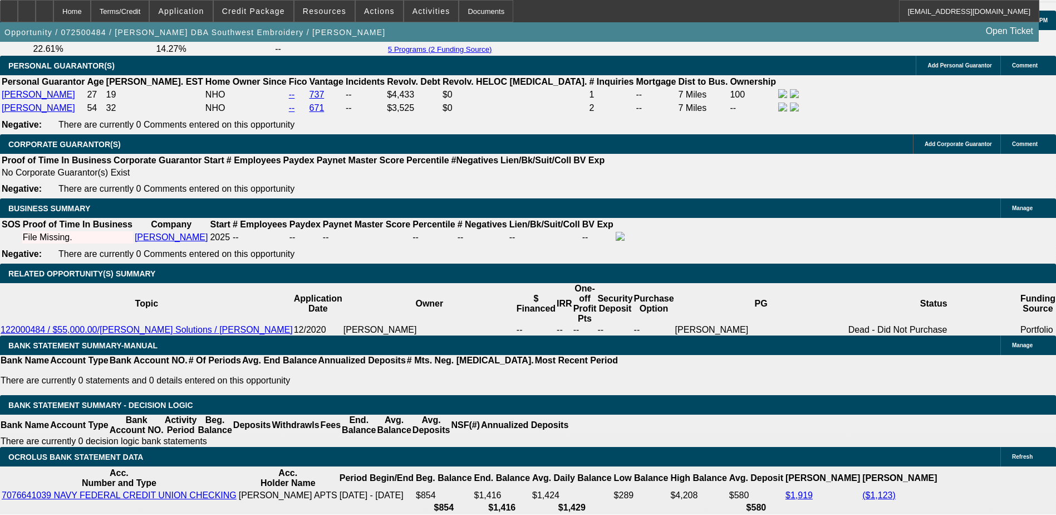
scroll to position [1671, 0]
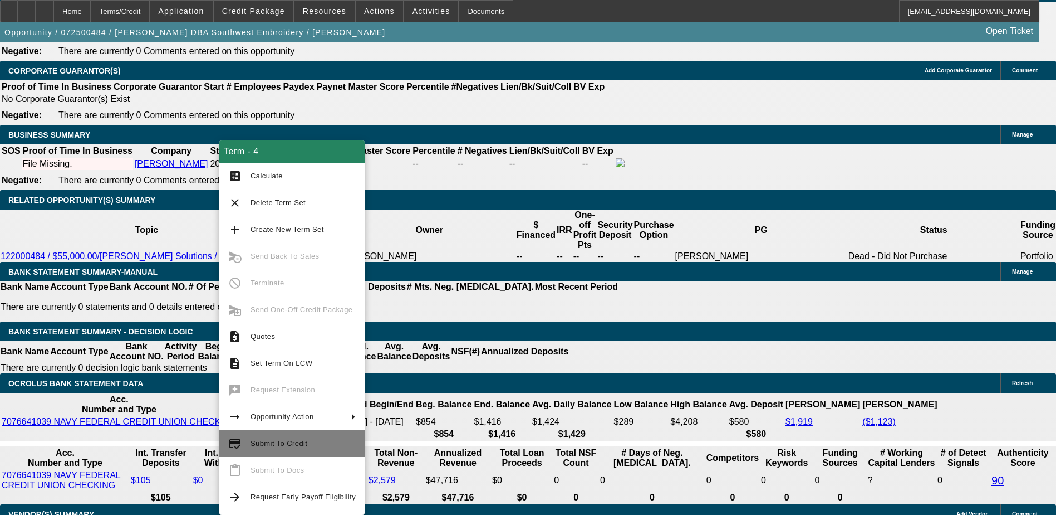
click at [251, 447] on span "Submit To Credit" at bounding box center [303, 443] width 105 height 13
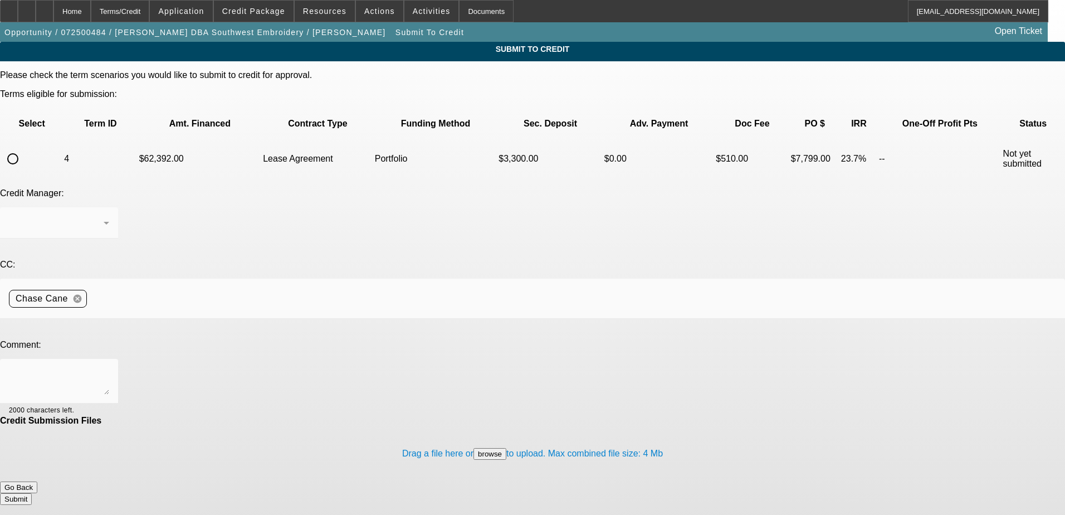
click at [24, 148] on input "radio" at bounding box center [13, 159] width 22 height 22
radio input "true"
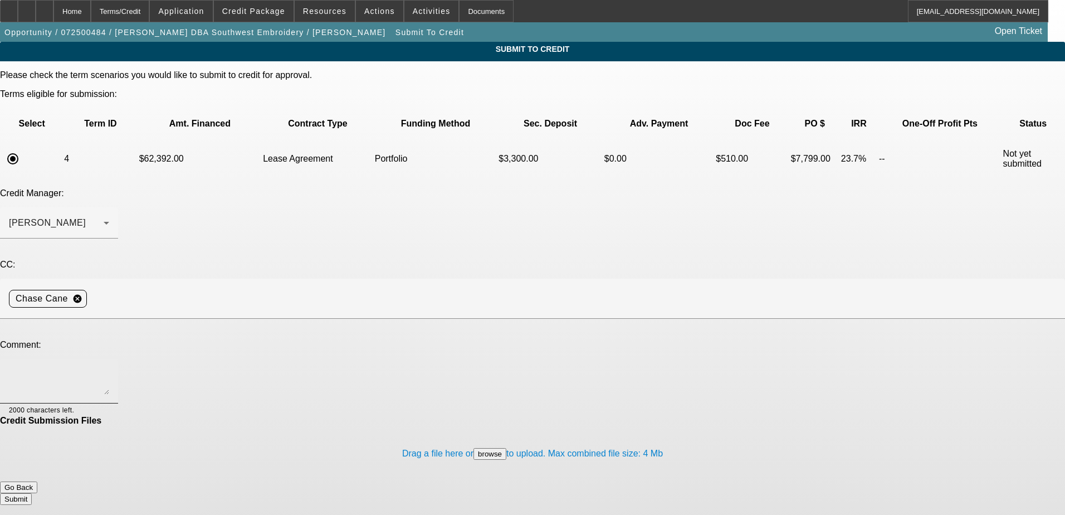
click at [109, 368] on textarea at bounding box center [59, 381] width 100 height 27
type textarea "Business filing and tax ID added. Address for business also updated they signed…"
click at [32, 493] on button "Submit" at bounding box center [16, 499] width 32 height 12
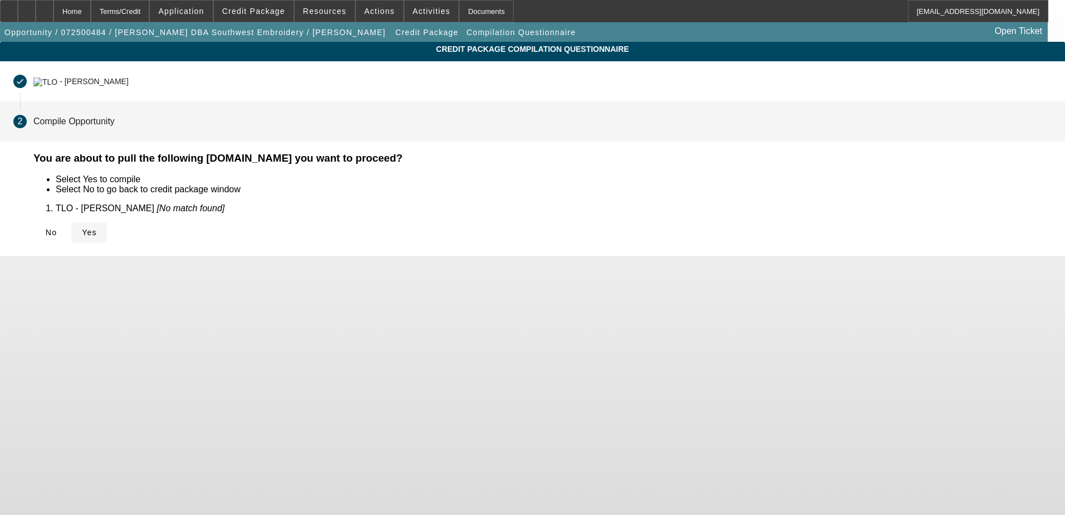
click at [82, 228] on icon at bounding box center [82, 232] width 0 height 9
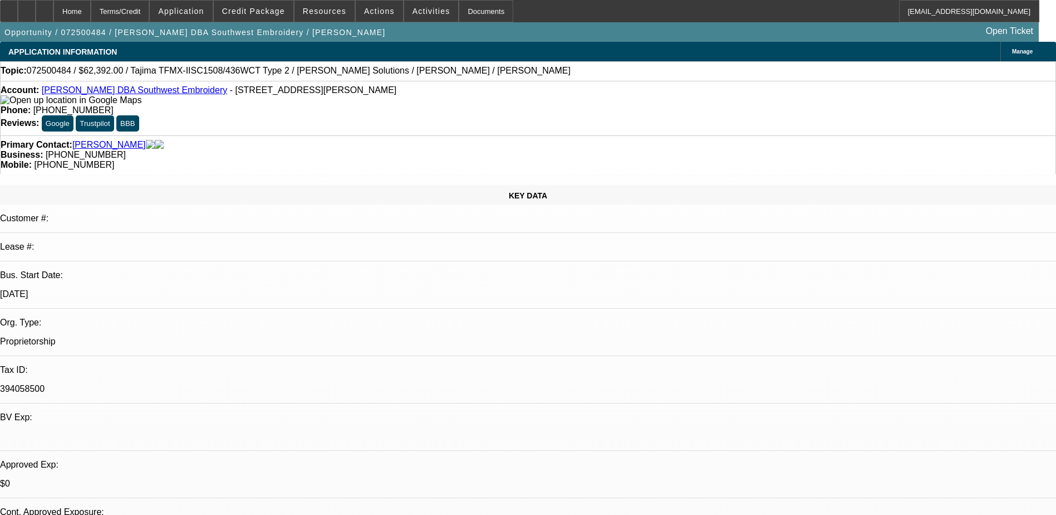
select select "0.2"
select select "2"
select select "0.1"
select select "4"
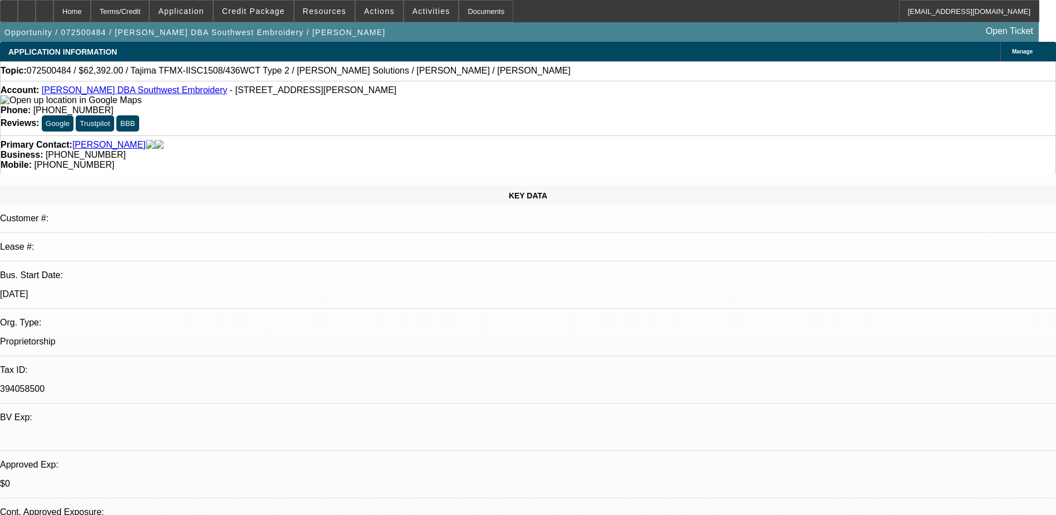
select select "0.2"
select select "2"
select select "0.1"
select select "4"
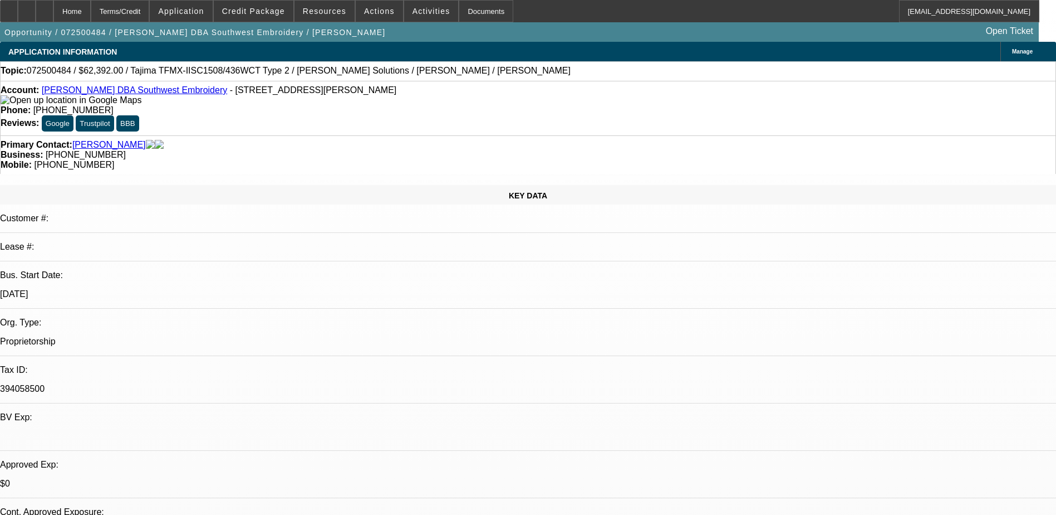
select select "0.15"
select select "2"
select select "0.1"
select select "4"
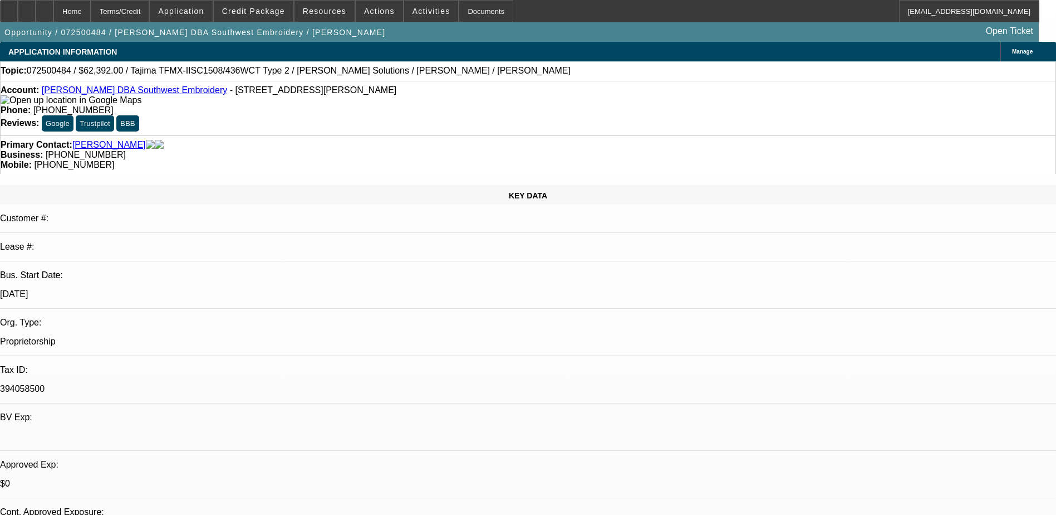
select select "0.15"
select select "2"
select select "0.1"
select select "4"
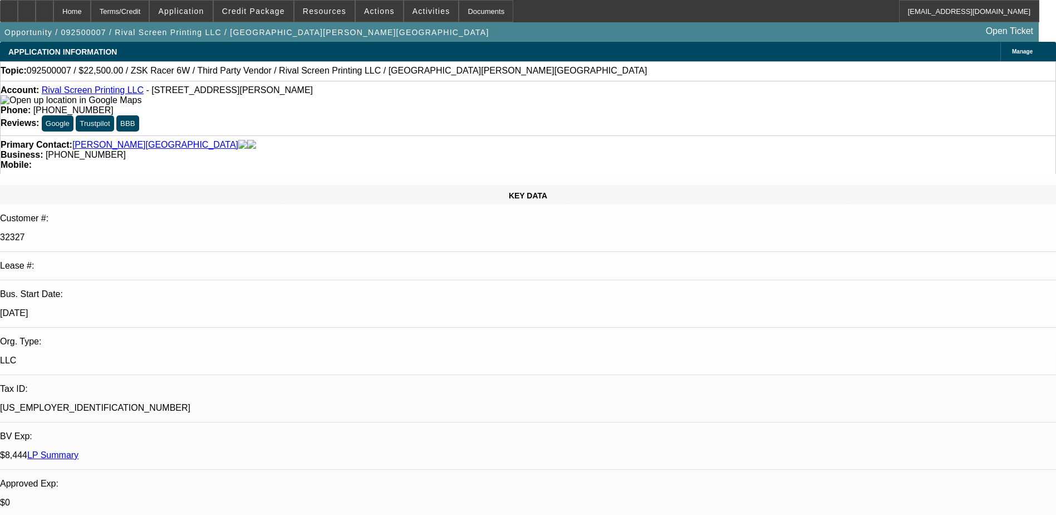
select select "0.1"
select select "2"
select select "0"
select select "6"
